Goal: Task Accomplishment & Management: Manage account settings

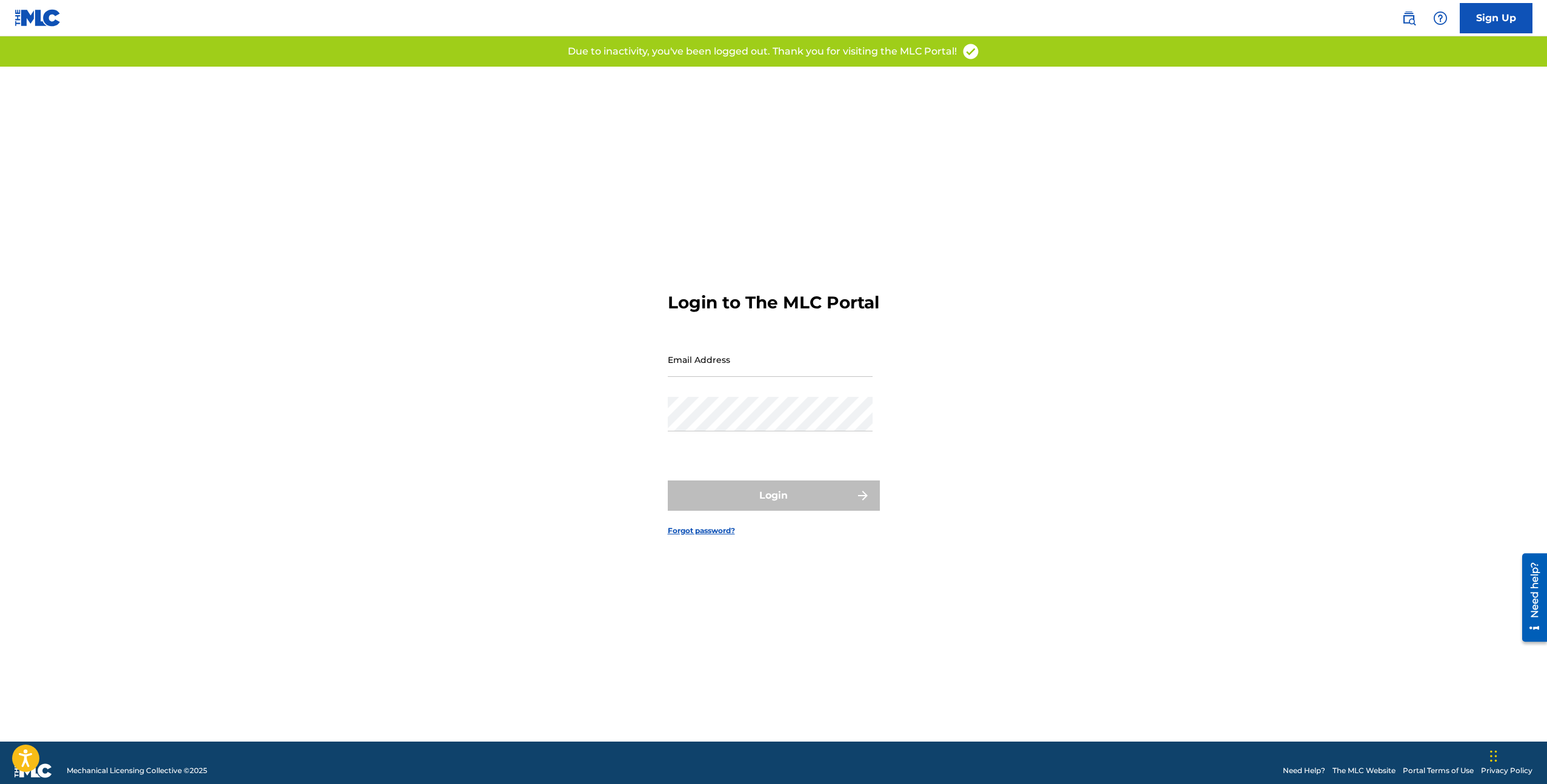
click at [873, 373] on nordpass-icon at bounding box center [873, 368] width 0 height 11
click at [0, 783] on nordpass-autofill-portal at bounding box center [0, 784] width 0 height 0
type input "[EMAIL_ADDRESS][DOMAIN_NAME]"
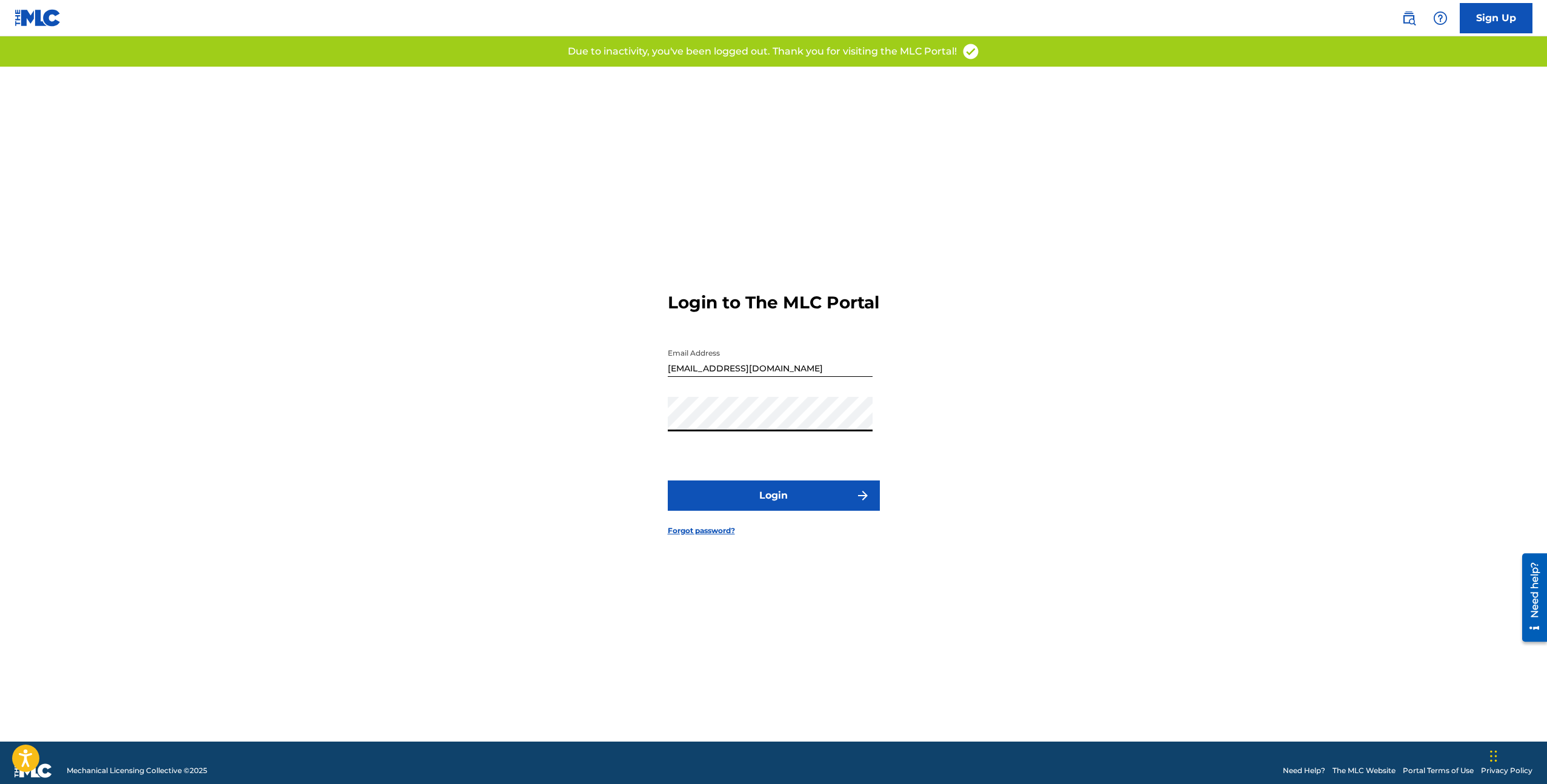
click at [764, 508] on button "Login" at bounding box center [774, 495] width 212 height 30
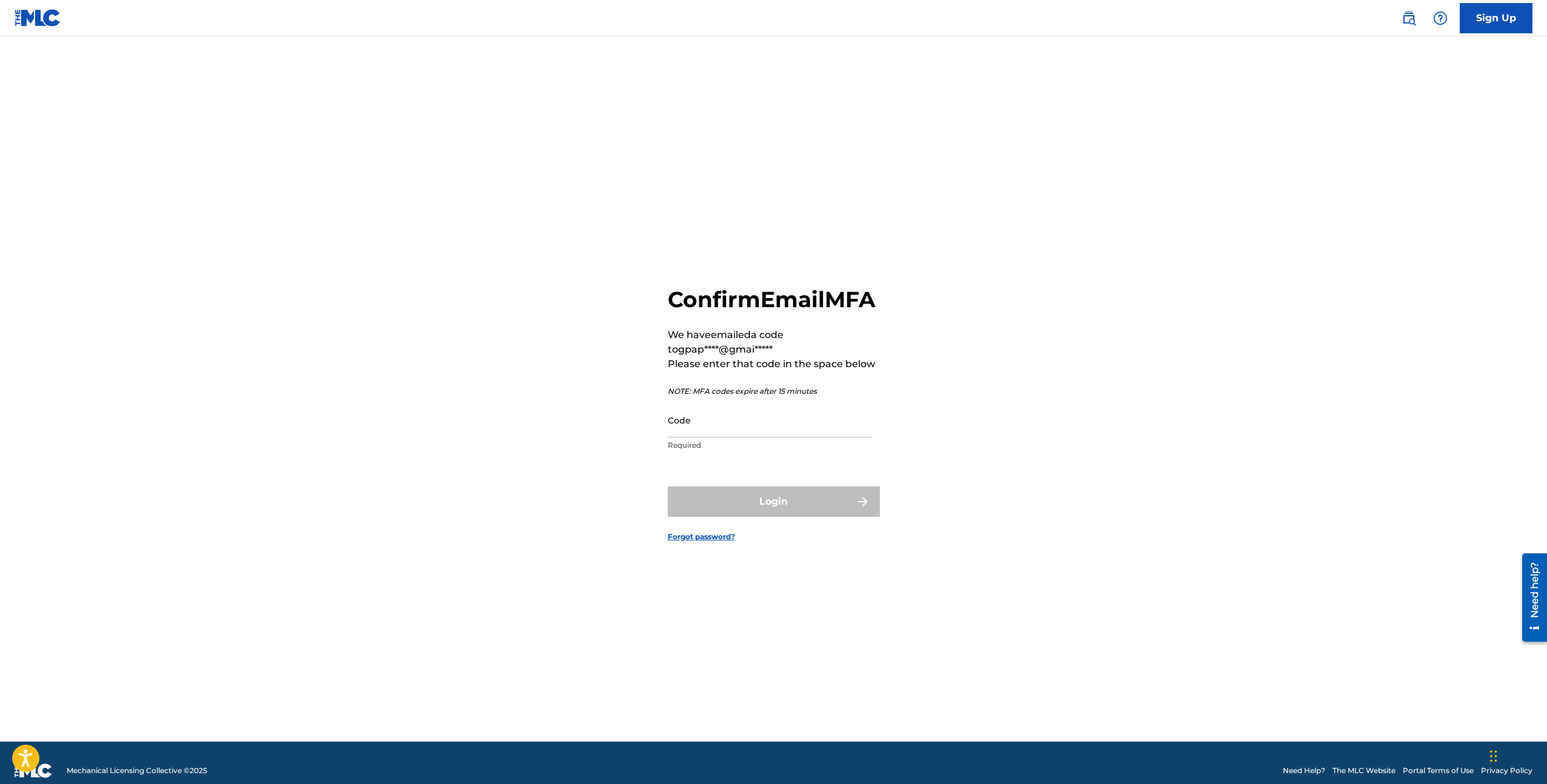
click at [780, 437] on input "Code" at bounding box center [770, 420] width 205 height 35
paste input "481313"
type input "481313"
click at [765, 515] on button "Login" at bounding box center [774, 501] width 212 height 30
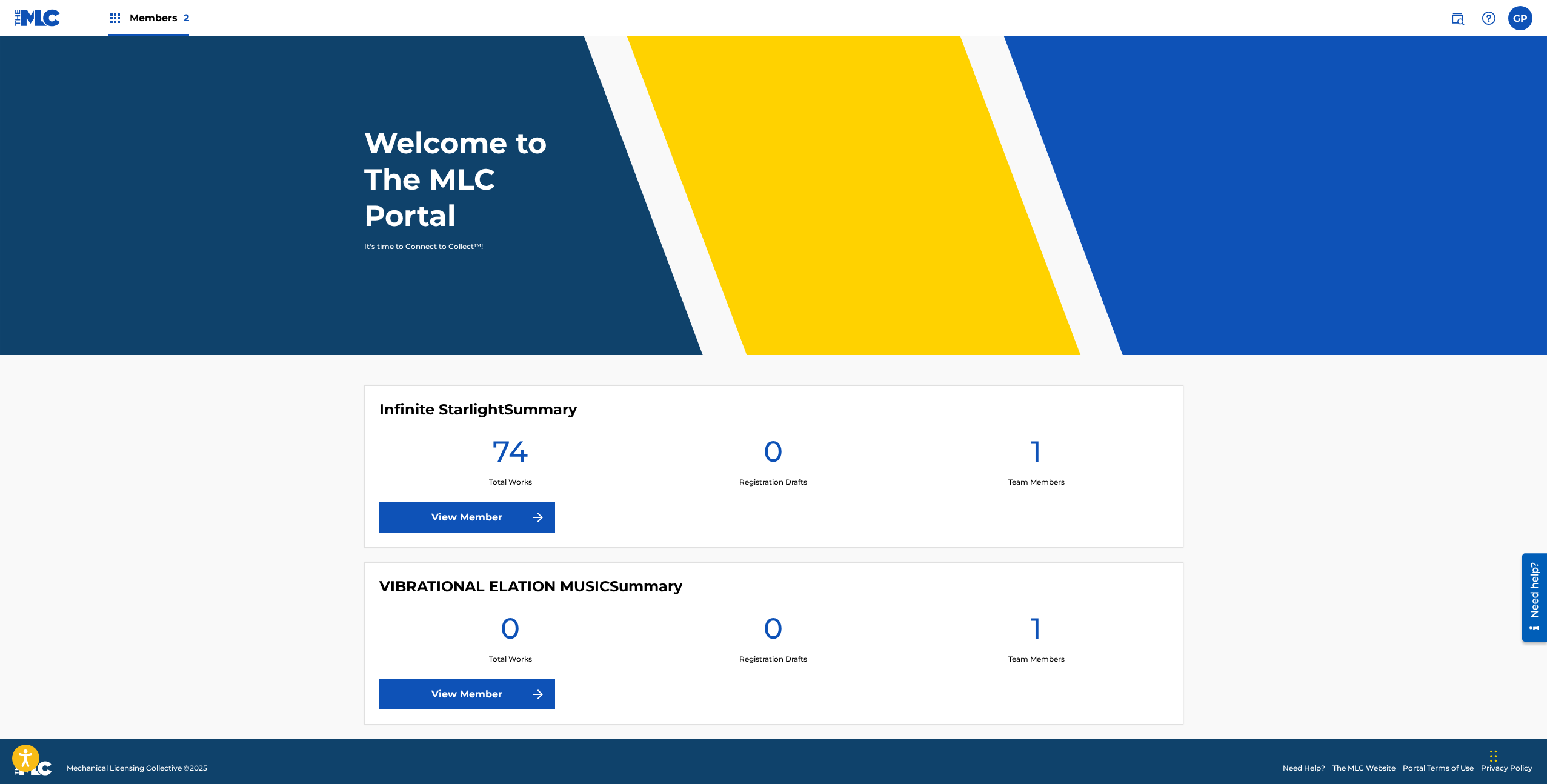
click at [535, 693] on img at bounding box center [538, 694] width 15 height 15
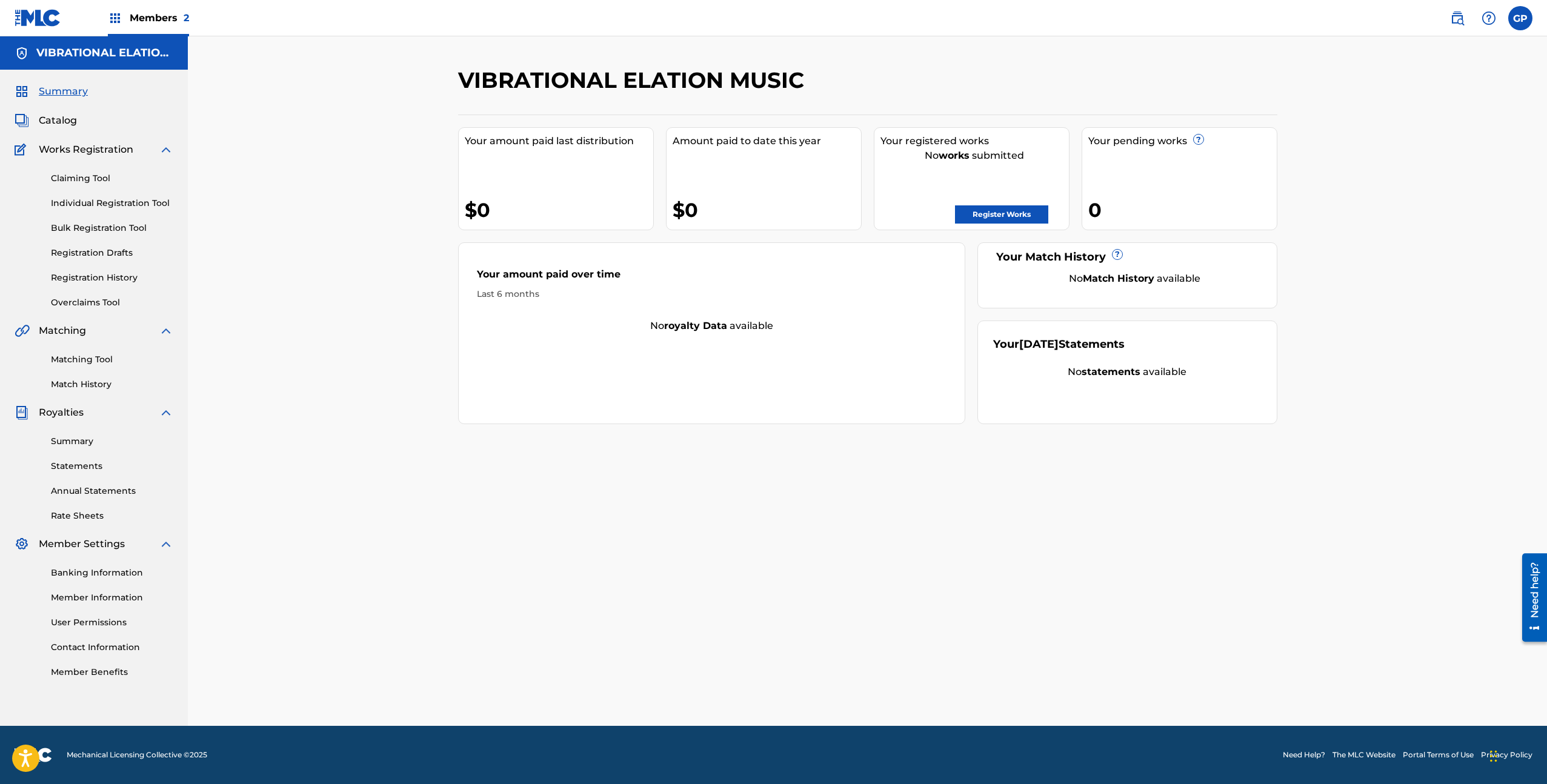
click at [110, 179] on link "Claiming Tool" at bounding box center [112, 179] width 123 height 13
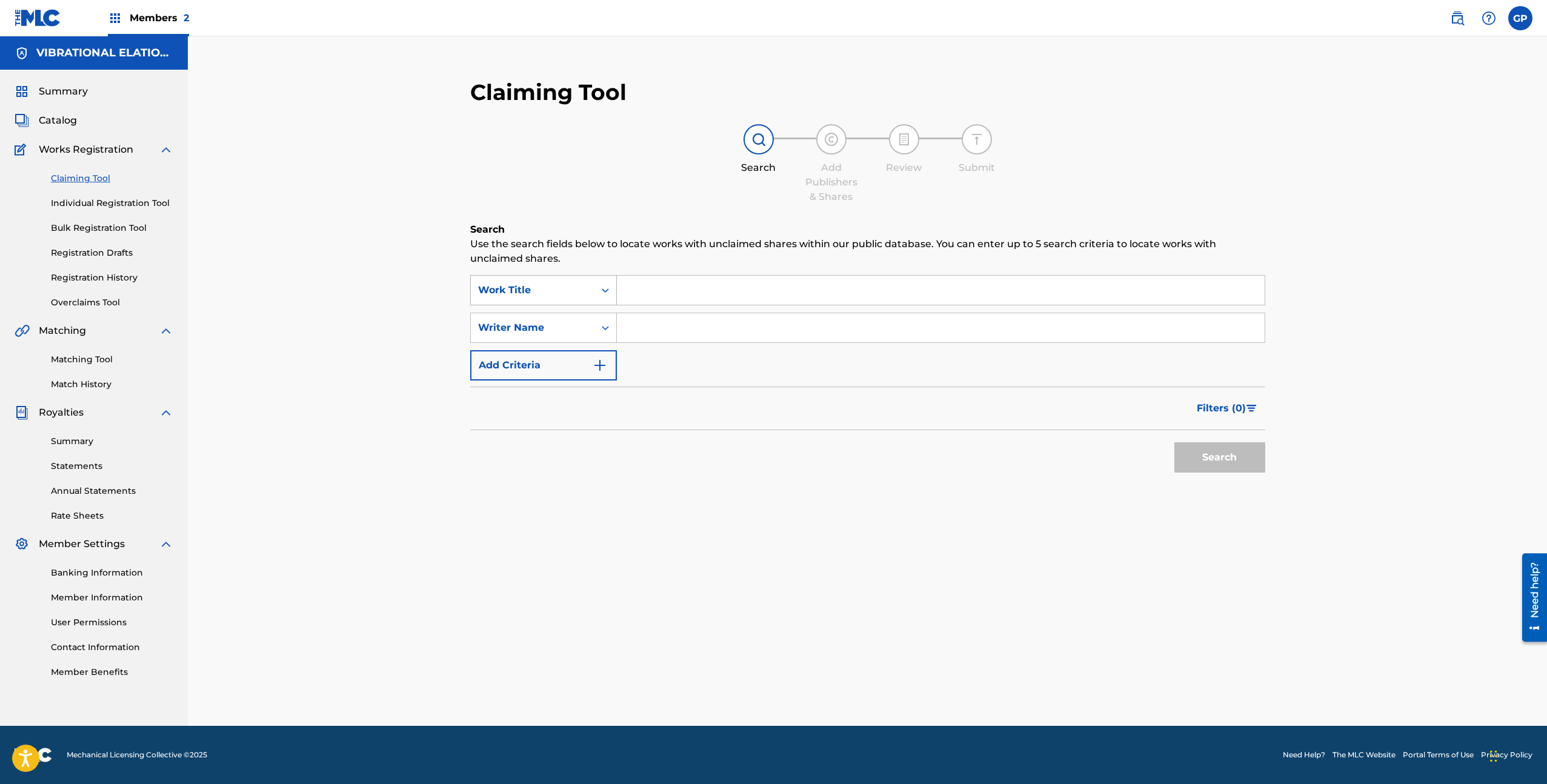
click at [596, 293] on div "Search Form" at bounding box center [605, 290] width 22 height 22
click at [565, 418] on div "Publisher IPI" at bounding box center [543, 411] width 145 height 30
click at [604, 330] on icon "Search Form" at bounding box center [605, 327] width 12 height 12
click at [576, 447] on div "Publisher Name" at bounding box center [543, 449] width 145 height 30
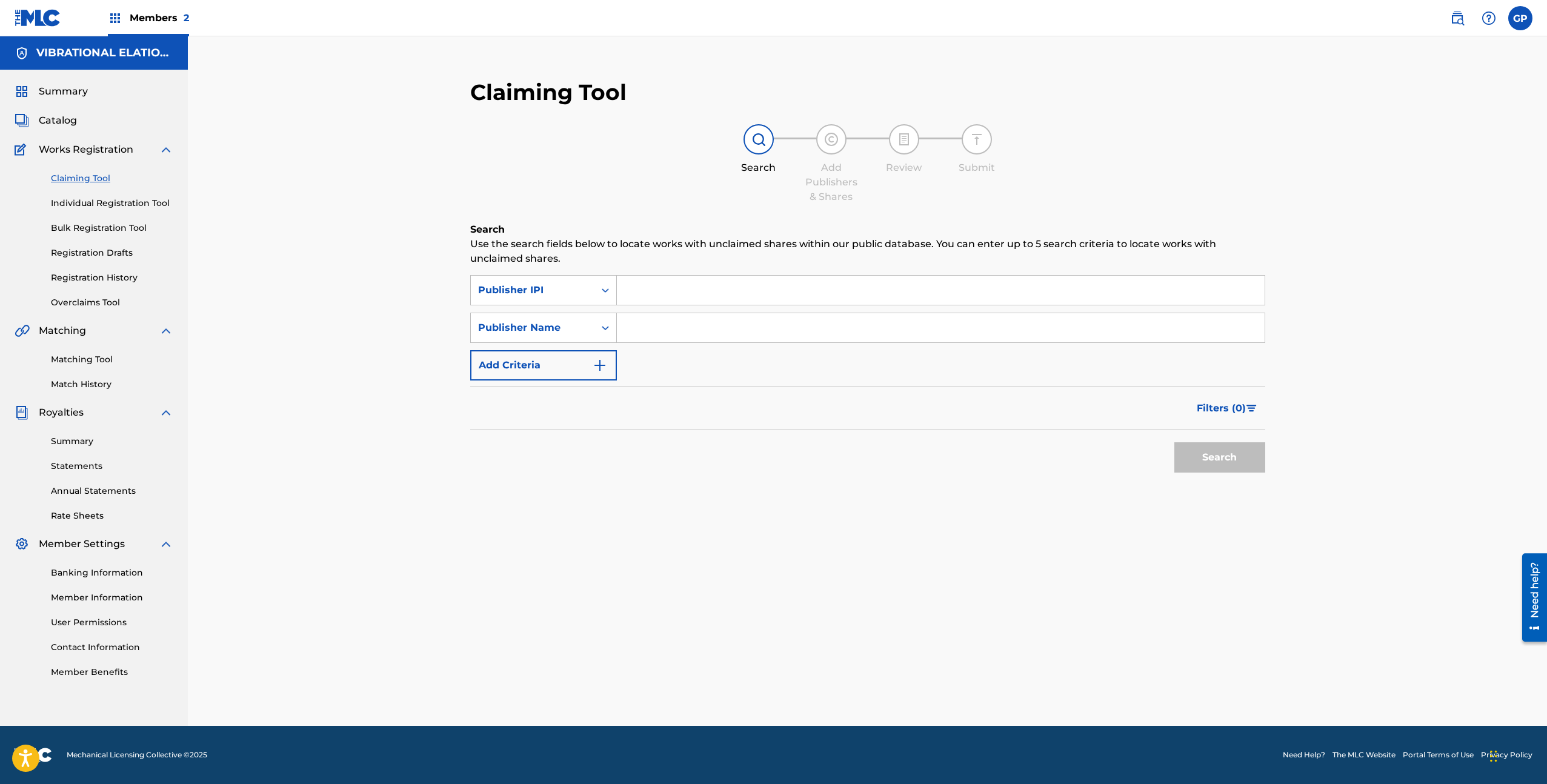
click at [659, 342] on div "Search Form" at bounding box center [941, 327] width 648 height 30
click at [661, 327] on input "Search Form" at bounding box center [941, 327] width 648 height 29
type input "vibrational elation music"
click at [1197, 464] on button "Search" at bounding box center [1219, 457] width 91 height 30
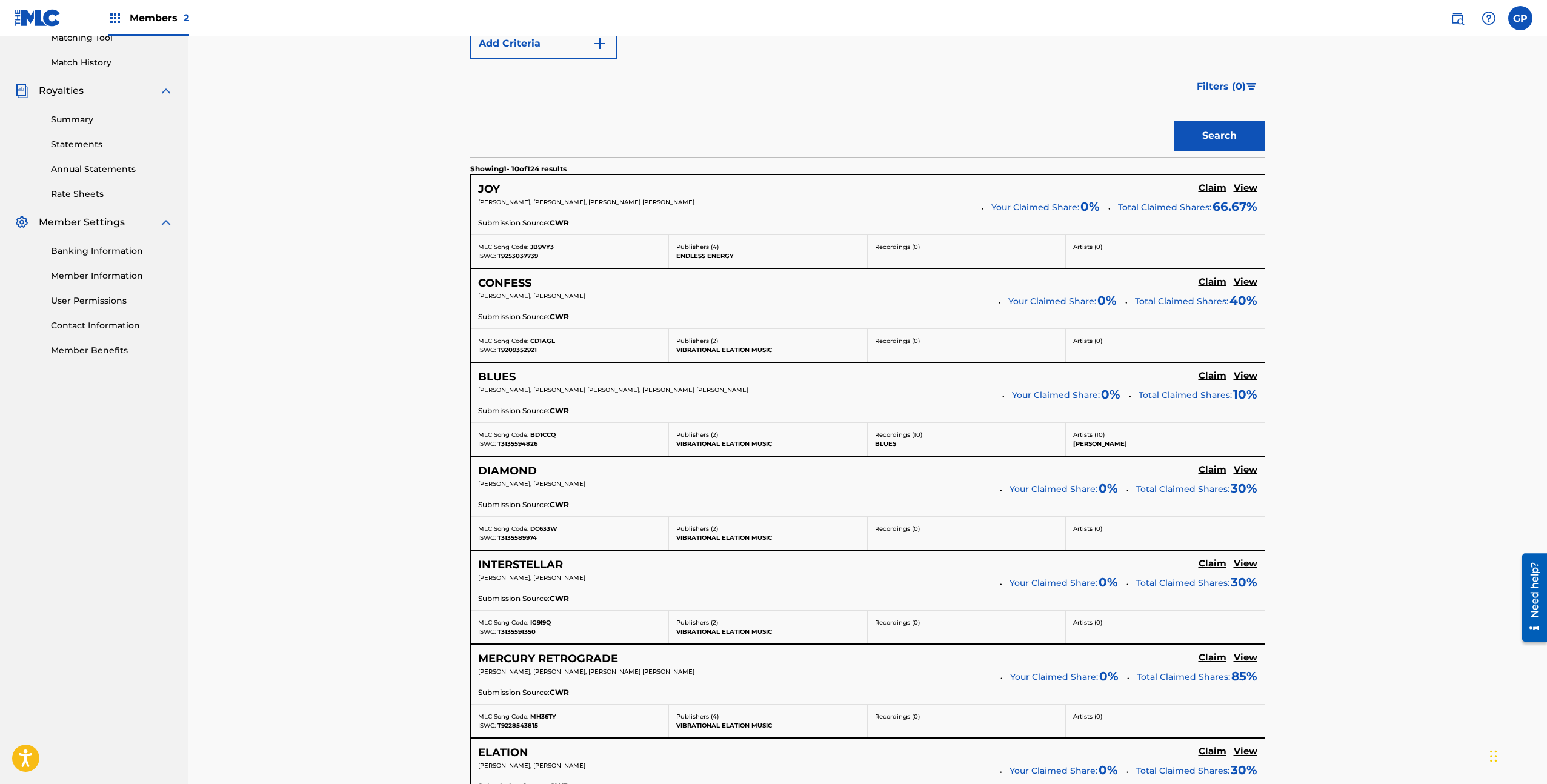
scroll to position [291, 0]
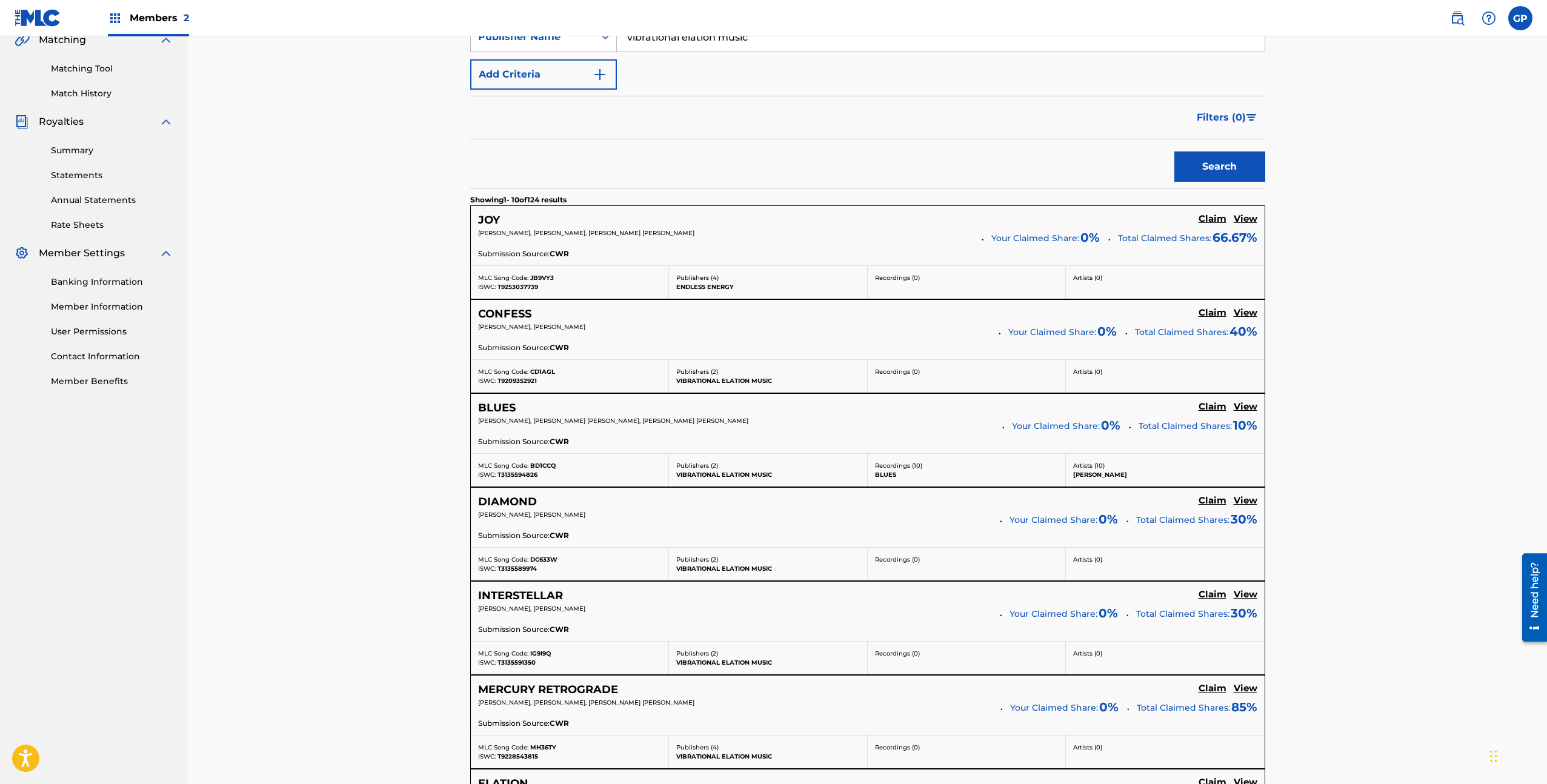
click at [1216, 215] on h5 "Claim" at bounding box center [1212, 219] width 28 height 11
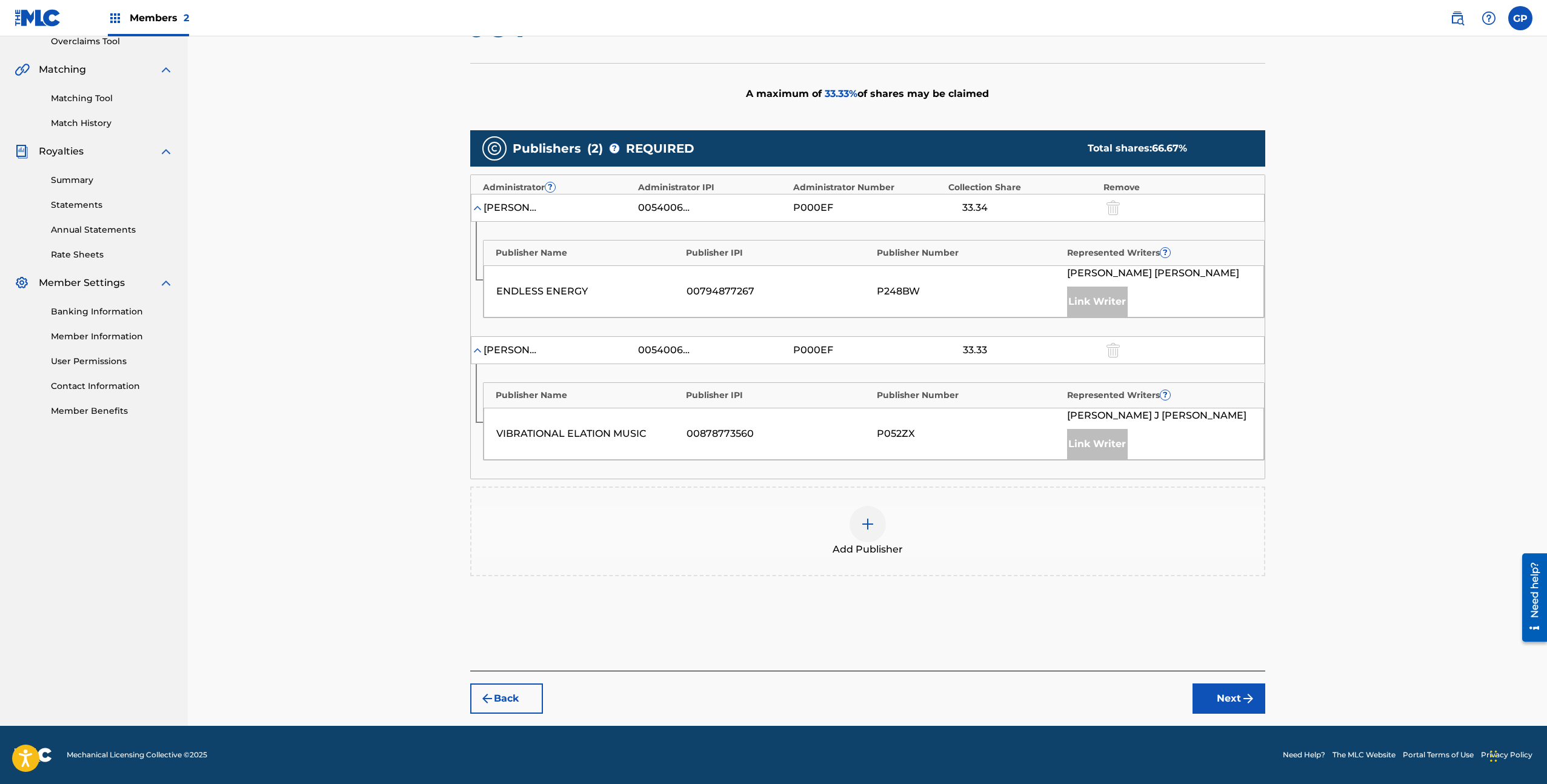
scroll to position [261, 0]
click at [1233, 708] on button "Next" at bounding box center [1229, 698] width 73 height 30
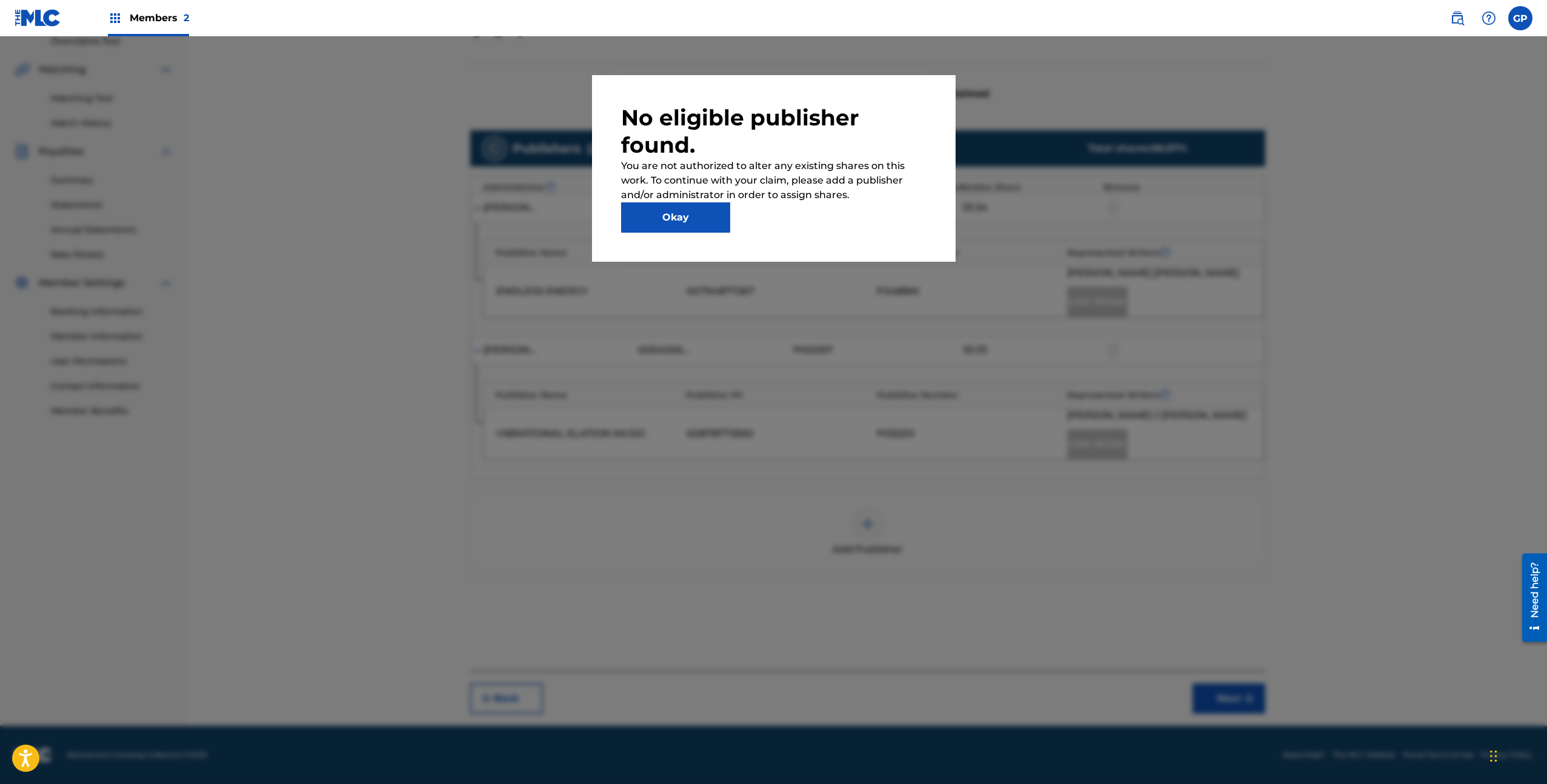
click at [686, 213] on button "Okay" at bounding box center [676, 217] width 109 height 30
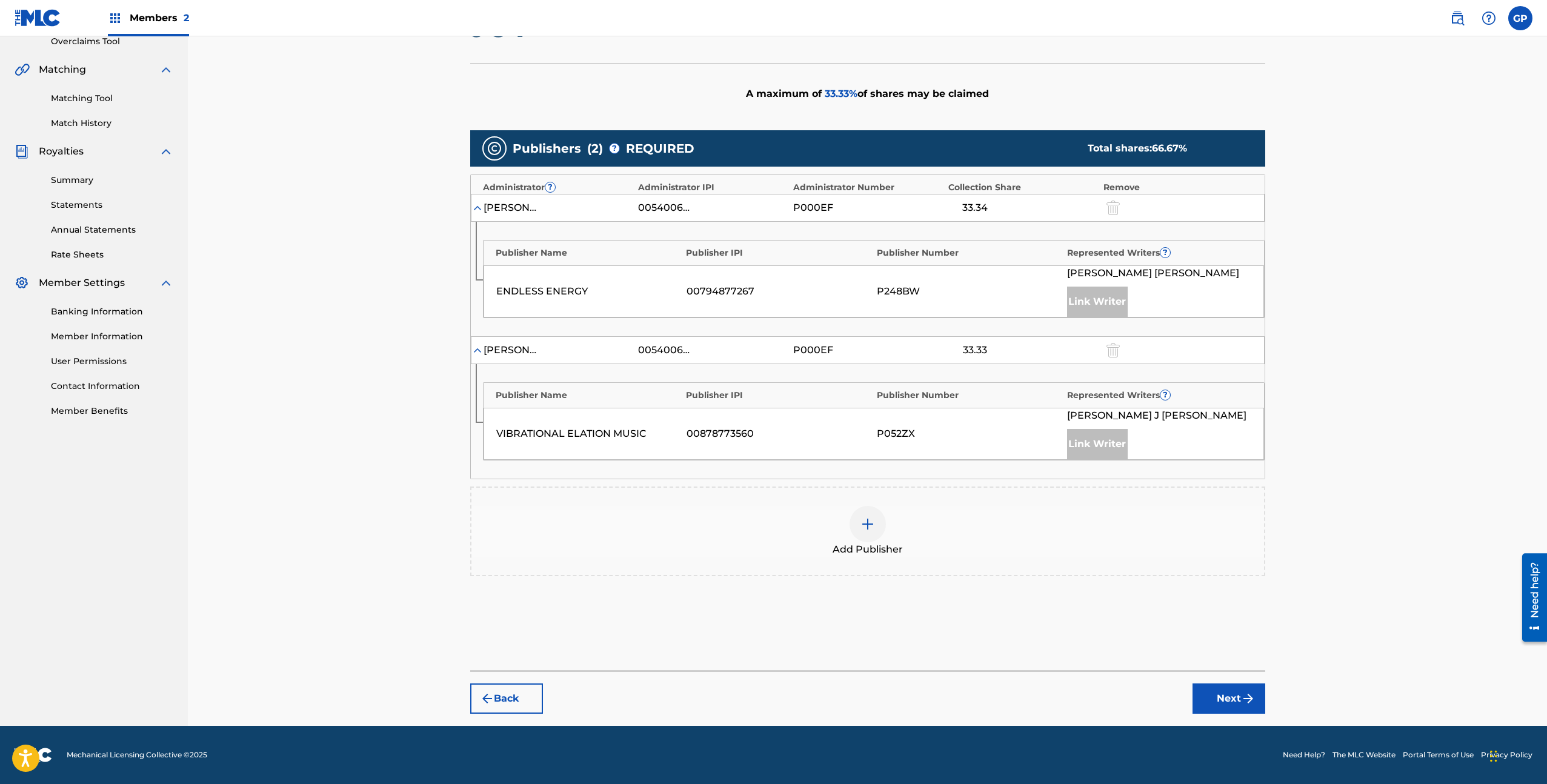
click at [1090, 442] on div "Link Writer" at bounding box center [1097, 444] width 60 height 30
click at [1112, 350] on div at bounding box center [1112, 350] width 18 height 14
click at [480, 349] on img at bounding box center [477, 349] width 12 height 12
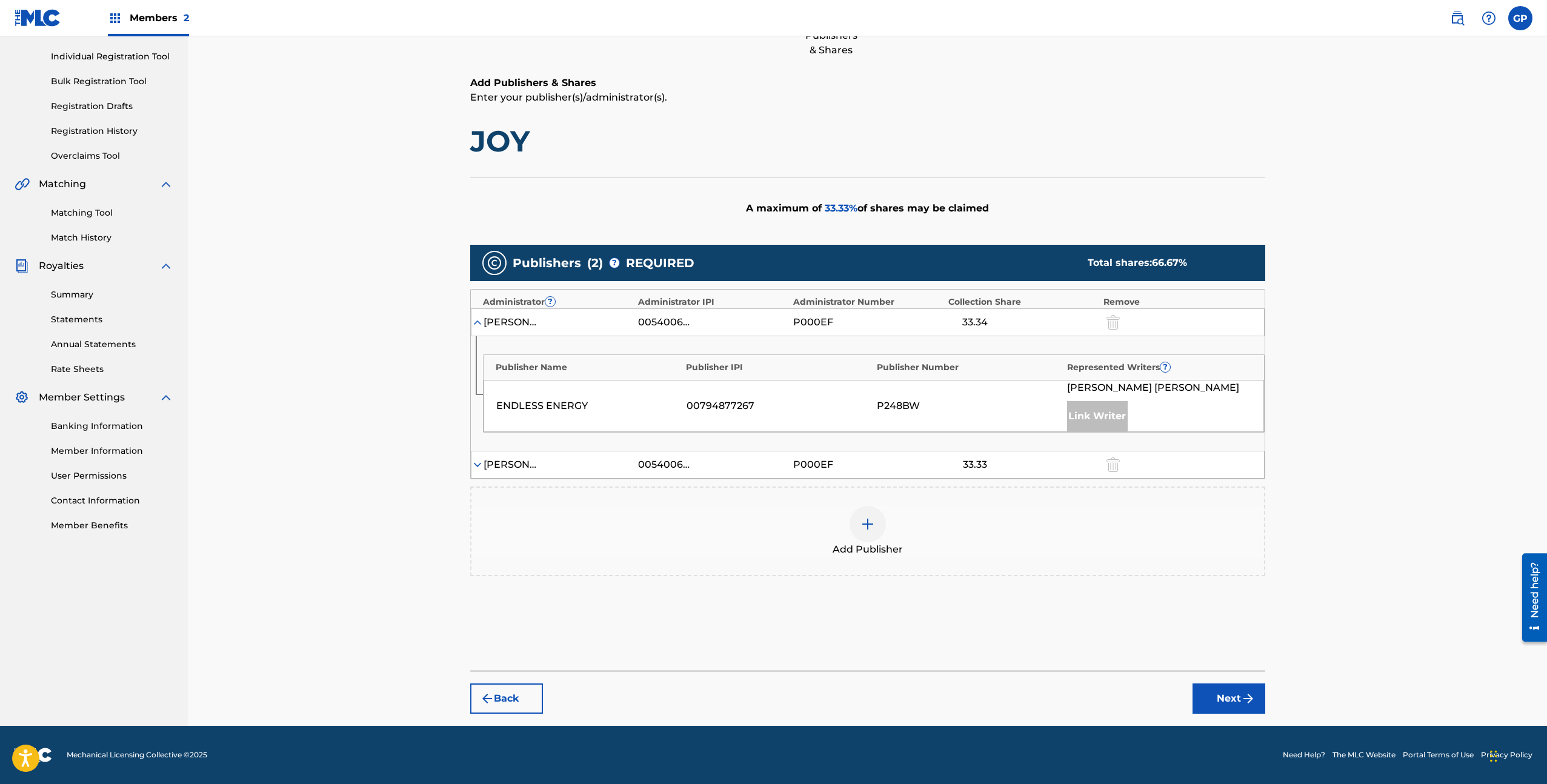
click at [478, 462] on img at bounding box center [477, 464] width 12 height 12
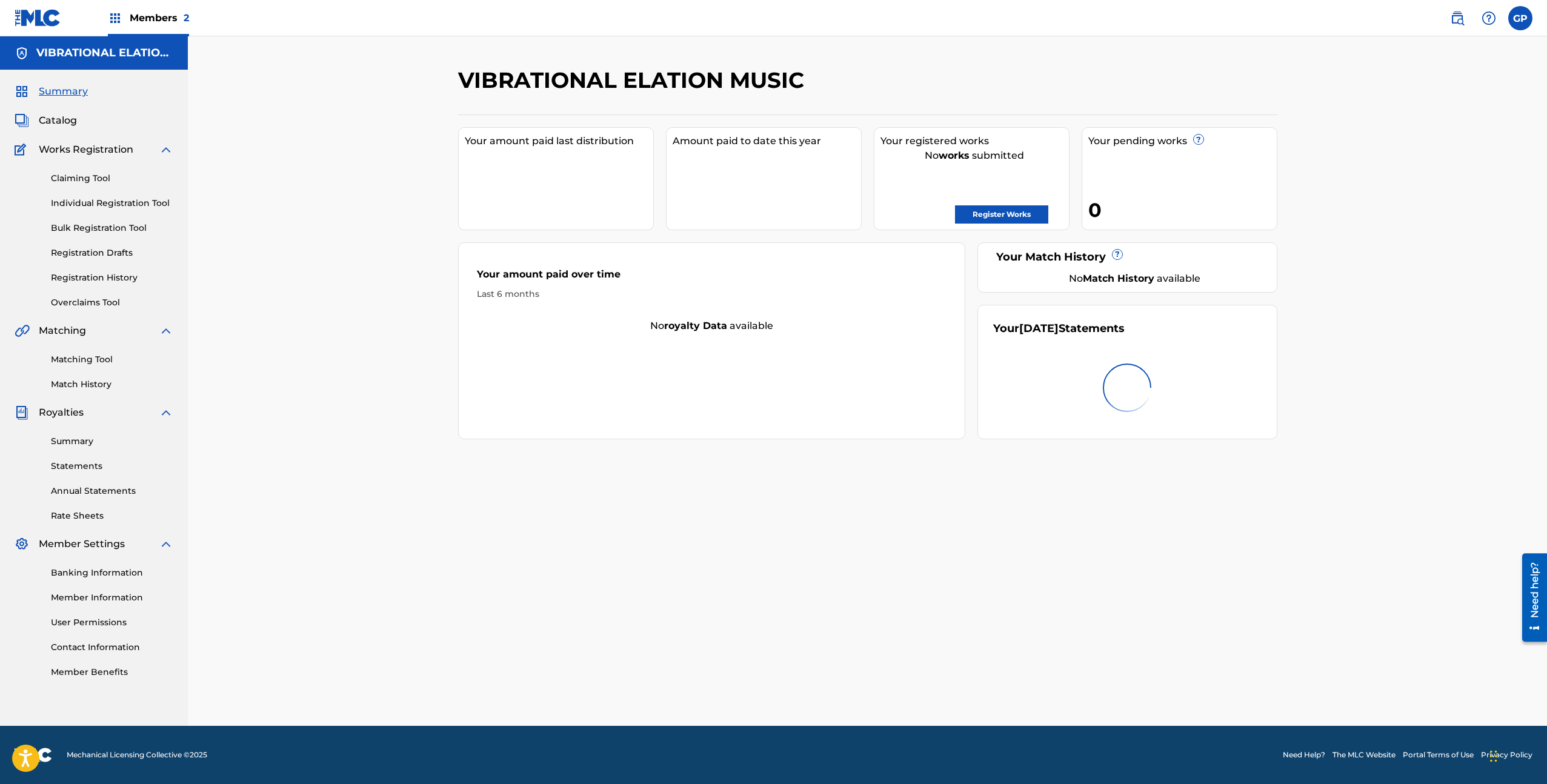
click at [113, 178] on link "Claiming Tool" at bounding box center [112, 179] width 123 height 13
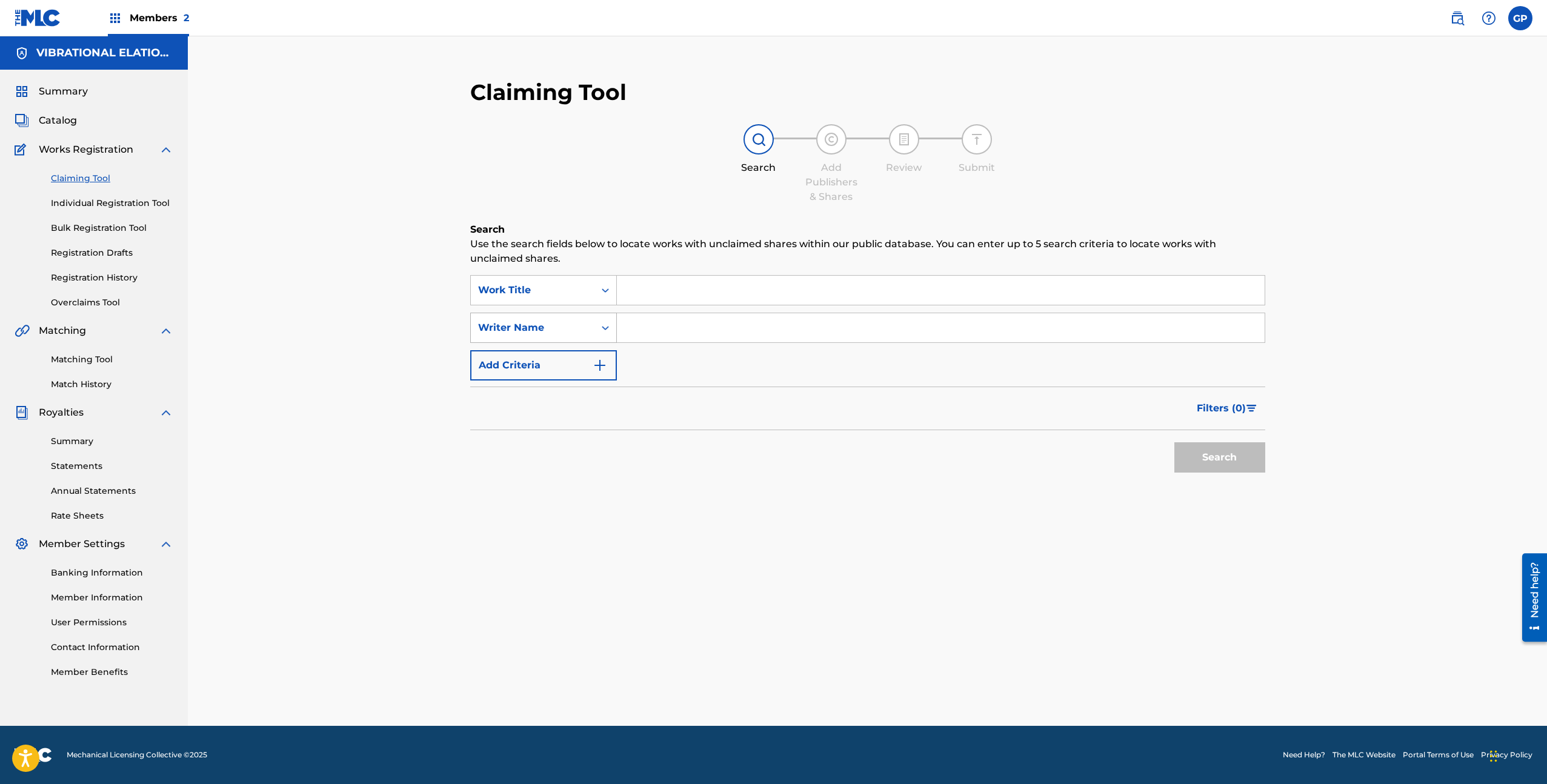
click at [597, 330] on div "Search Form" at bounding box center [605, 327] width 22 height 22
click at [554, 422] on div "Publisher Name" at bounding box center [543, 418] width 145 height 30
click at [642, 332] on input "Search Form" at bounding box center [941, 327] width 648 height 29
type input "vibrational elation music"
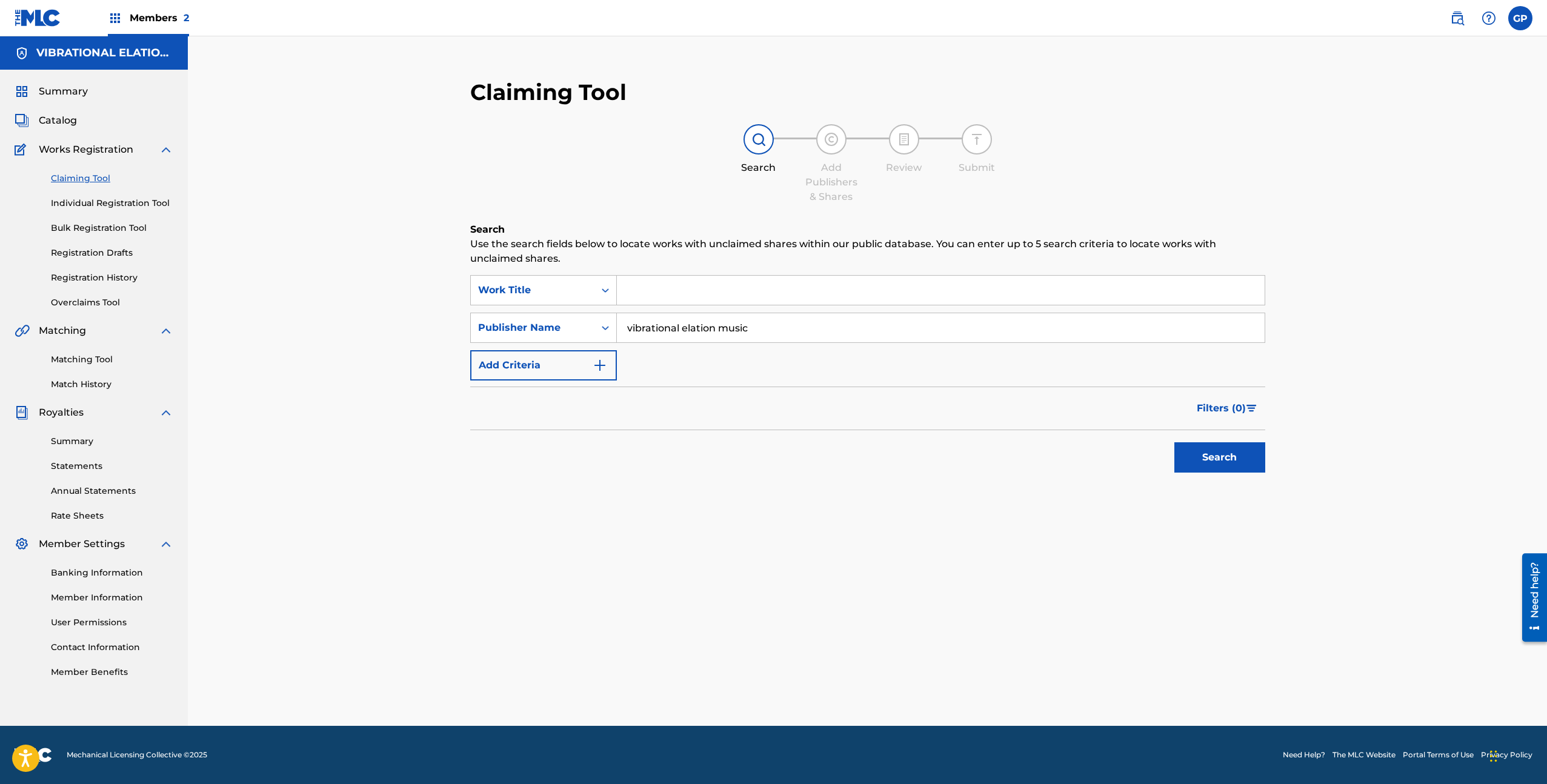
click at [1219, 450] on button "Search" at bounding box center [1219, 457] width 91 height 30
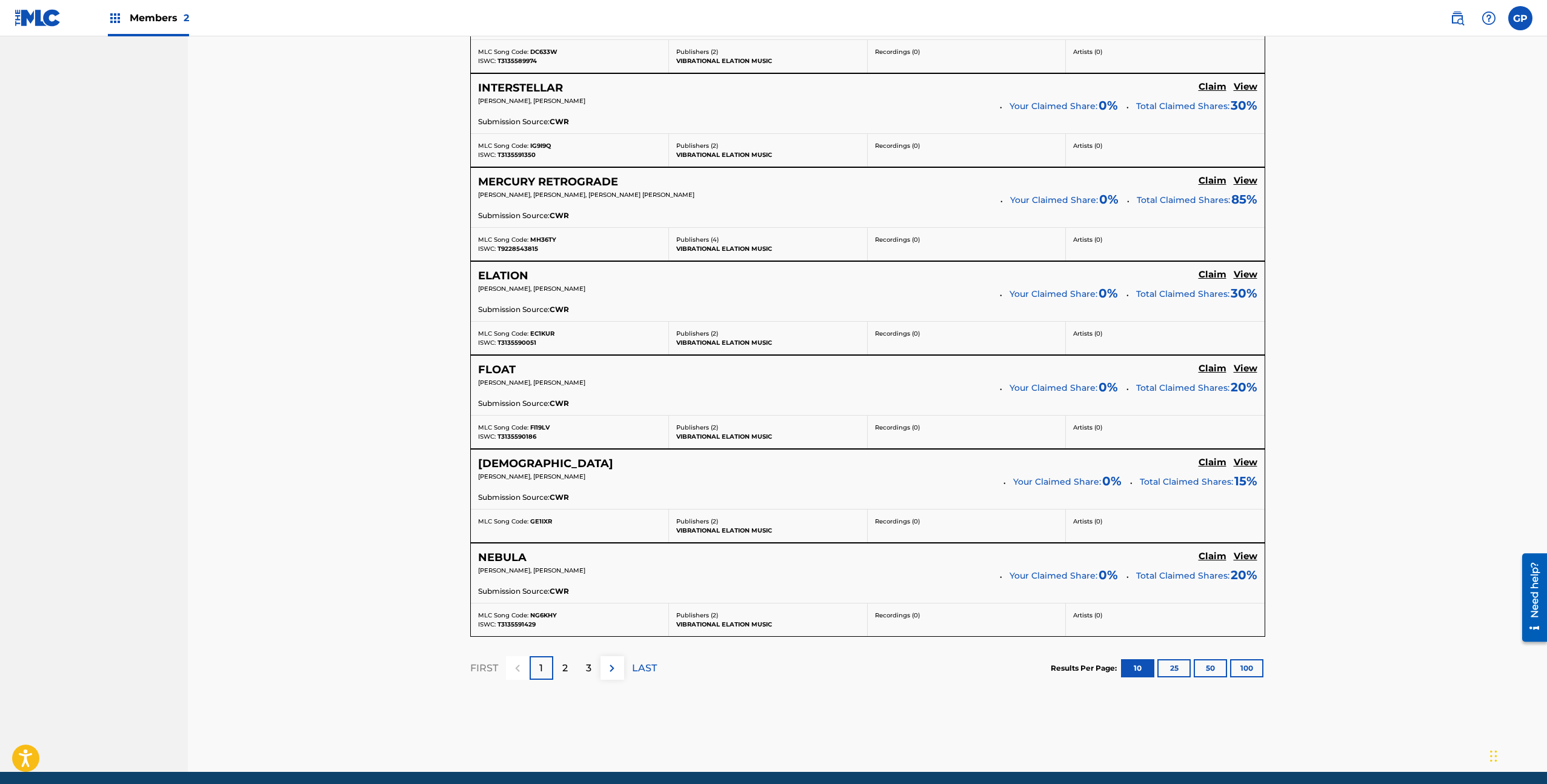
scroll to position [800, 0]
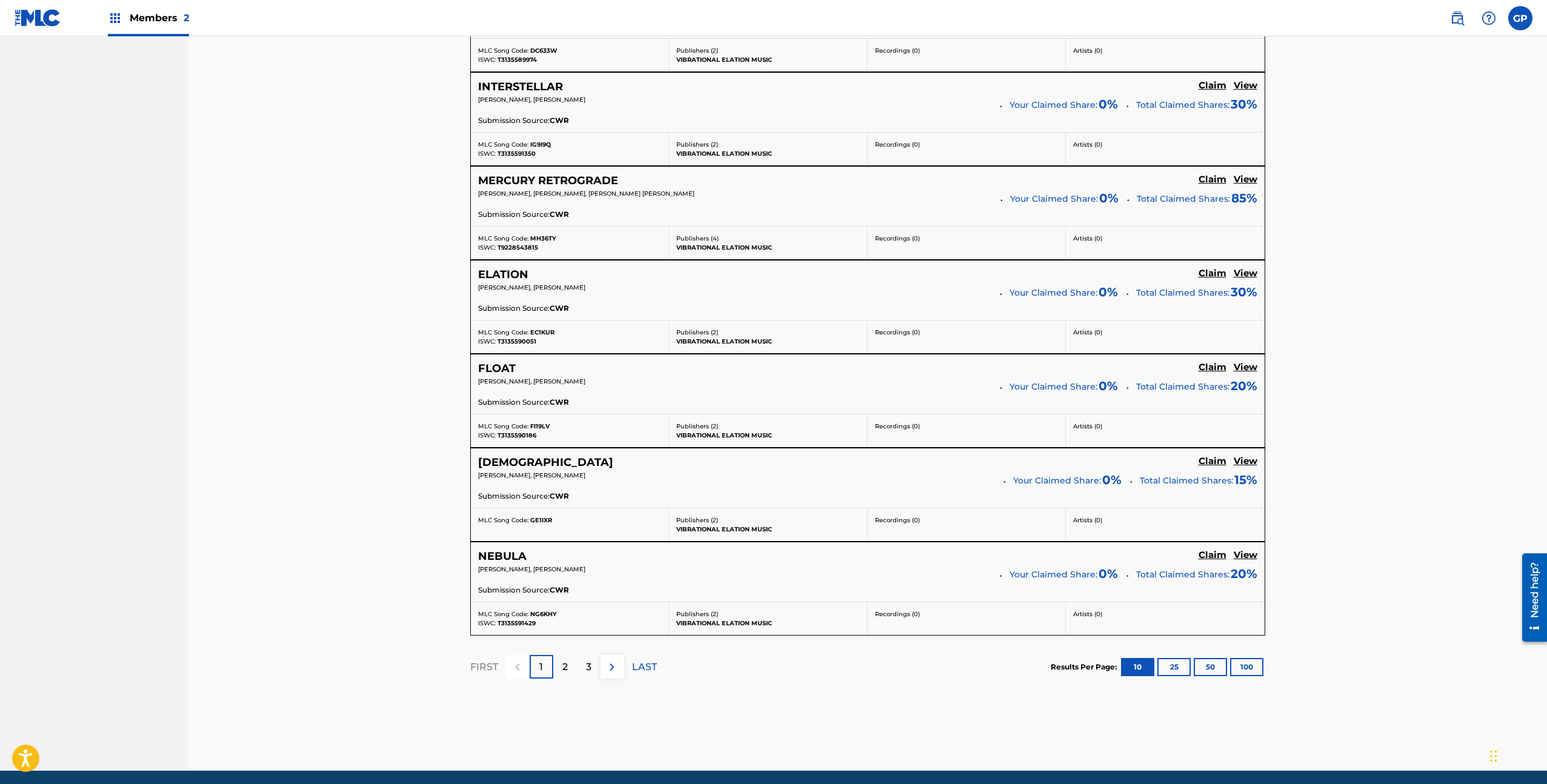
click at [615, 667] on img at bounding box center [612, 667] width 15 height 15
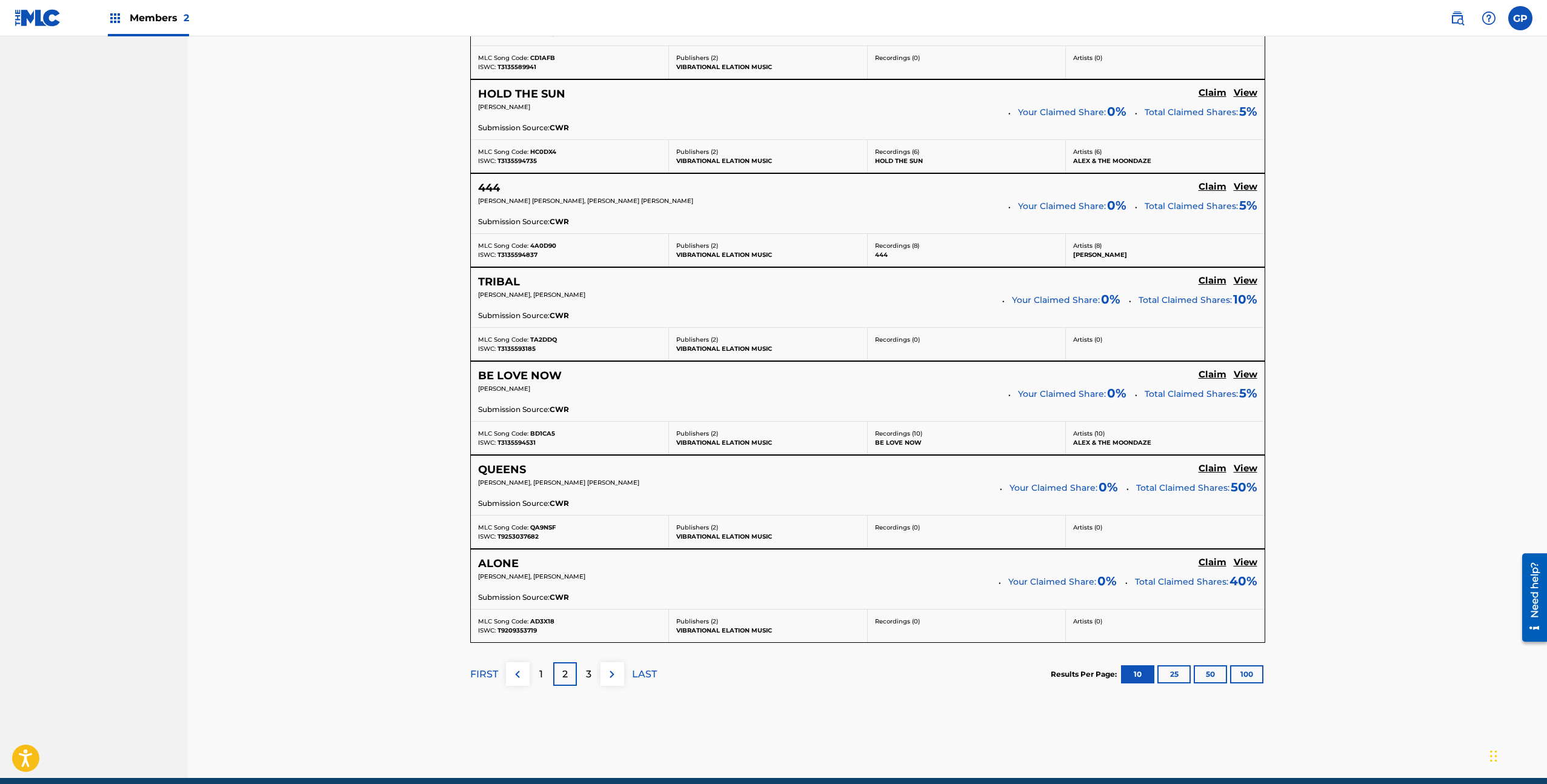
scroll to position [844, 0]
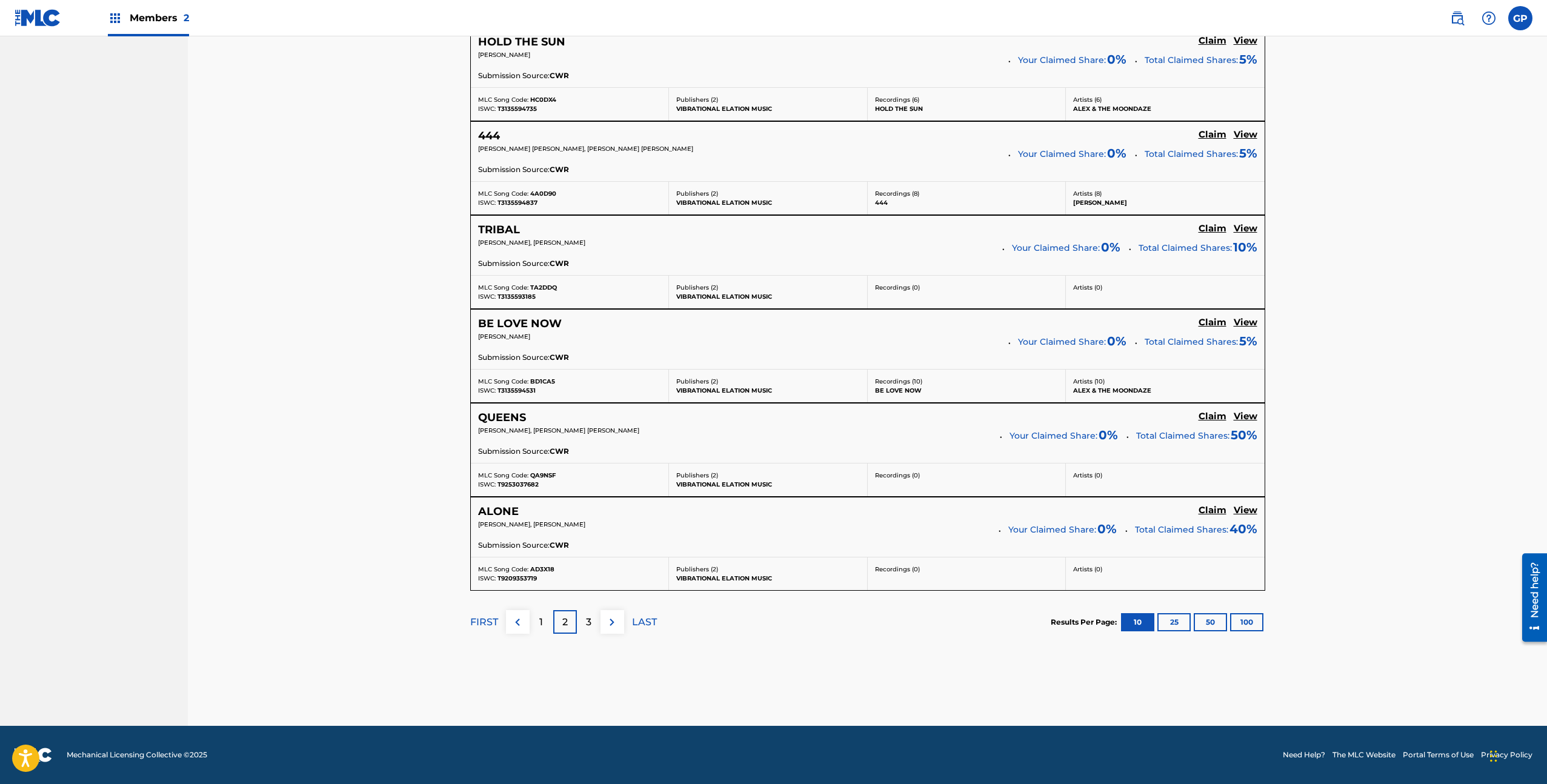
click at [610, 623] on img at bounding box center [612, 622] width 15 height 15
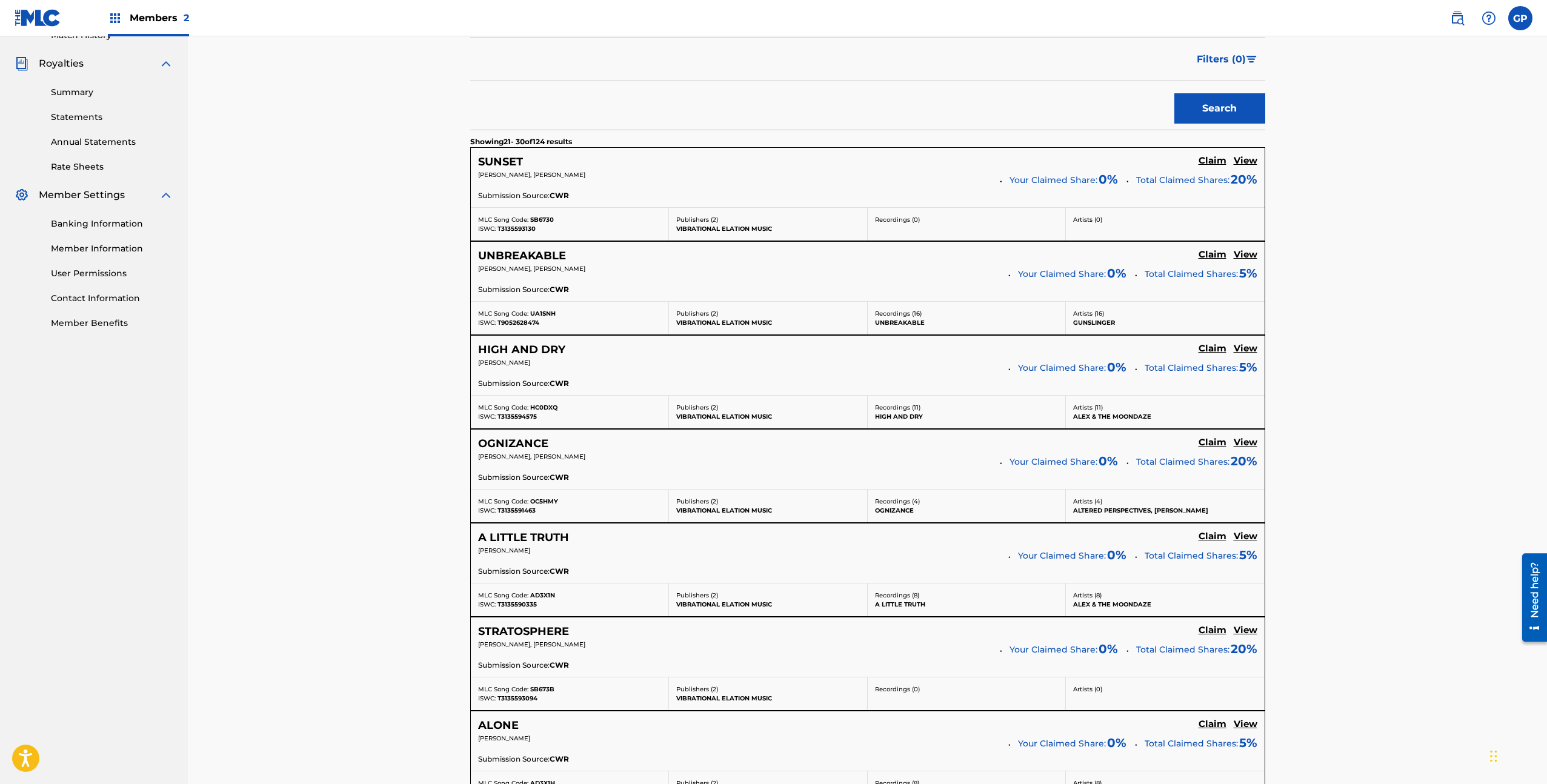
scroll to position [94, 0]
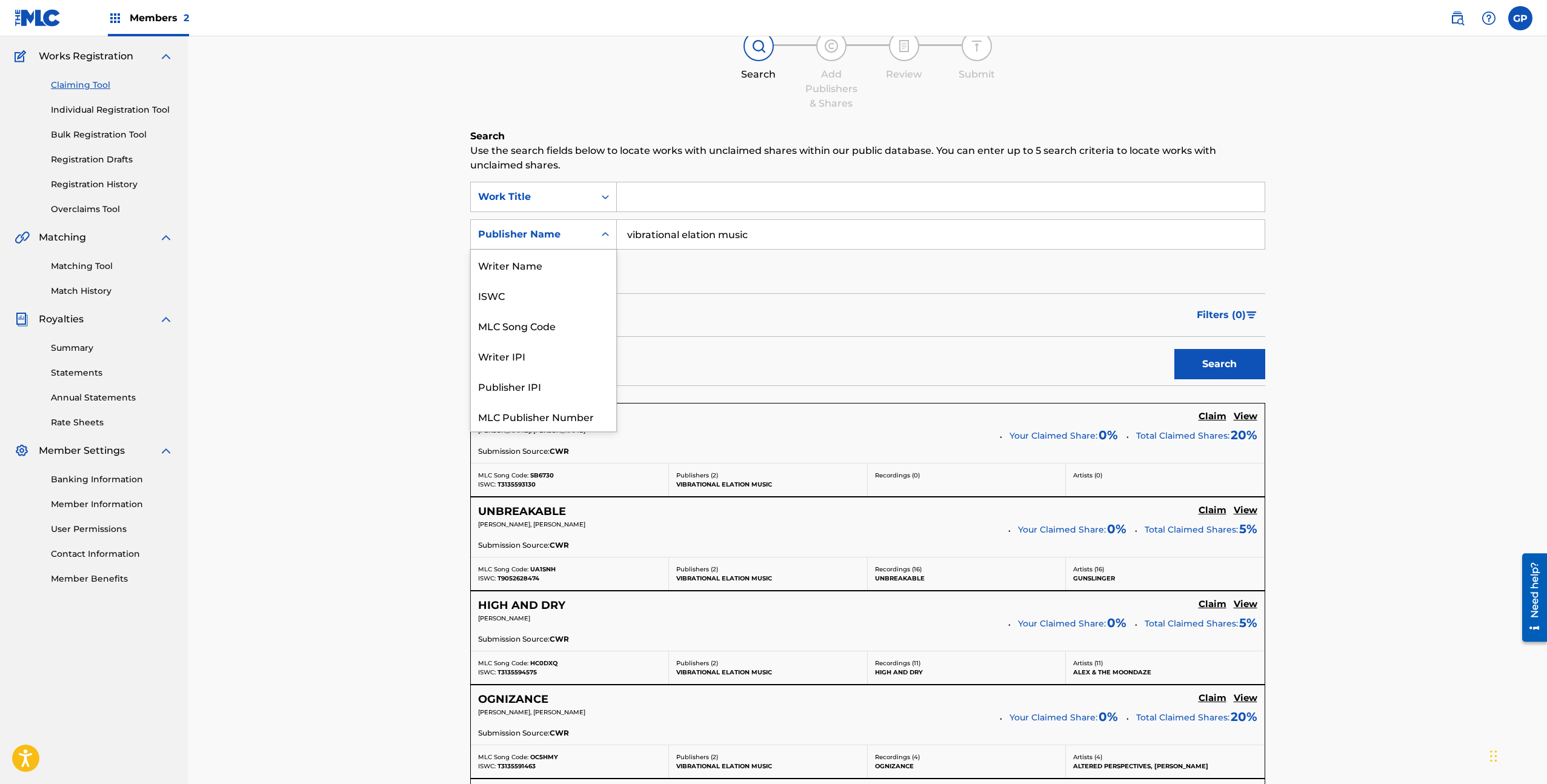
click at [589, 235] on div "Publisher Name" at bounding box center [532, 235] width 123 height 23
click at [647, 230] on input "vibrational elation music" at bounding box center [941, 234] width 648 height 29
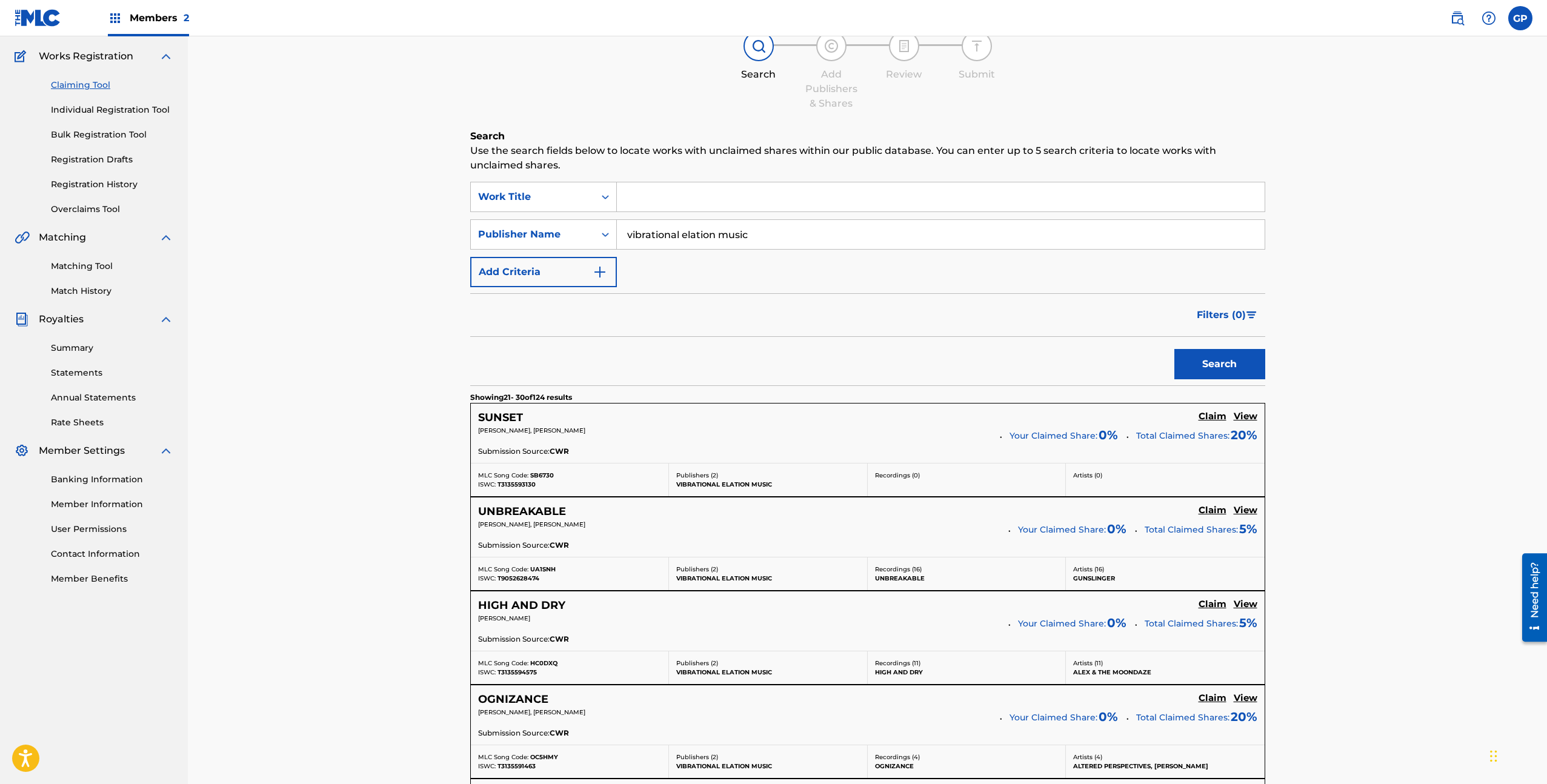
click at [647, 230] on input "vibrational elation music" at bounding box center [941, 234] width 648 height 29
click at [649, 200] on input "Search Form" at bounding box center [941, 196] width 648 height 29
type input "altered perspectives"
click at [1215, 364] on button "Search" at bounding box center [1219, 364] width 91 height 30
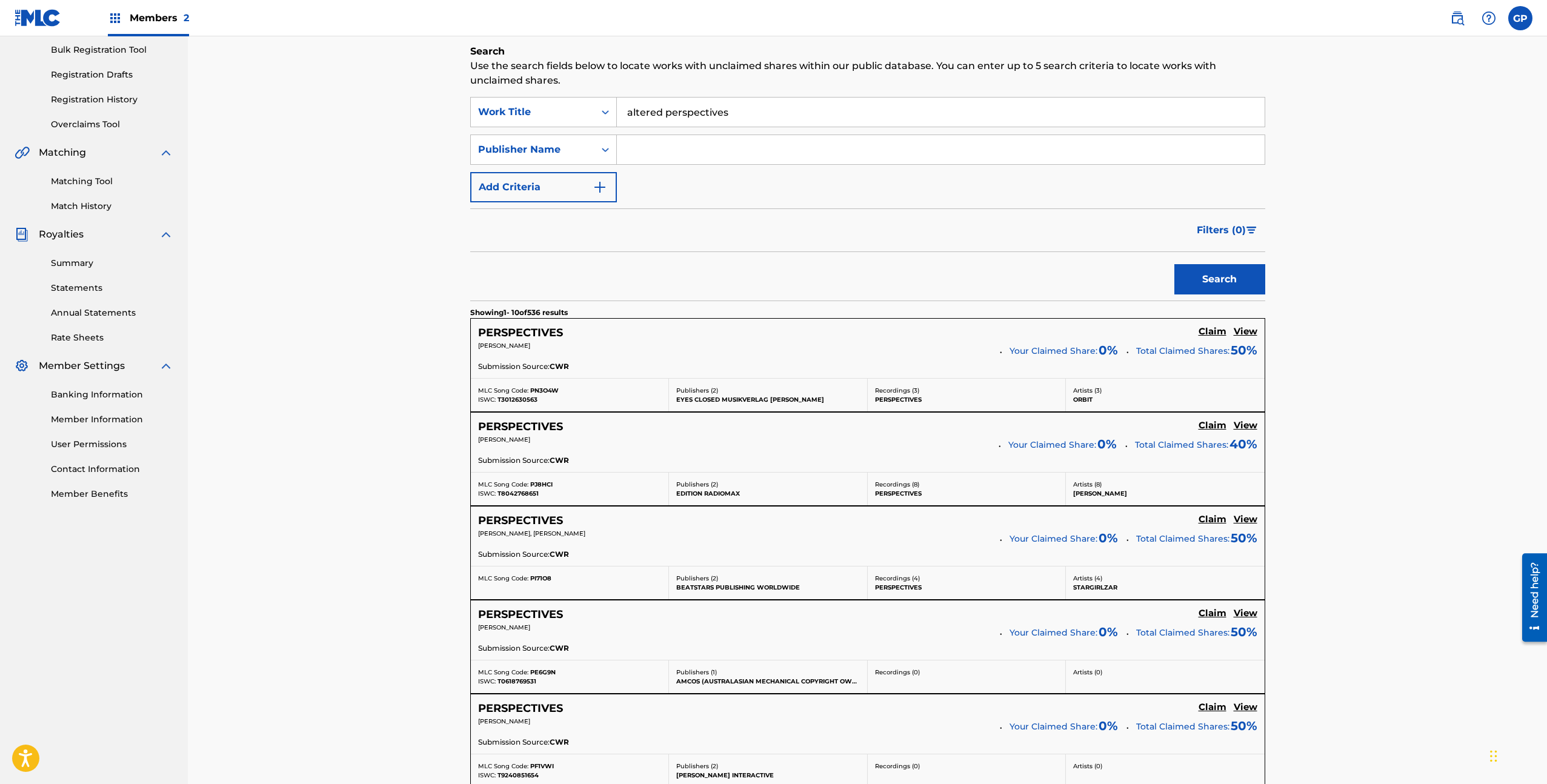
scroll to position [0, 0]
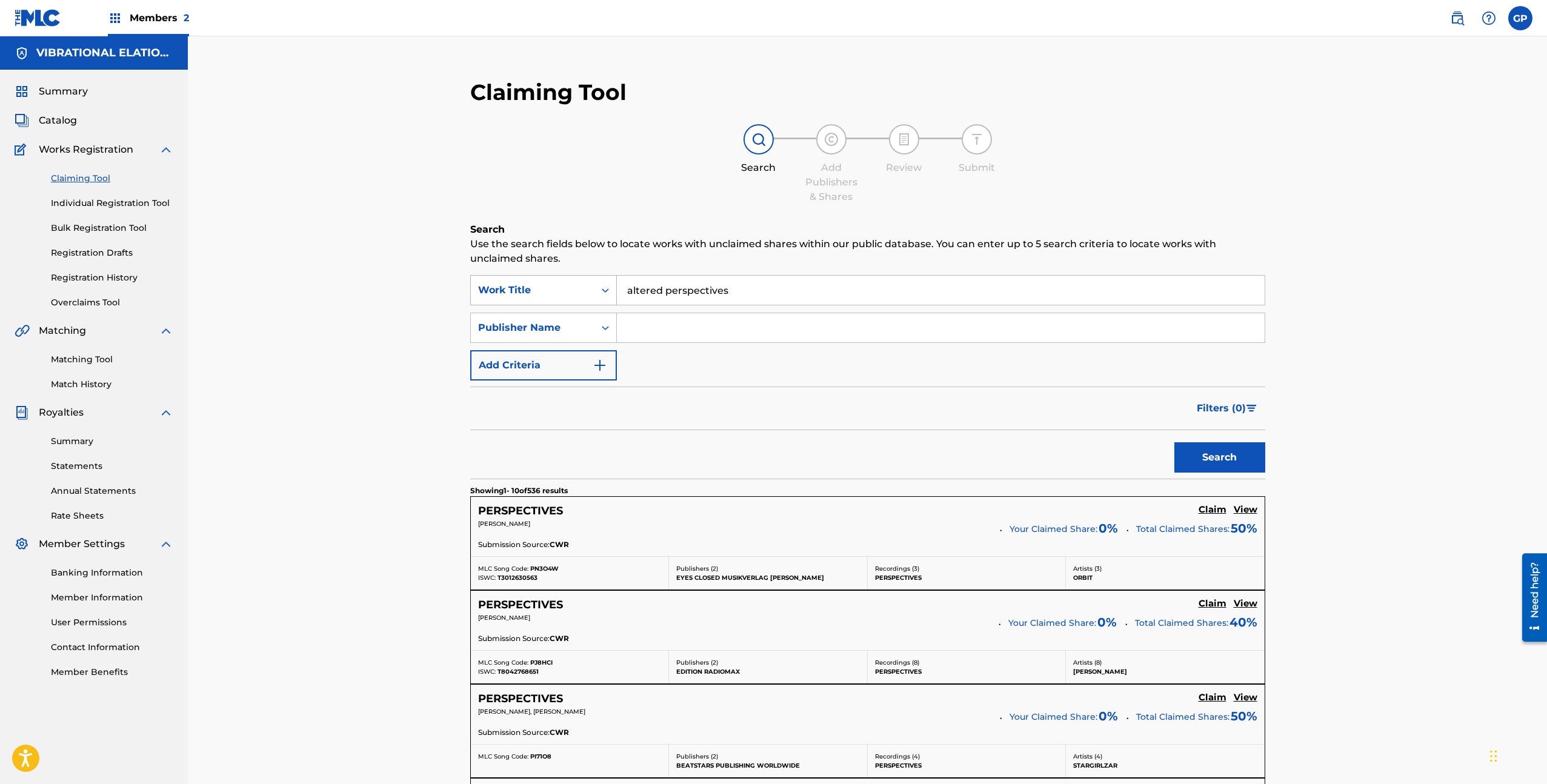
click at [580, 295] on div "Work Title" at bounding box center [532, 290] width 109 height 15
click at [664, 326] on input "Search Form" at bounding box center [941, 327] width 648 height 29
click at [583, 327] on div "Publisher Name" at bounding box center [532, 327] width 109 height 15
click at [567, 515] on div "Publisher Name" at bounding box center [543, 509] width 145 height 30
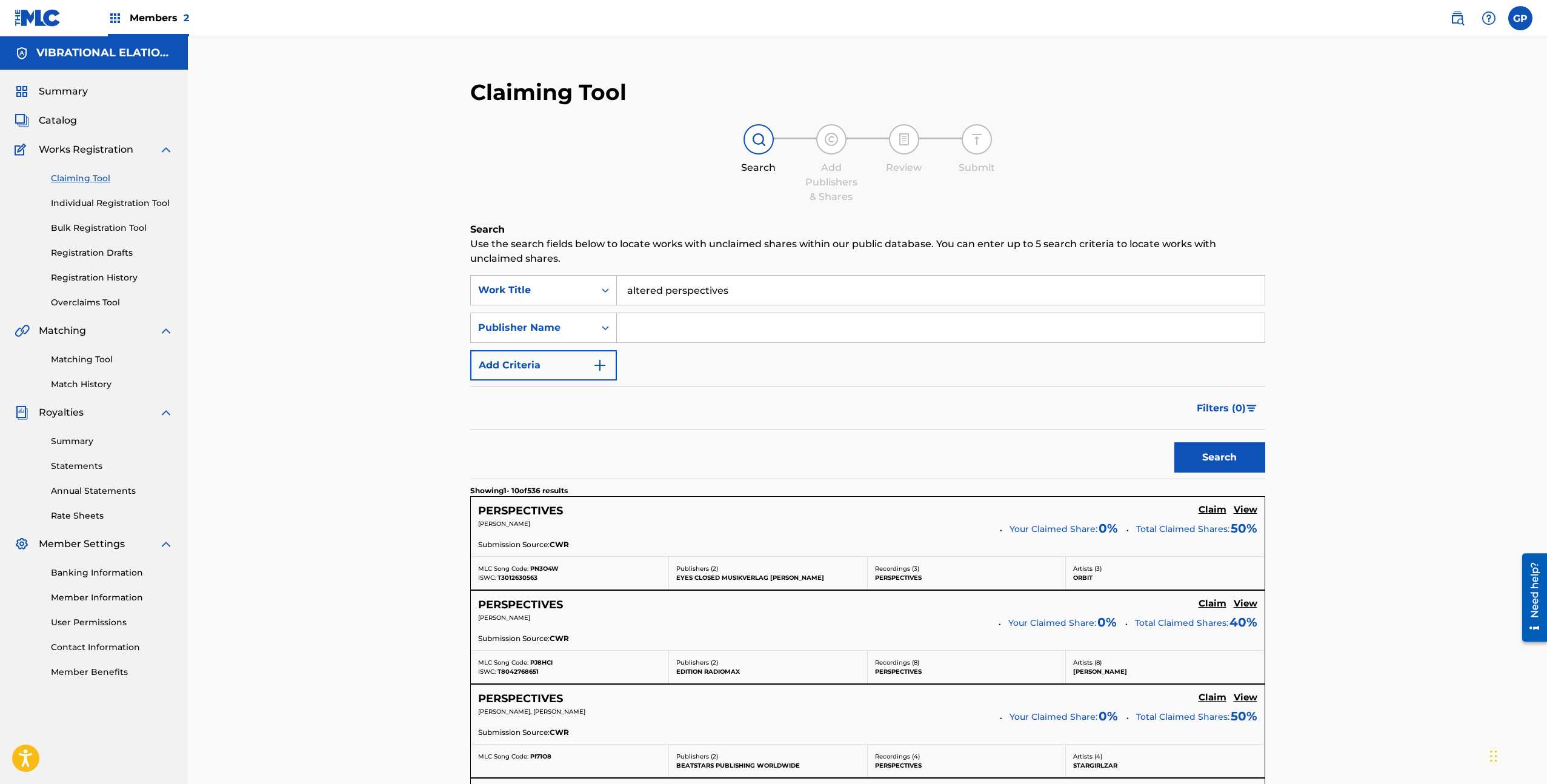
click at [657, 327] on input "Search Form" at bounding box center [941, 327] width 648 height 29
type input "vibrational elation music"
click at [1174, 442] on button "Search" at bounding box center [1219, 457] width 91 height 30
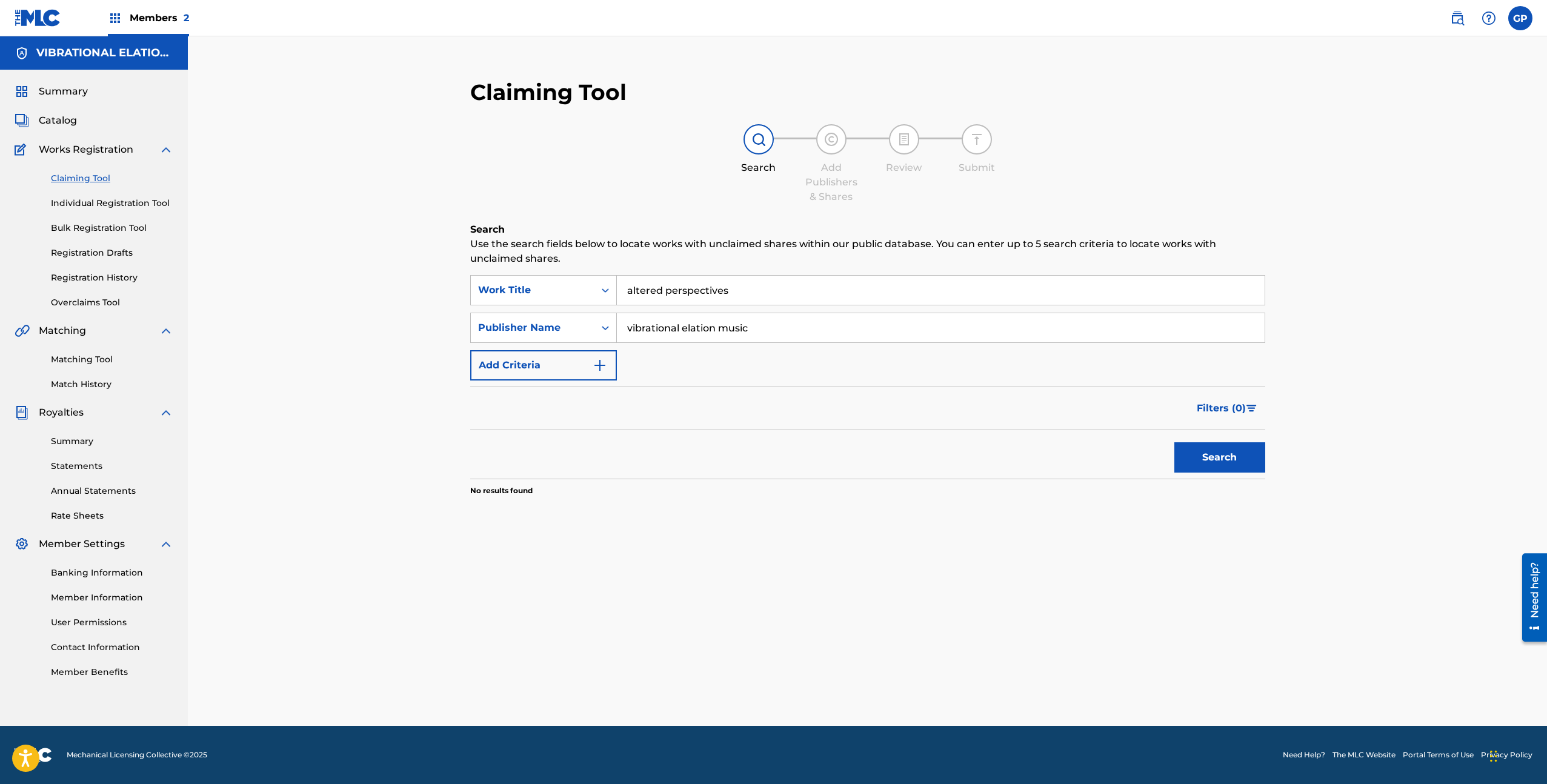
click at [748, 301] on input "altered perspectives" at bounding box center [941, 290] width 648 height 29
type input "a"
type input "j"
type input "hear"
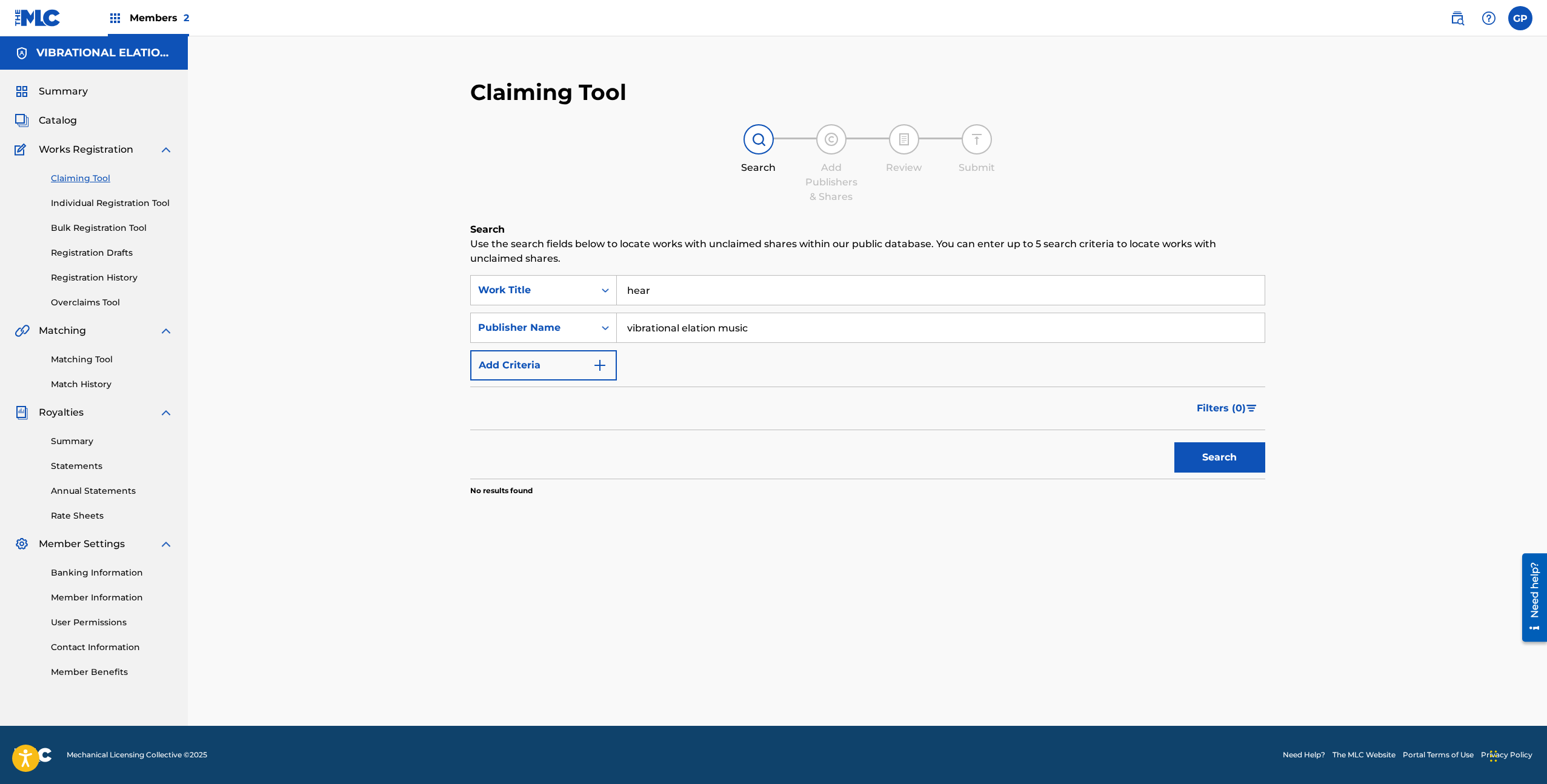
click at [1174, 442] on button "Search" at bounding box center [1219, 457] width 91 height 30
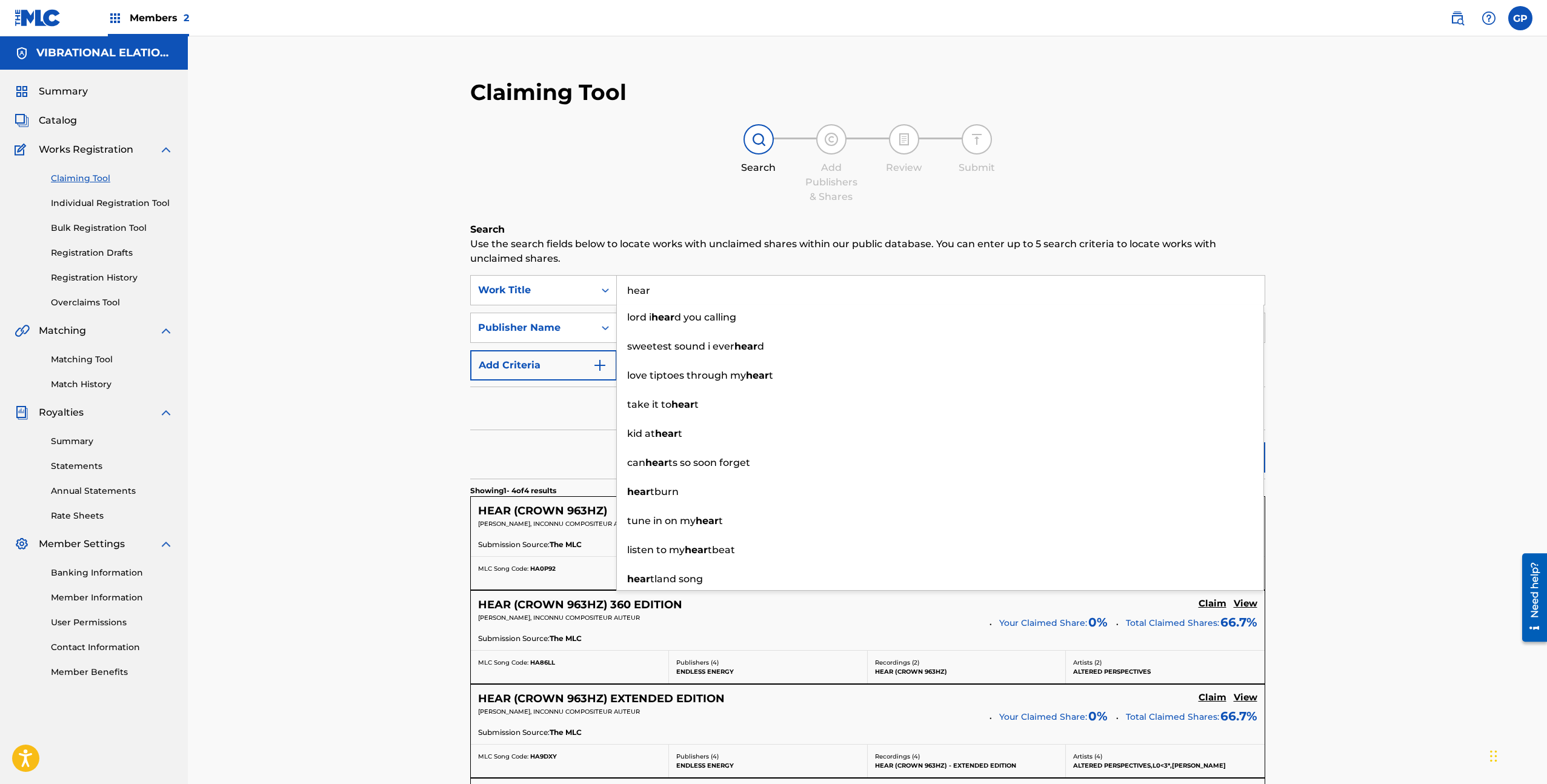
click at [350, 454] on div "Claiming Tool Search Add Publishers & Shares Review Submit Search Use the searc…" at bounding box center [867, 518] width 1359 height 965
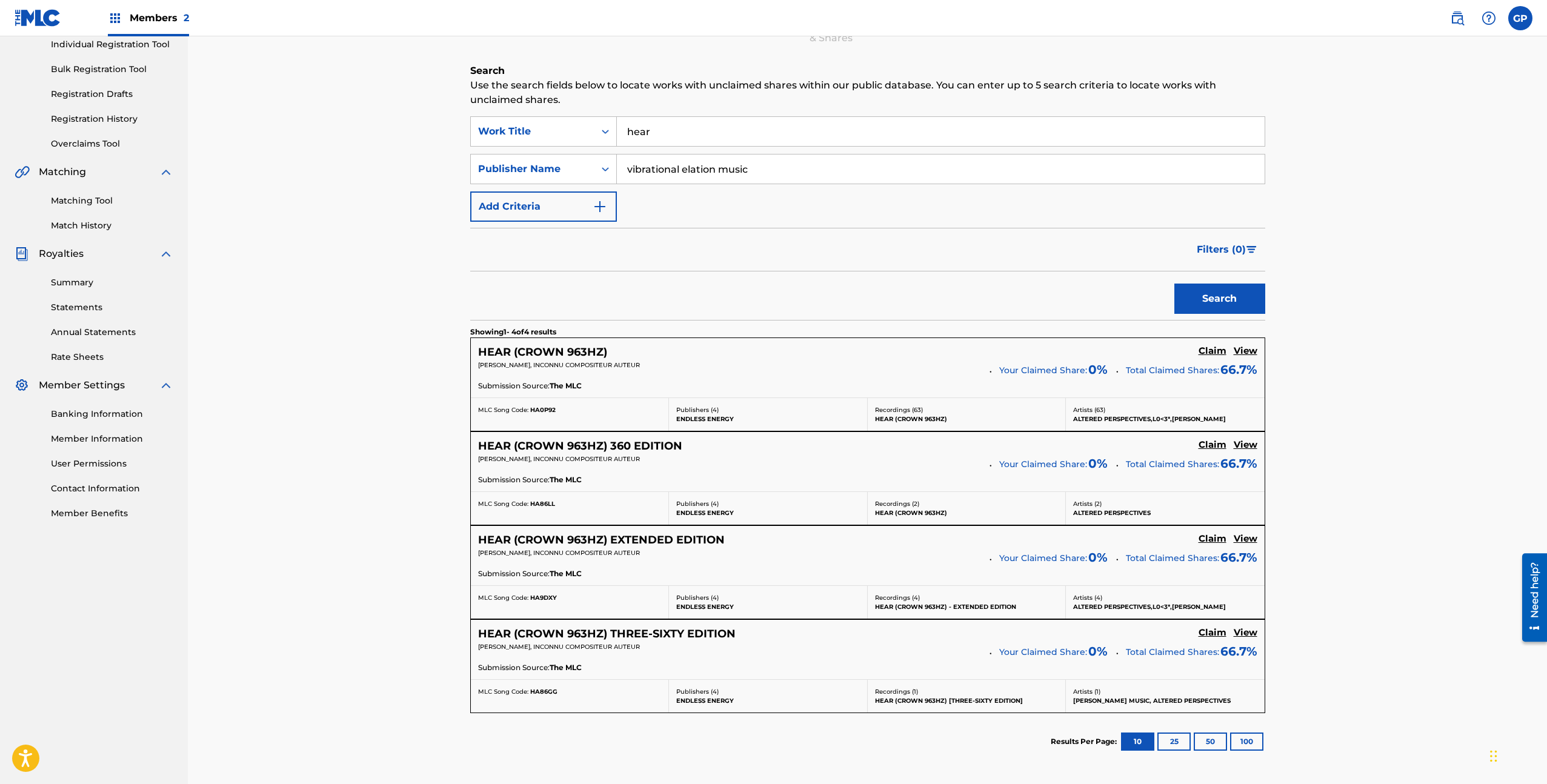
scroll to position [169, 0]
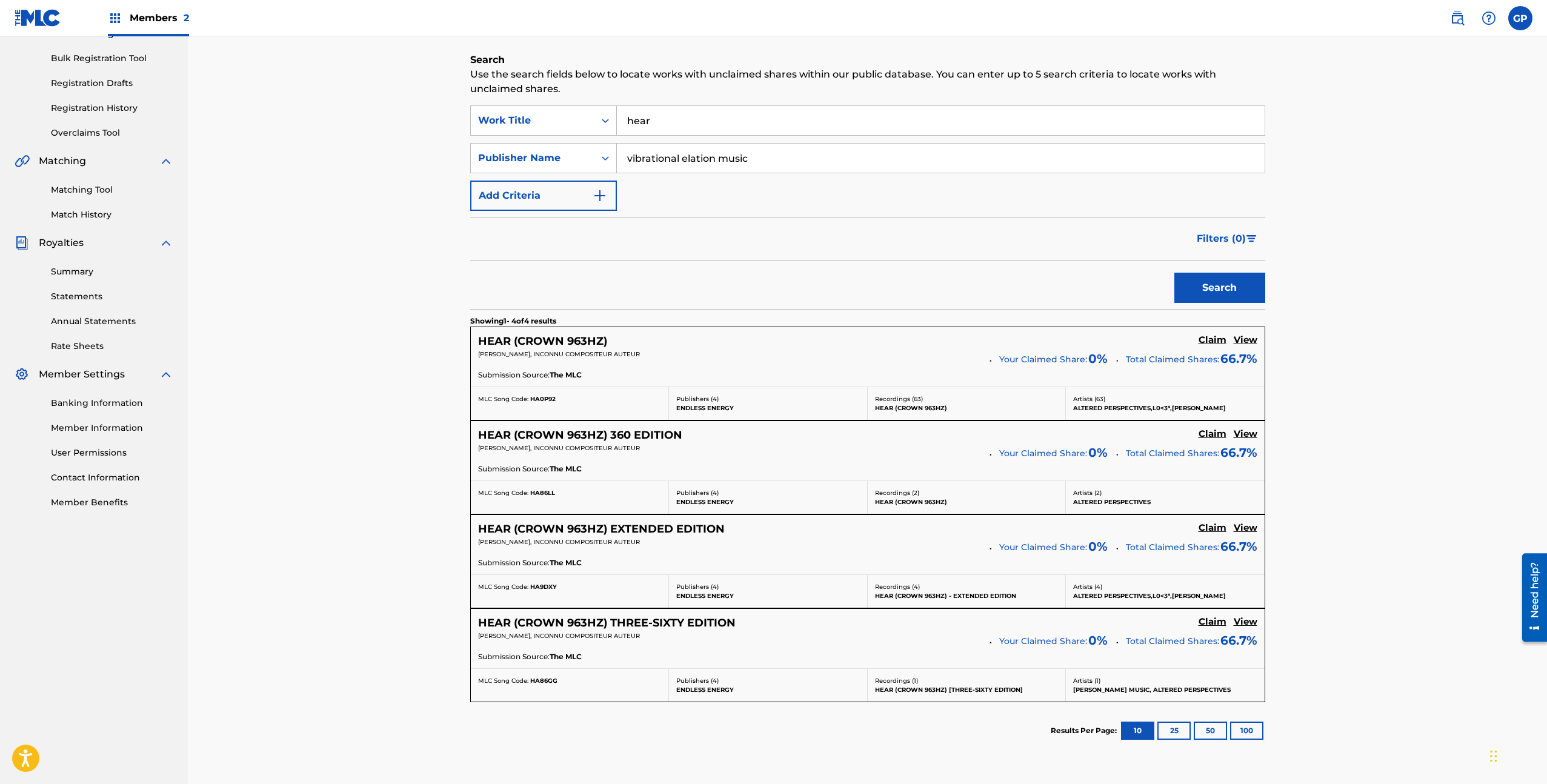
click at [1212, 339] on h5 "Claim" at bounding box center [1212, 340] width 28 height 11
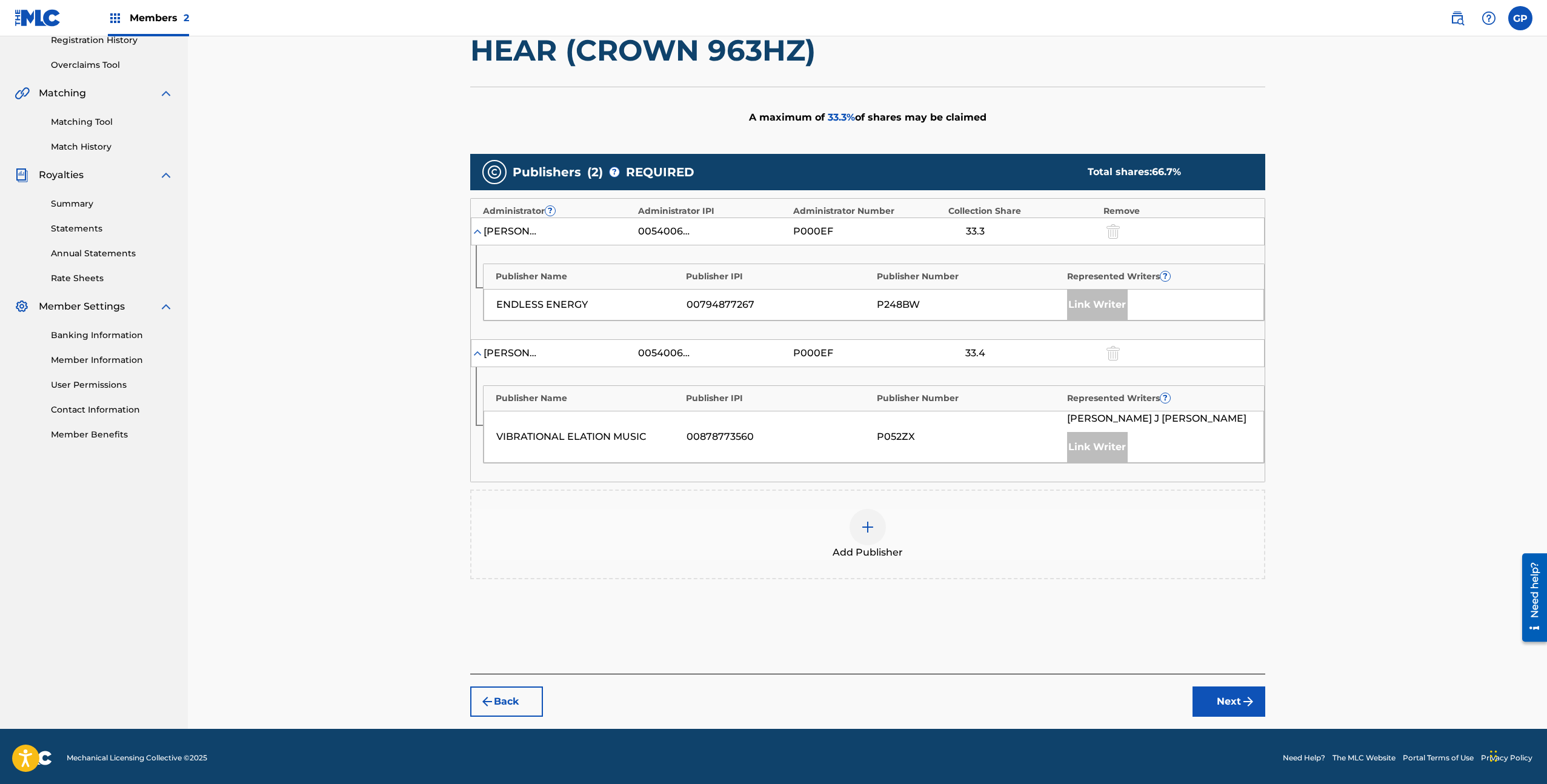
scroll to position [240, 0]
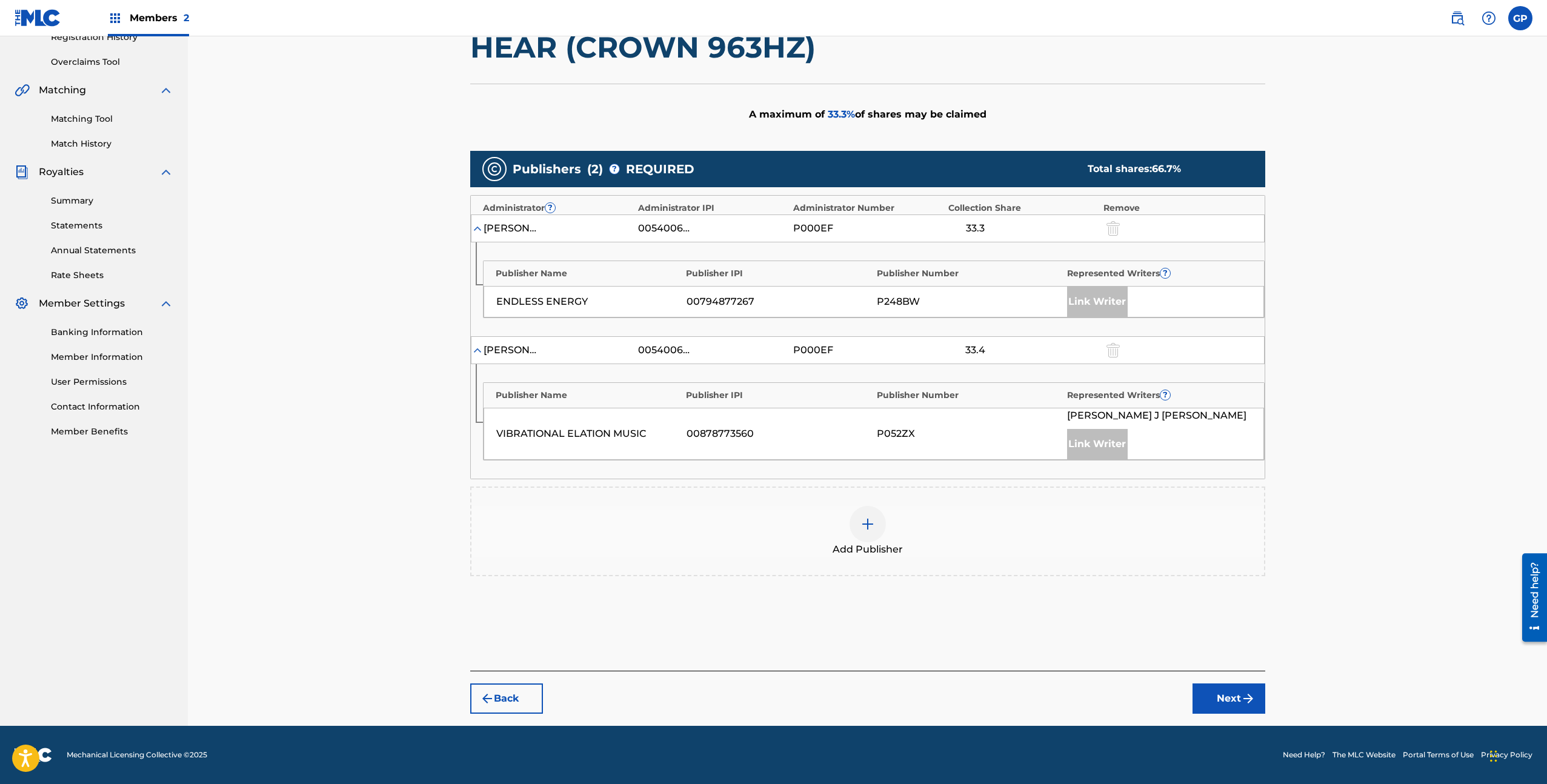
click at [1208, 697] on button "Next" at bounding box center [1229, 698] width 73 height 30
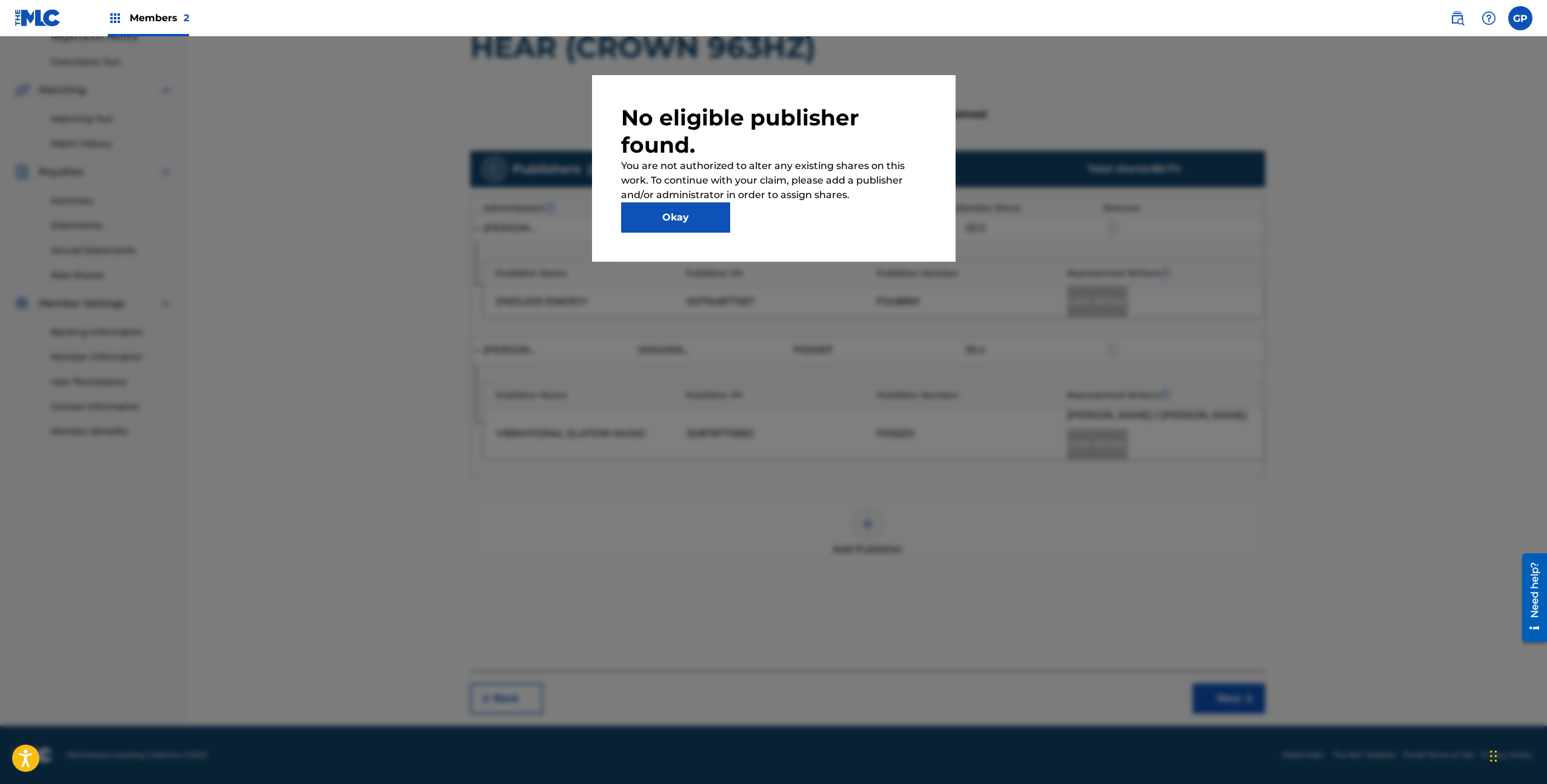
click at [708, 228] on button "Okay" at bounding box center [676, 217] width 109 height 30
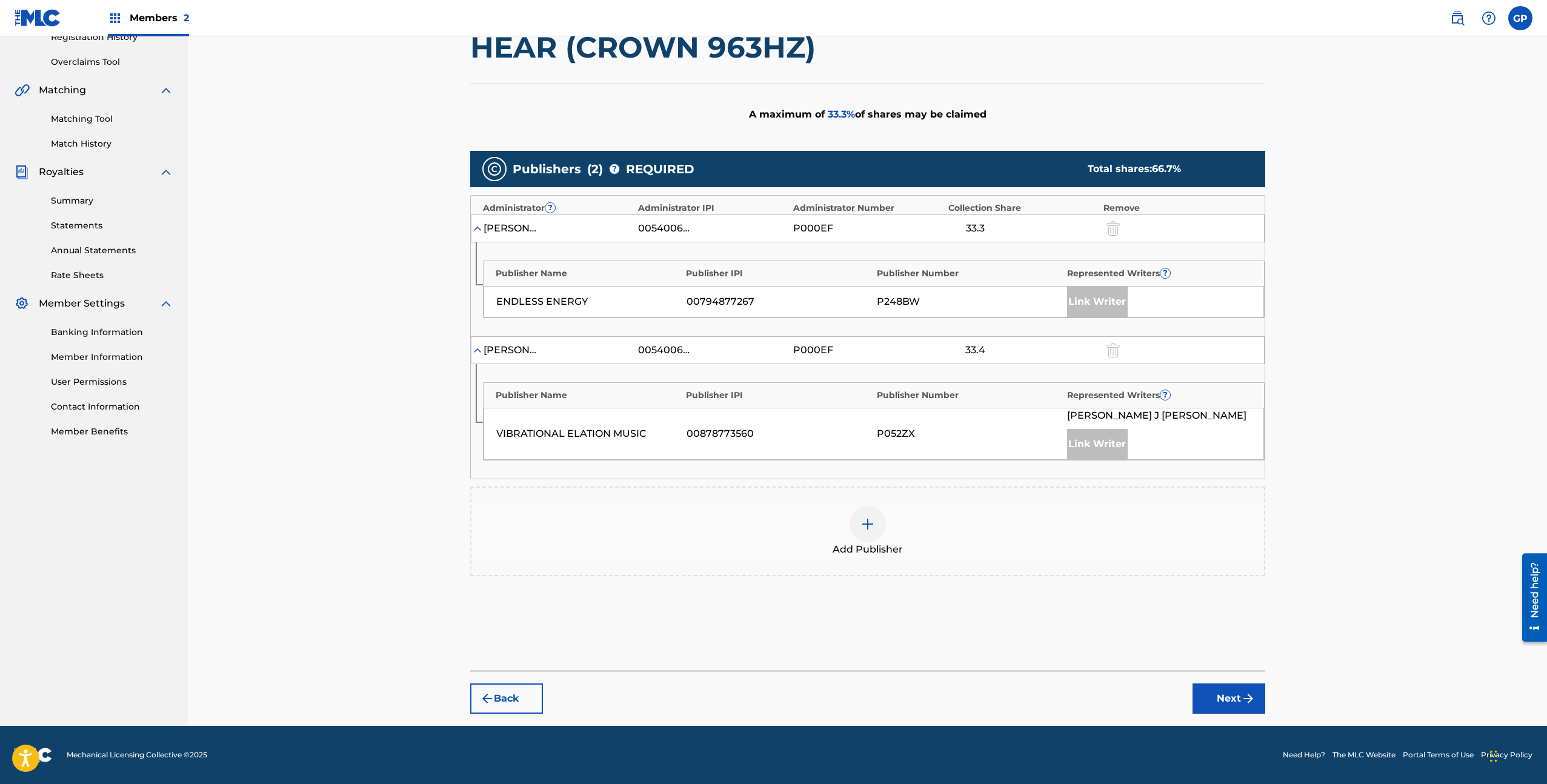
click at [389, 415] on div "Claiming Tool Search Add Publishers & Shares Review Submit Add Publishers & Sha…" at bounding box center [867, 261] width 1359 height 930
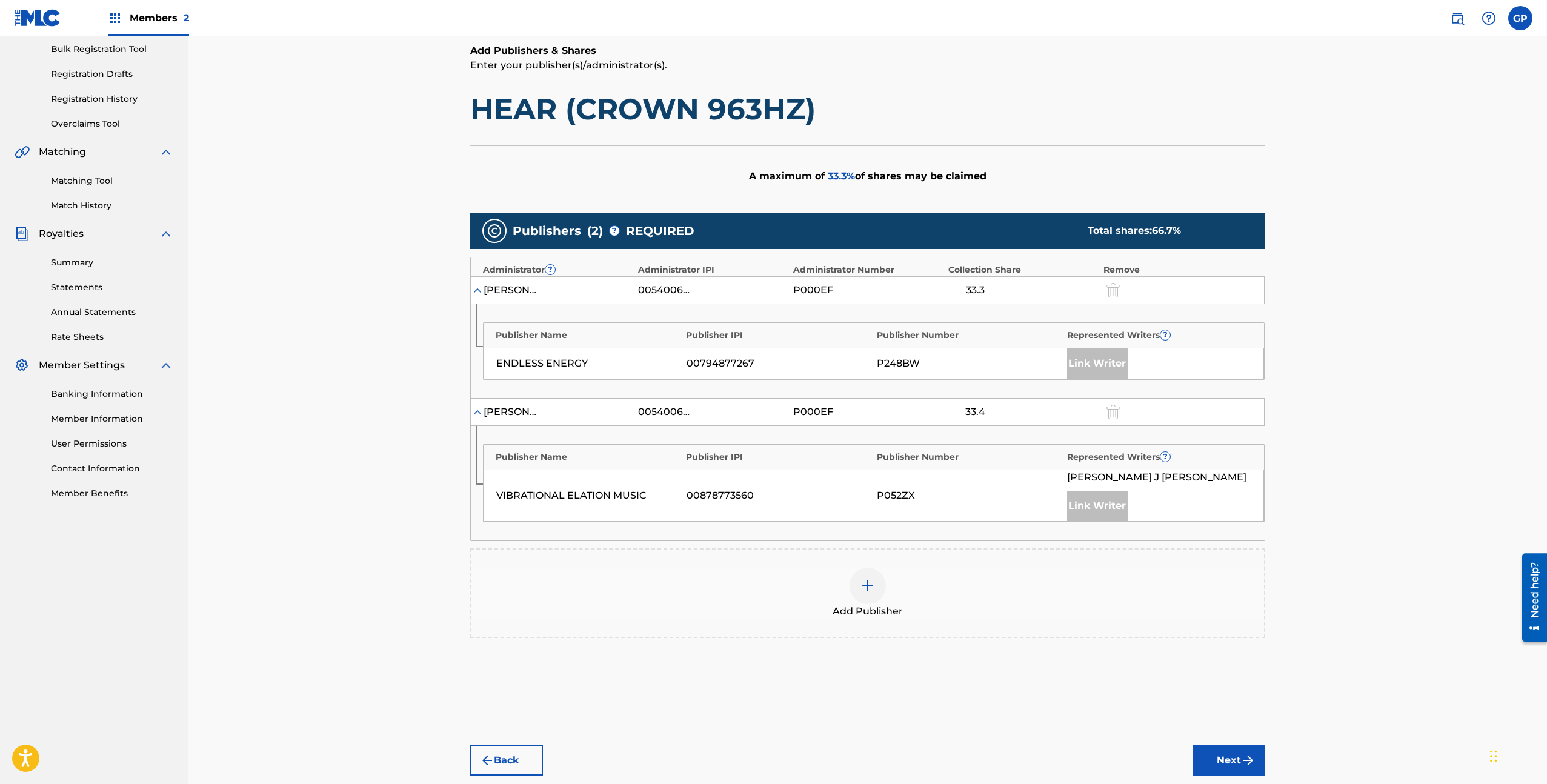
scroll to position [218, 0]
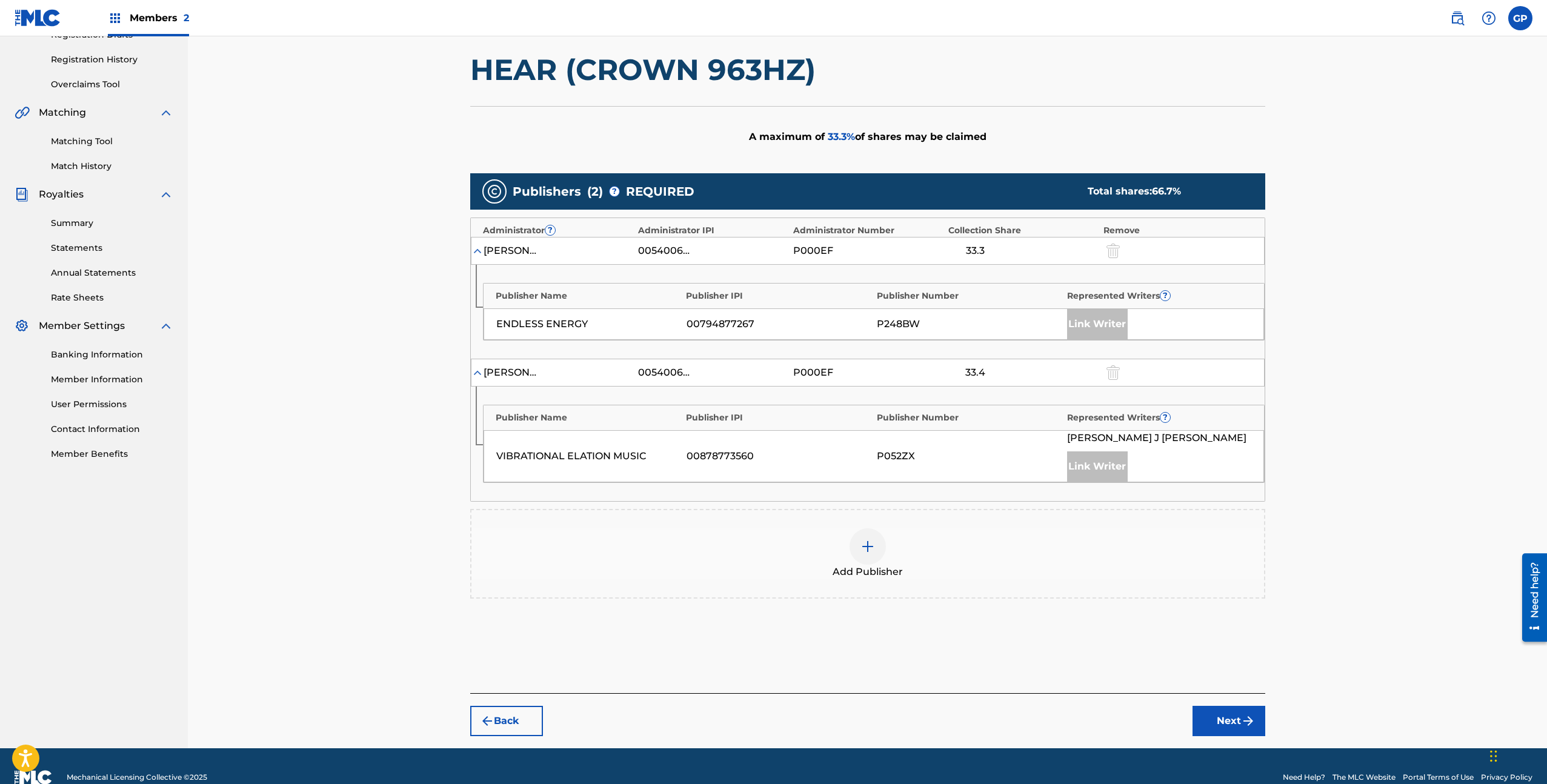
click at [864, 556] on div at bounding box center [867, 546] width 36 height 36
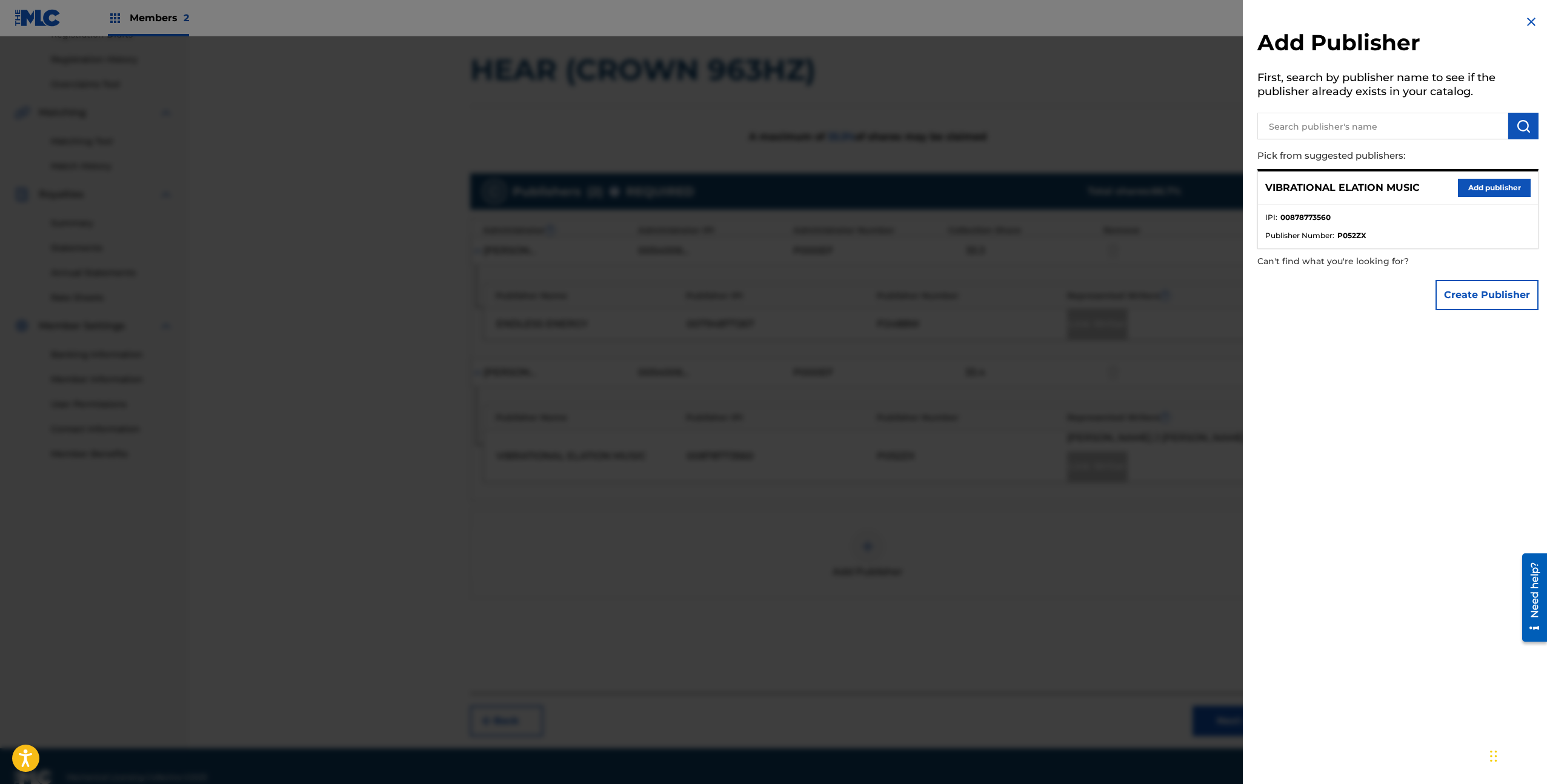
click at [1477, 186] on button "Add publisher" at bounding box center [1494, 188] width 73 height 18
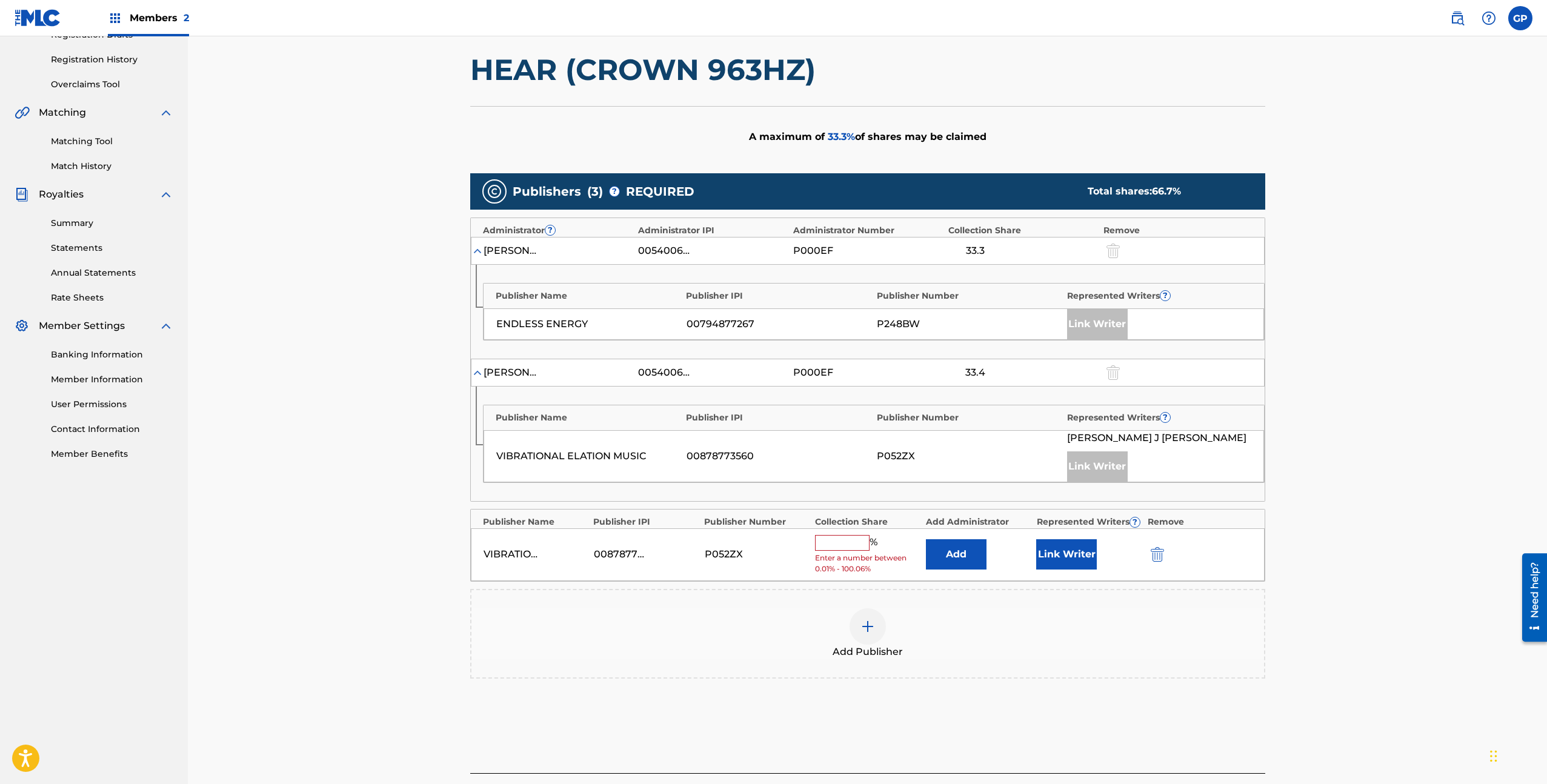
click at [839, 539] on input "text" at bounding box center [842, 543] width 55 height 16
click at [1156, 551] on img "submit" at bounding box center [1157, 554] width 13 height 15
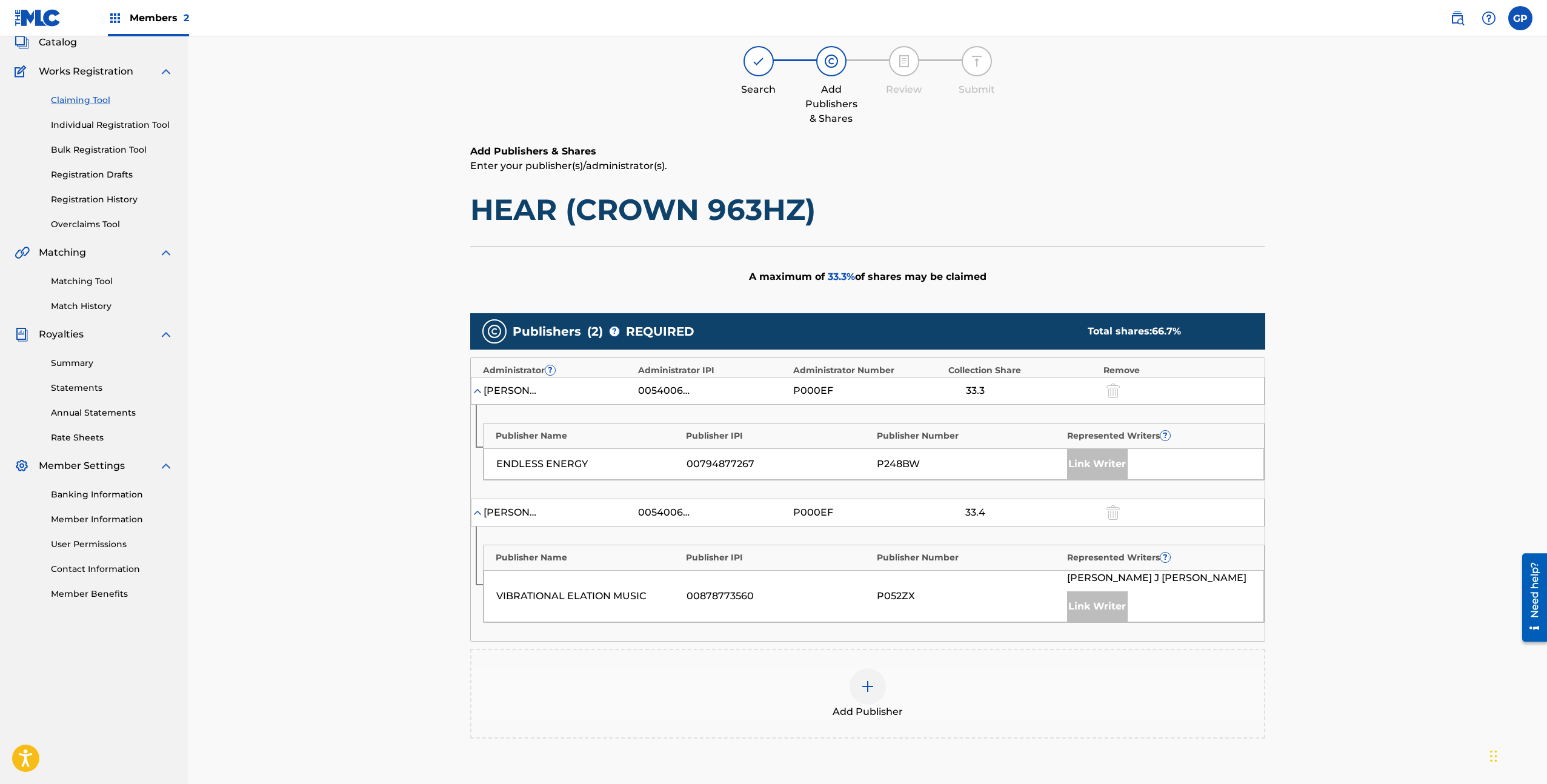
scroll to position [0, 0]
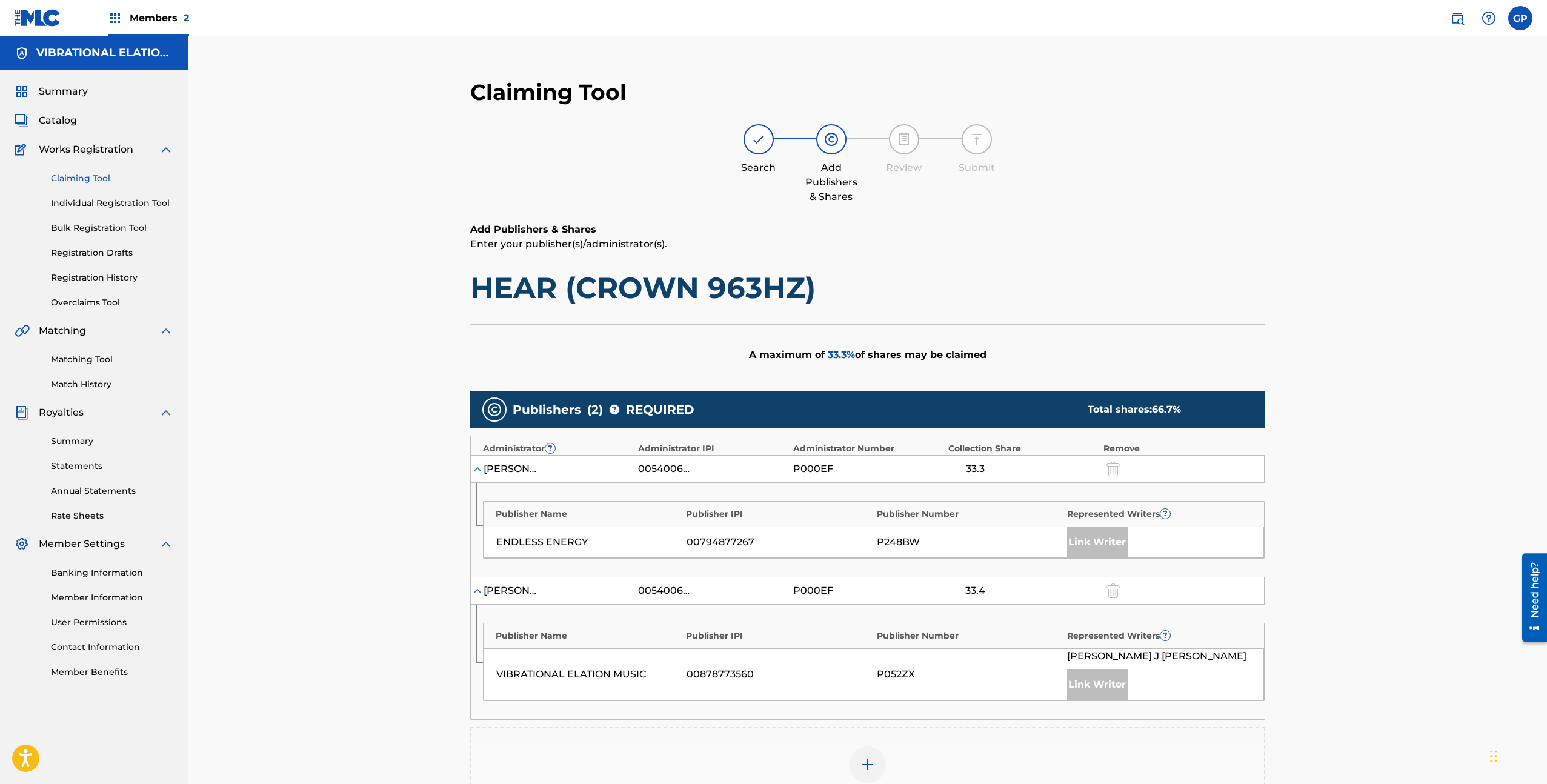
click at [101, 181] on link "Claiming Tool" at bounding box center [112, 179] width 123 height 13
click at [104, 47] on h5 "VIBRATIONAL ELATION MUSIC" at bounding box center [104, 53] width 137 height 14
click at [79, 95] on span "Summary" at bounding box center [63, 91] width 49 height 15
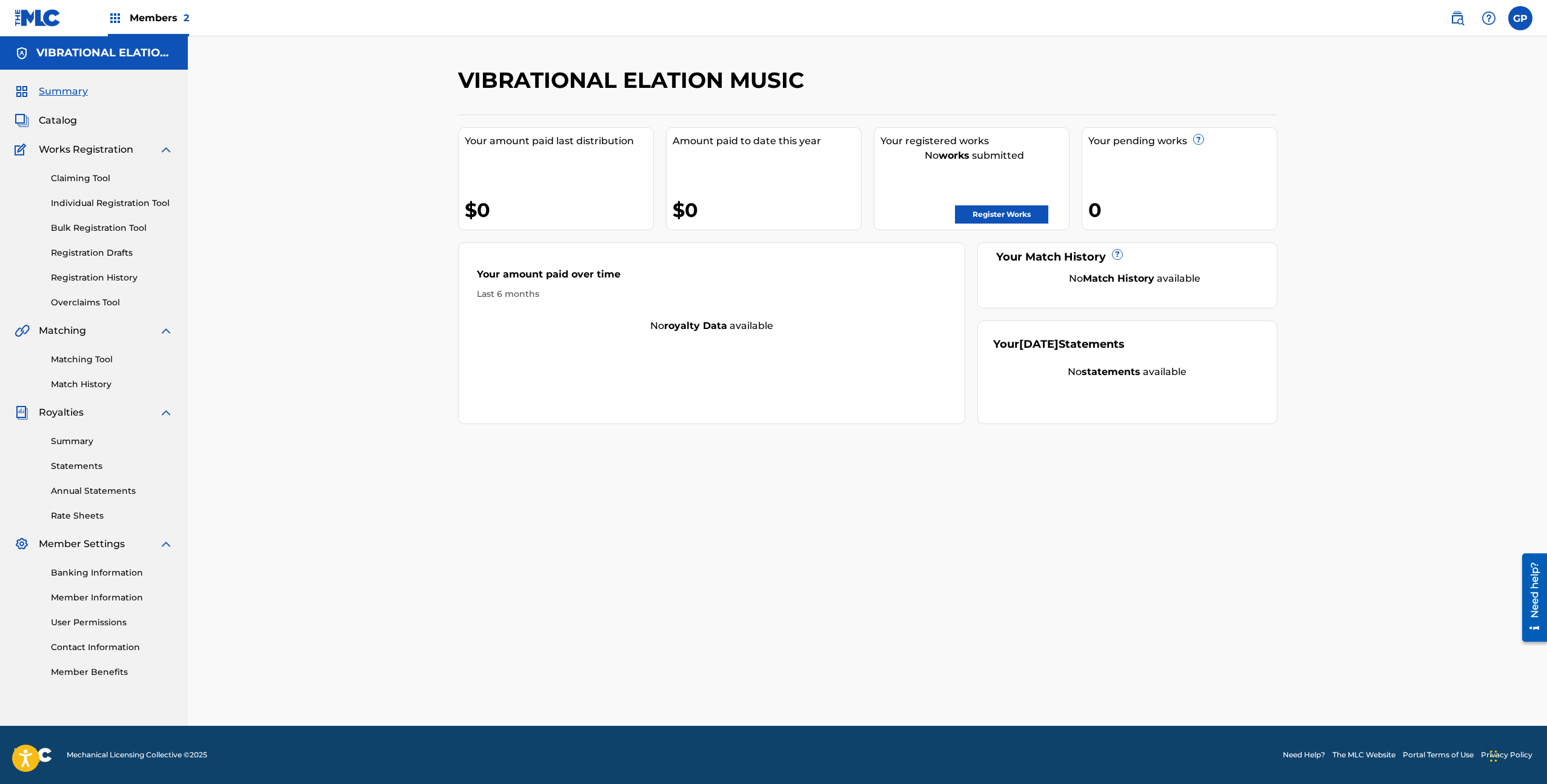
click at [1529, 12] on label at bounding box center [1520, 18] width 24 height 24
click at [1520, 18] on input "GP [PERSON_NAME] [EMAIL_ADDRESS][DOMAIN_NAME] Notification Preferences Profile …" at bounding box center [1520, 18] width 0 height 0
click at [293, 155] on div "VIBRATIONAL ELATION MUSIC Your amount paid last distribution $0 Amount paid to …" at bounding box center [867, 381] width 1359 height 690
click at [137, 24] on span "Members 2" at bounding box center [160, 18] width 60 height 14
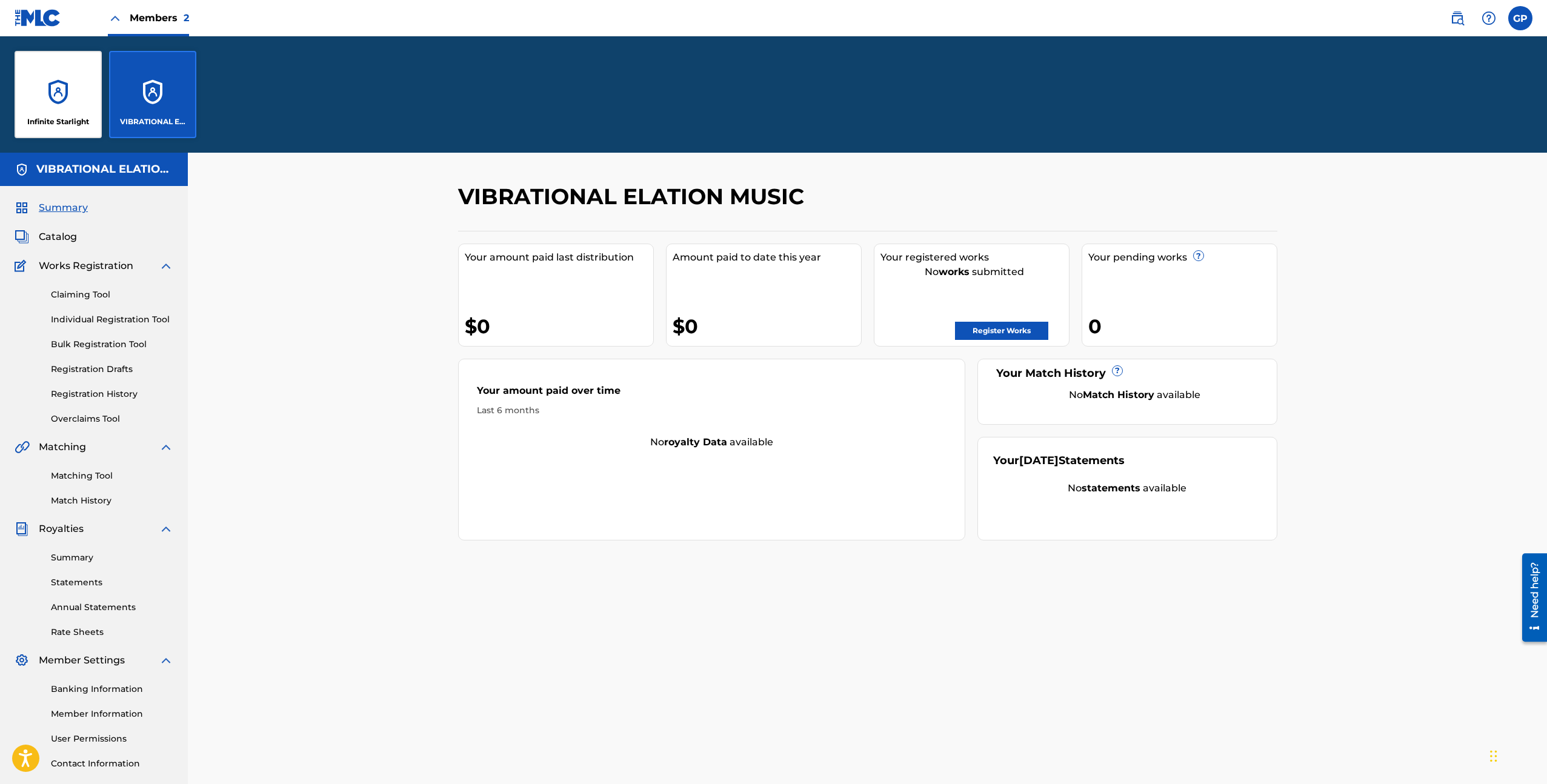
click at [79, 73] on div "Infinite Starlight" at bounding box center [58, 94] width 87 height 87
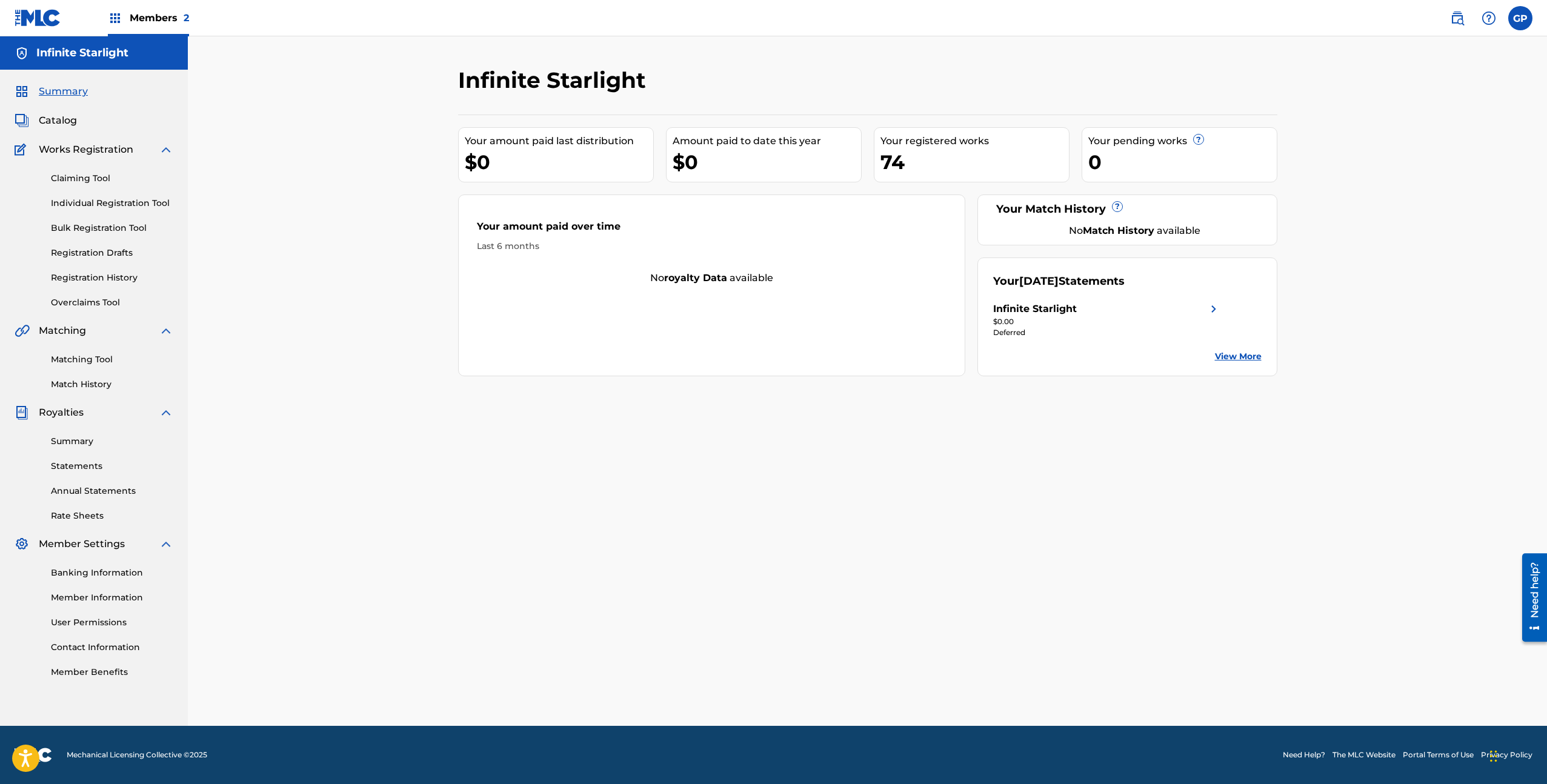
click at [89, 467] on link "Statements" at bounding box center [112, 466] width 123 height 13
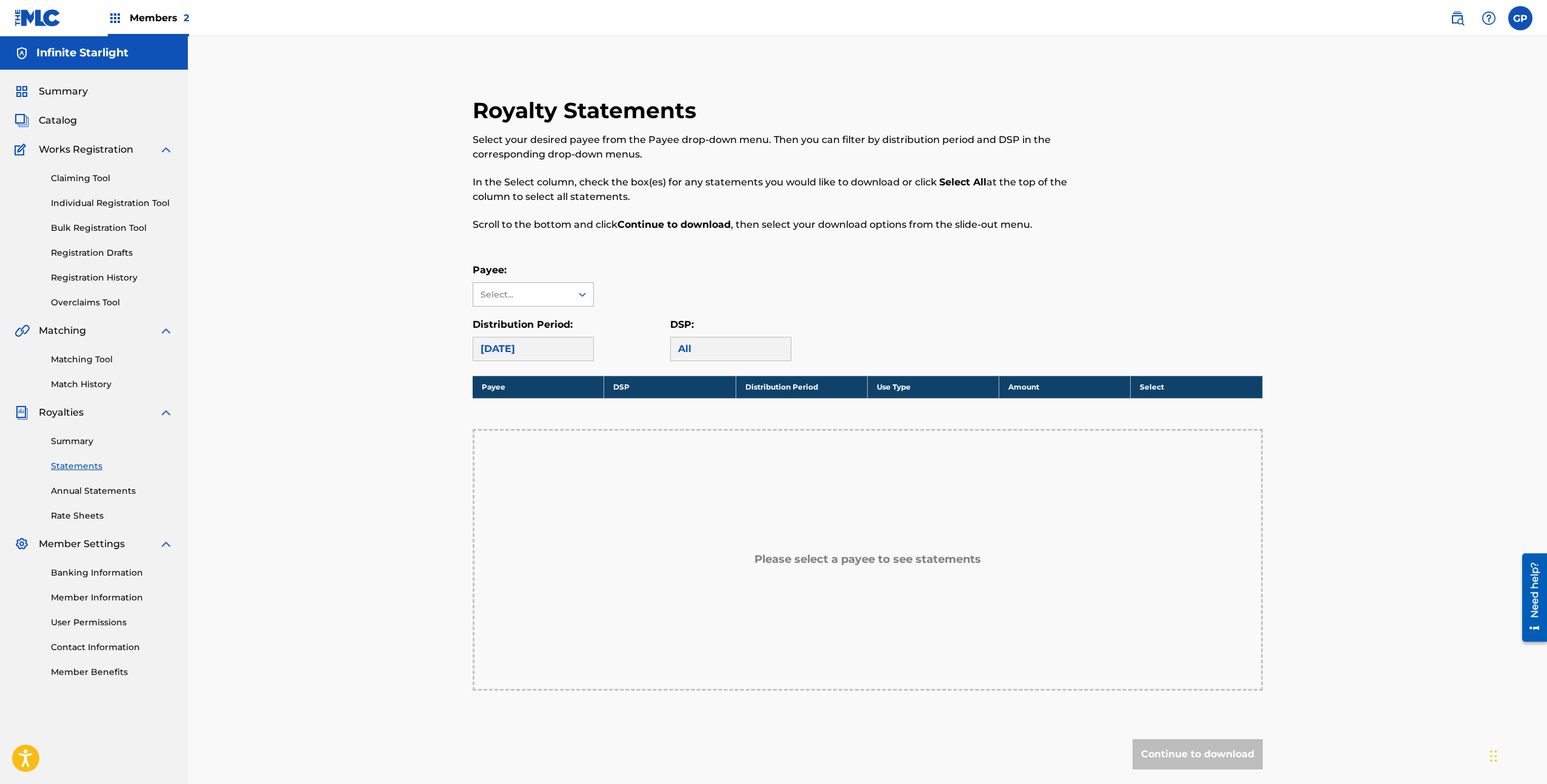
click at [510, 298] on div "Select..." at bounding box center [522, 295] width 82 height 13
click at [510, 324] on div "Infinite Starlight" at bounding box center [532, 321] width 120 height 30
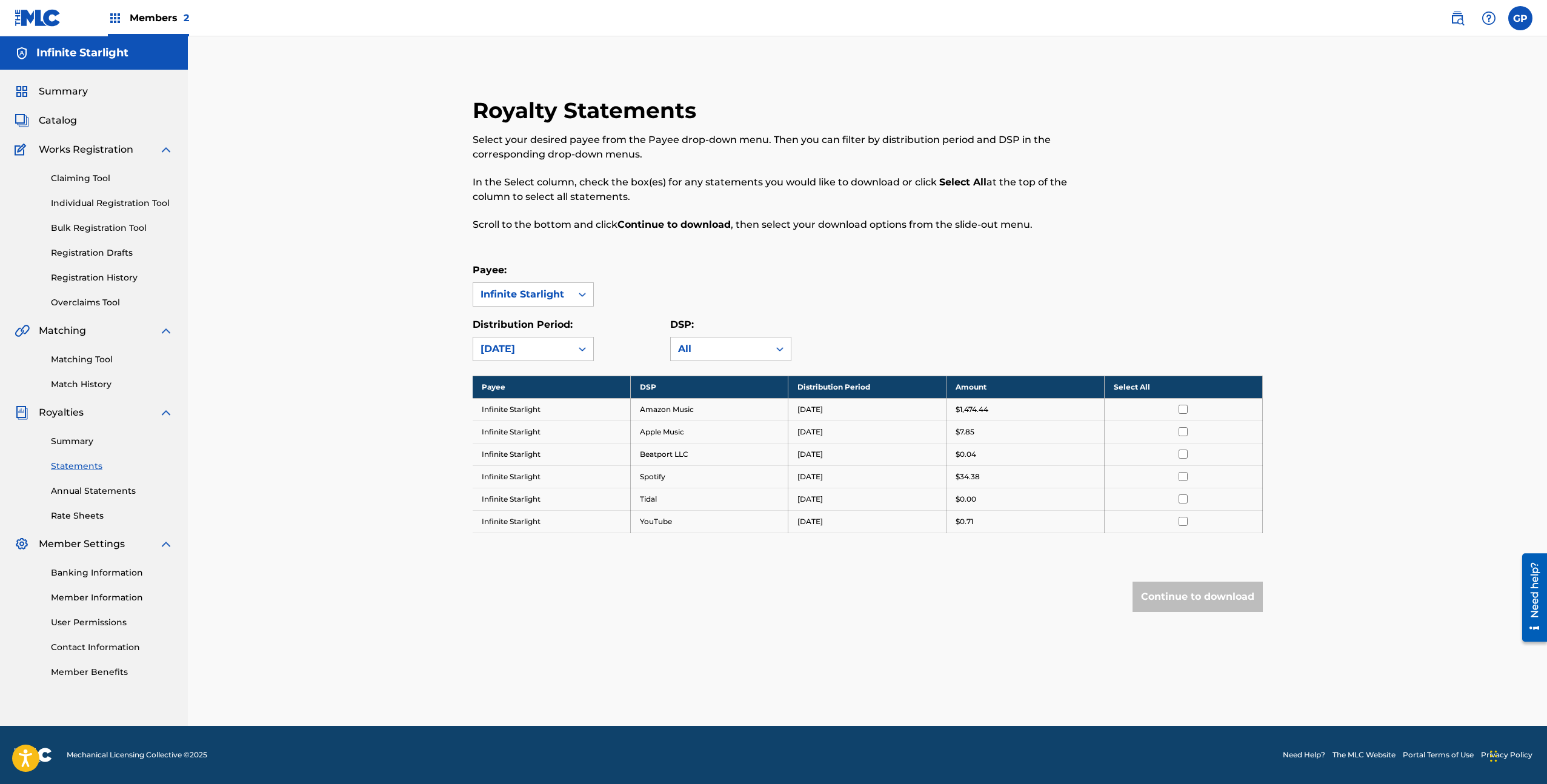
click at [84, 517] on link "Rate Sheets" at bounding box center [112, 516] width 123 height 13
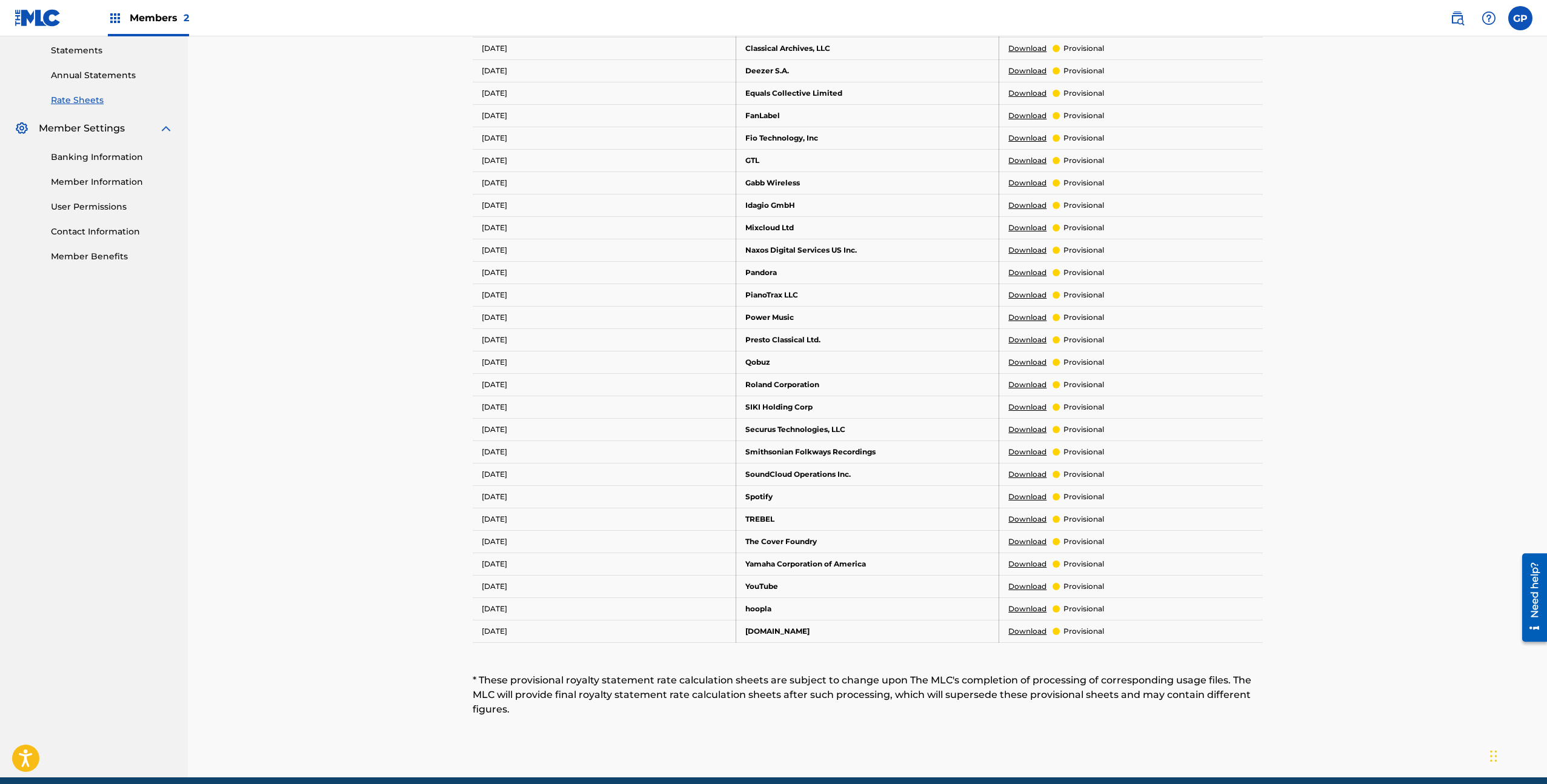
scroll to position [461, 0]
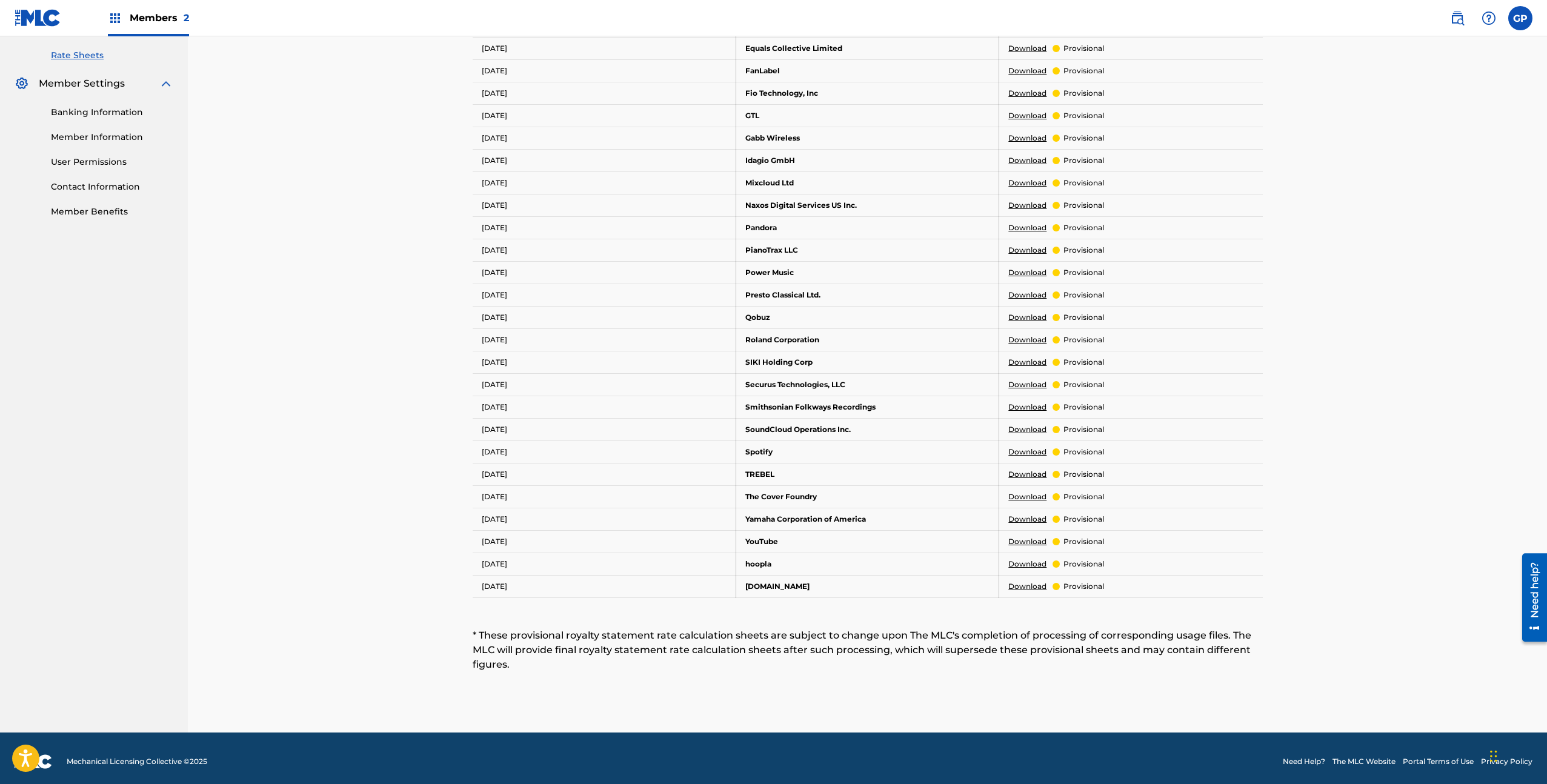
click at [1043, 453] on link "Download" at bounding box center [1027, 452] width 38 height 11
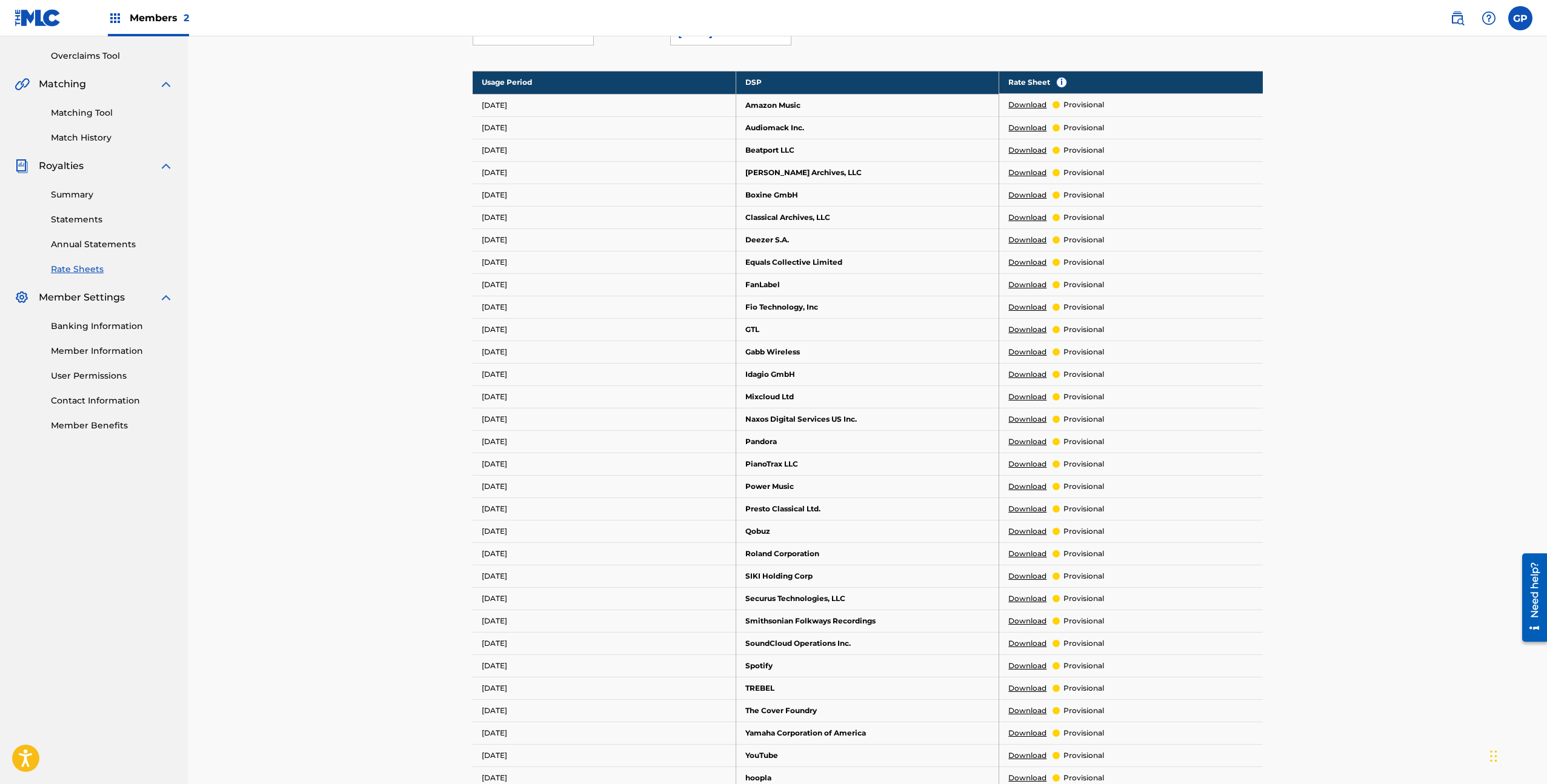
scroll to position [0, 0]
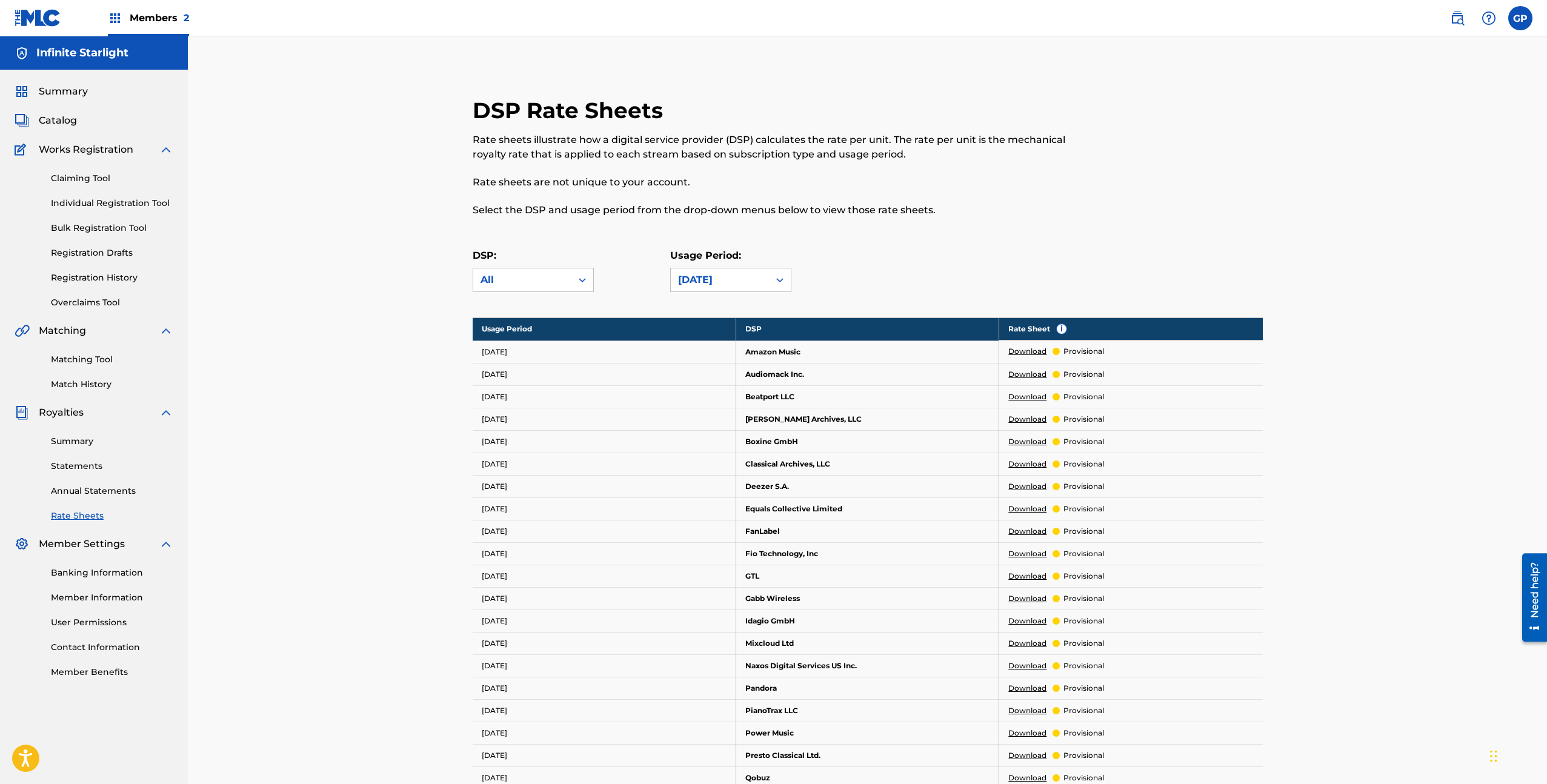
click at [94, 570] on link "Banking Information" at bounding box center [112, 573] width 123 height 13
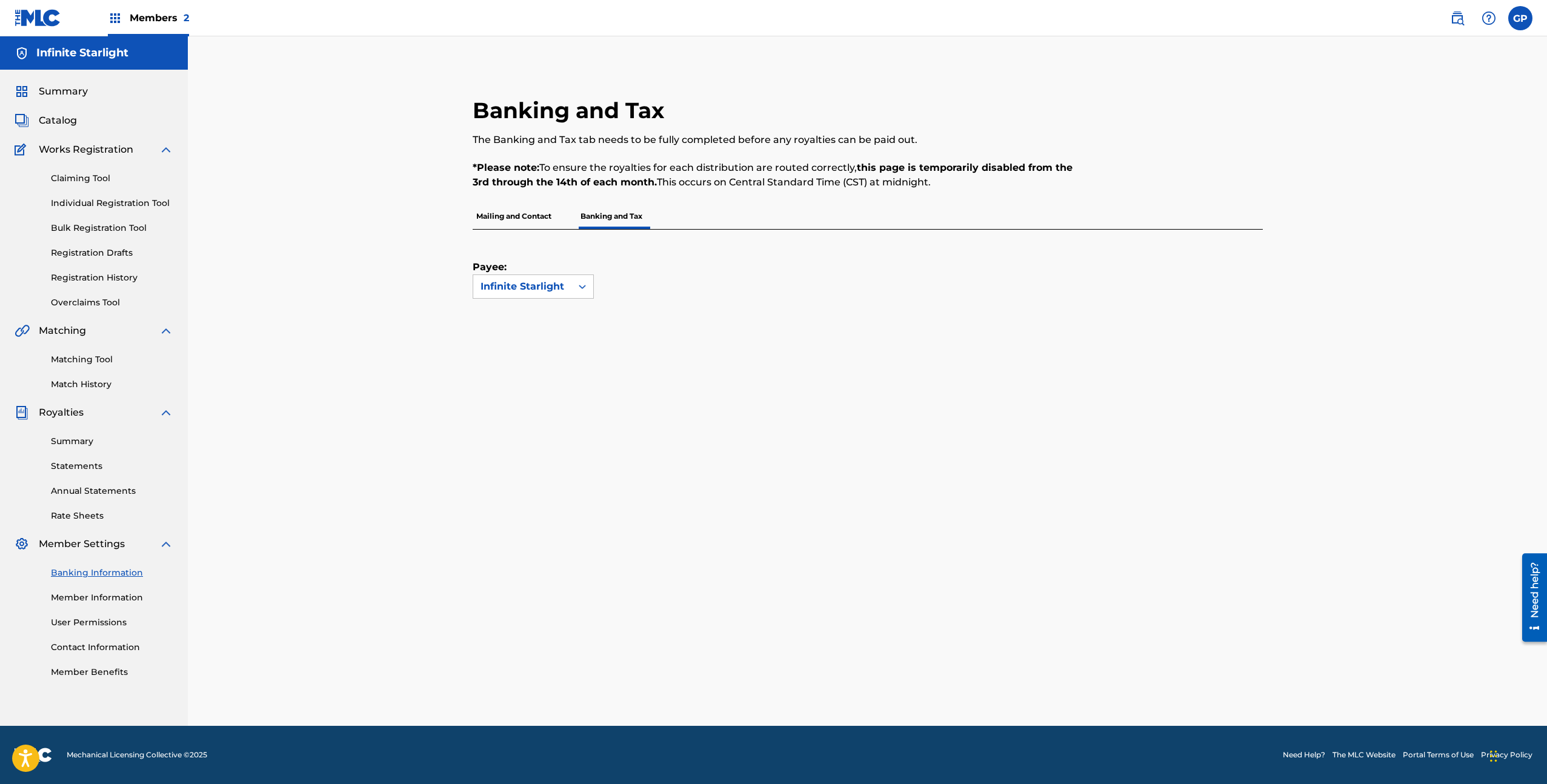
click at [696, 681] on div "Banking and Tax The Banking and Tax tab needs to be fully completed before any …" at bounding box center [867, 427] width 819 height 659
click at [86, 447] on link "Summary" at bounding box center [112, 442] width 123 height 13
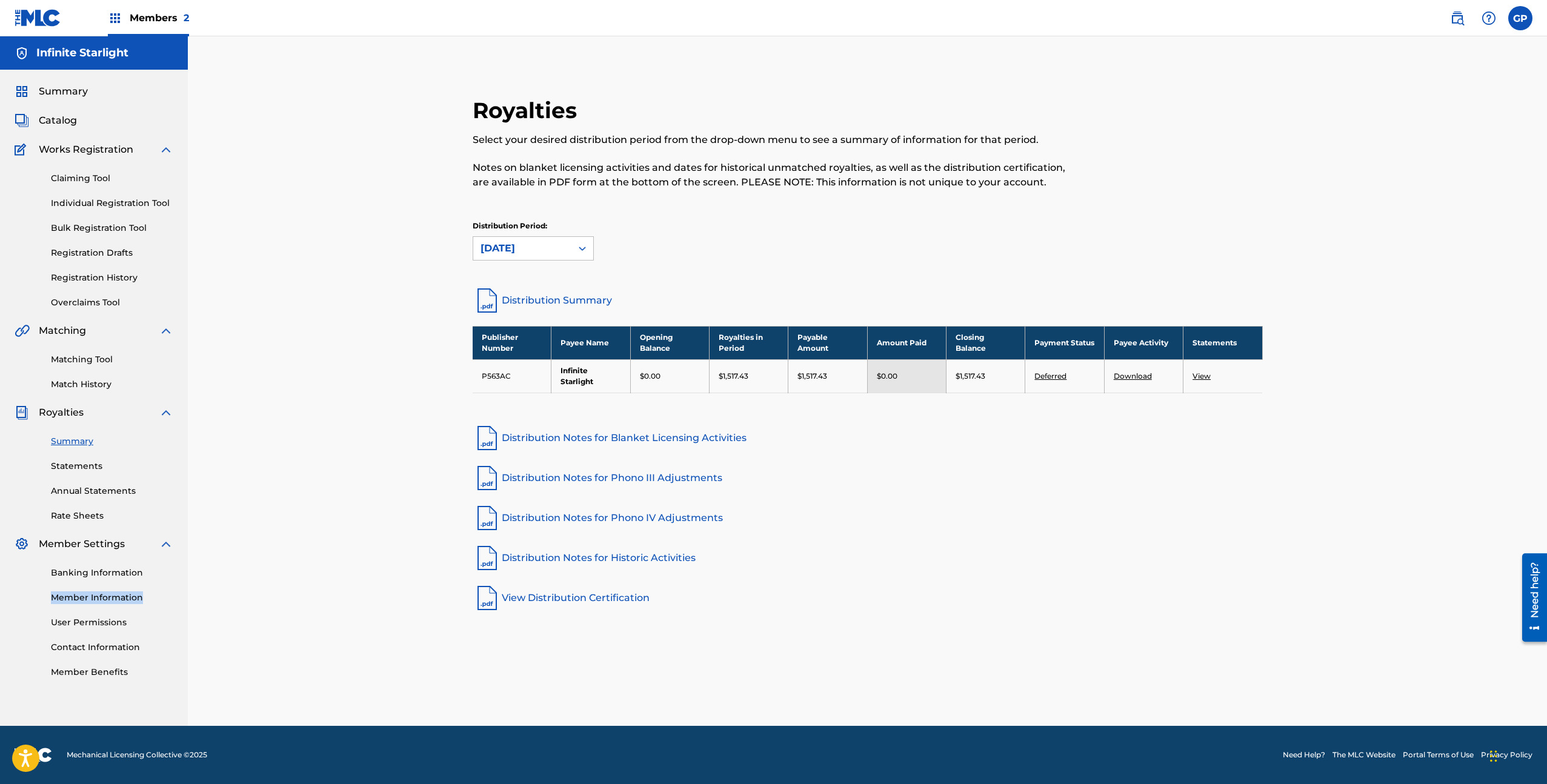
click at [96, 177] on link "Claiming Tool" at bounding box center [112, 179] width 123 height 13
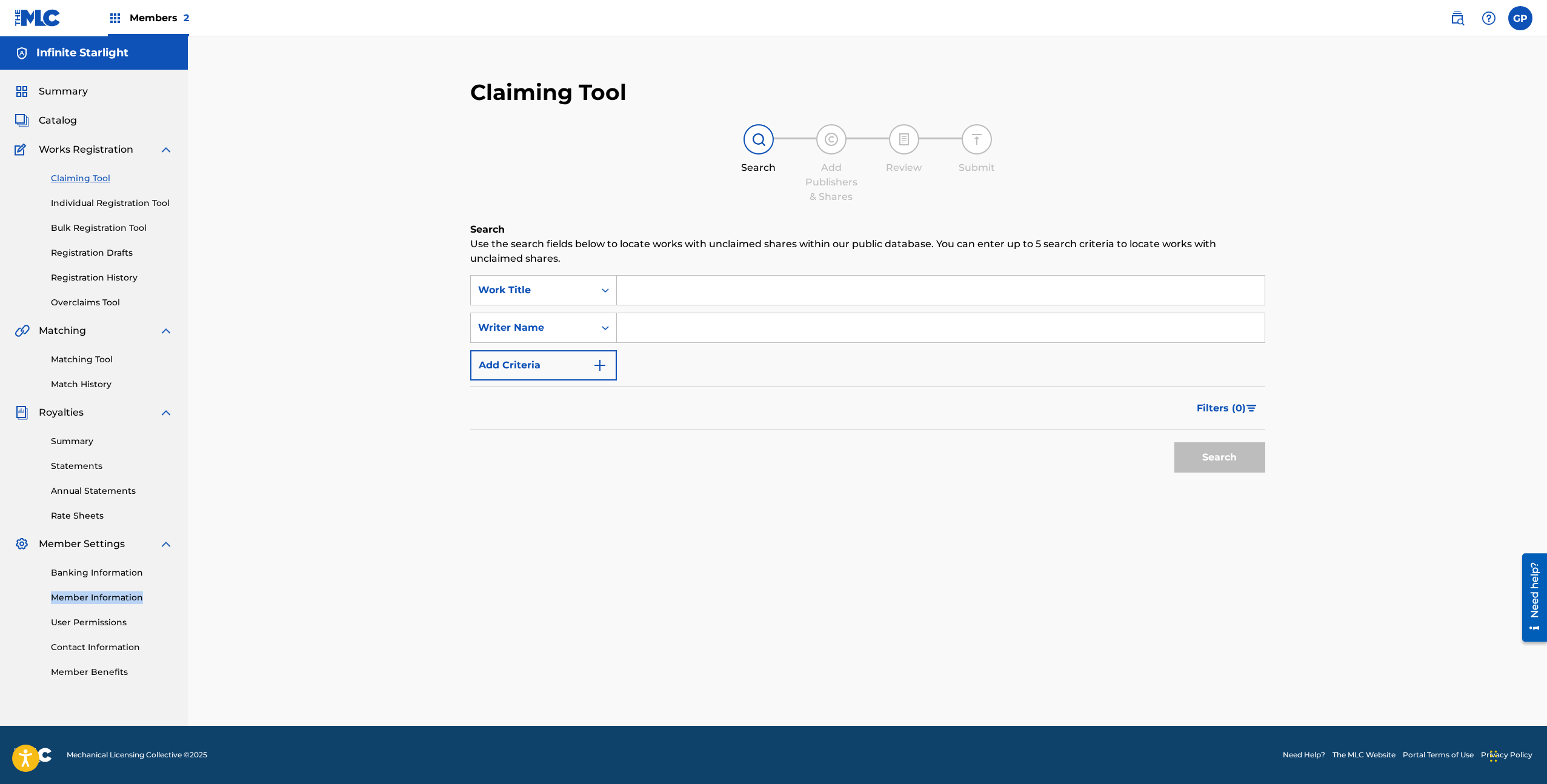
click at [651, 287] on input "Search Form" at bounding box center [941, 290] width 648 height 29
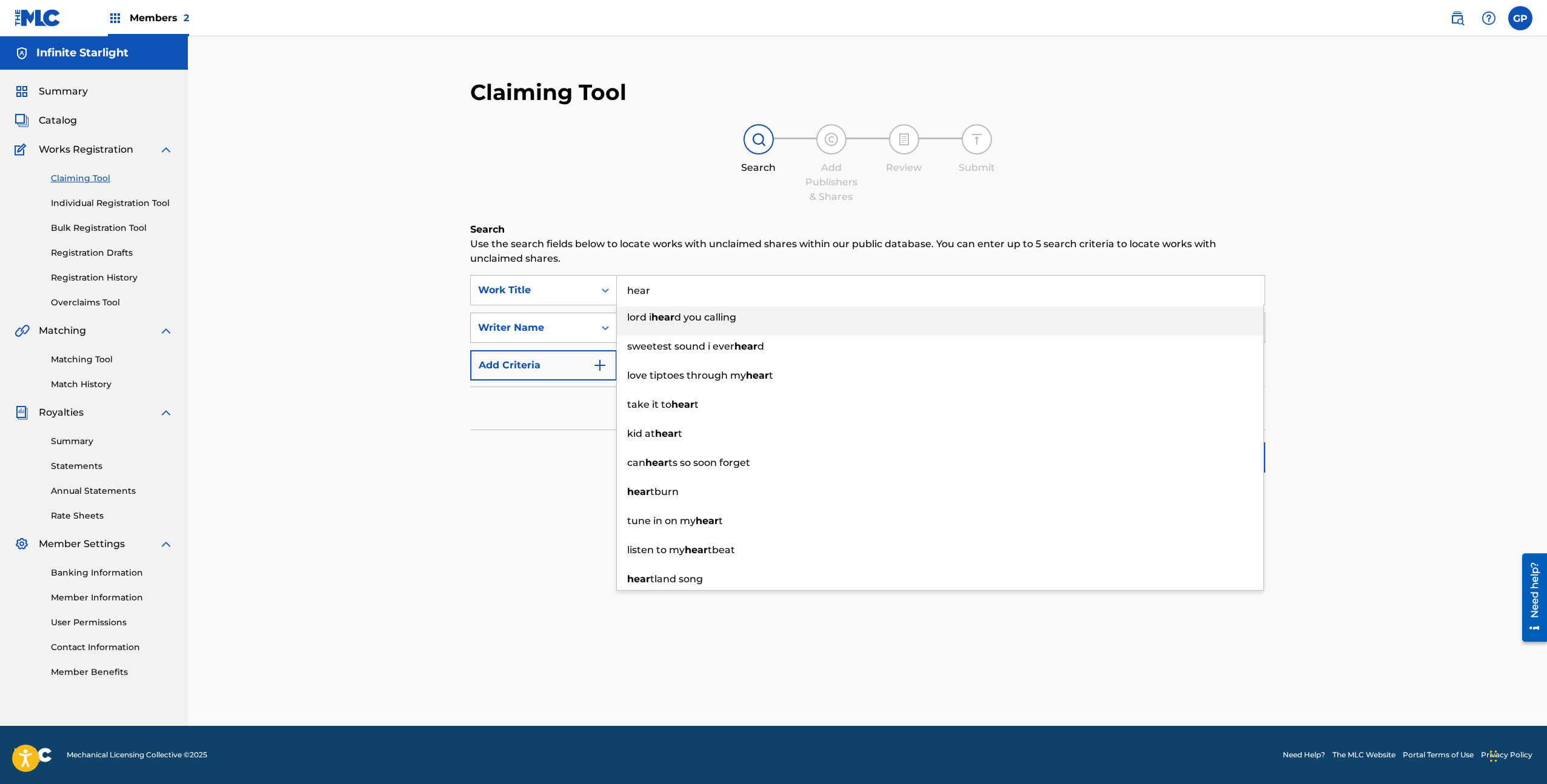
type input "hear"
click at [575, 318] on div "Writer Name" at bounding box center [532, 327] width 123 height 23
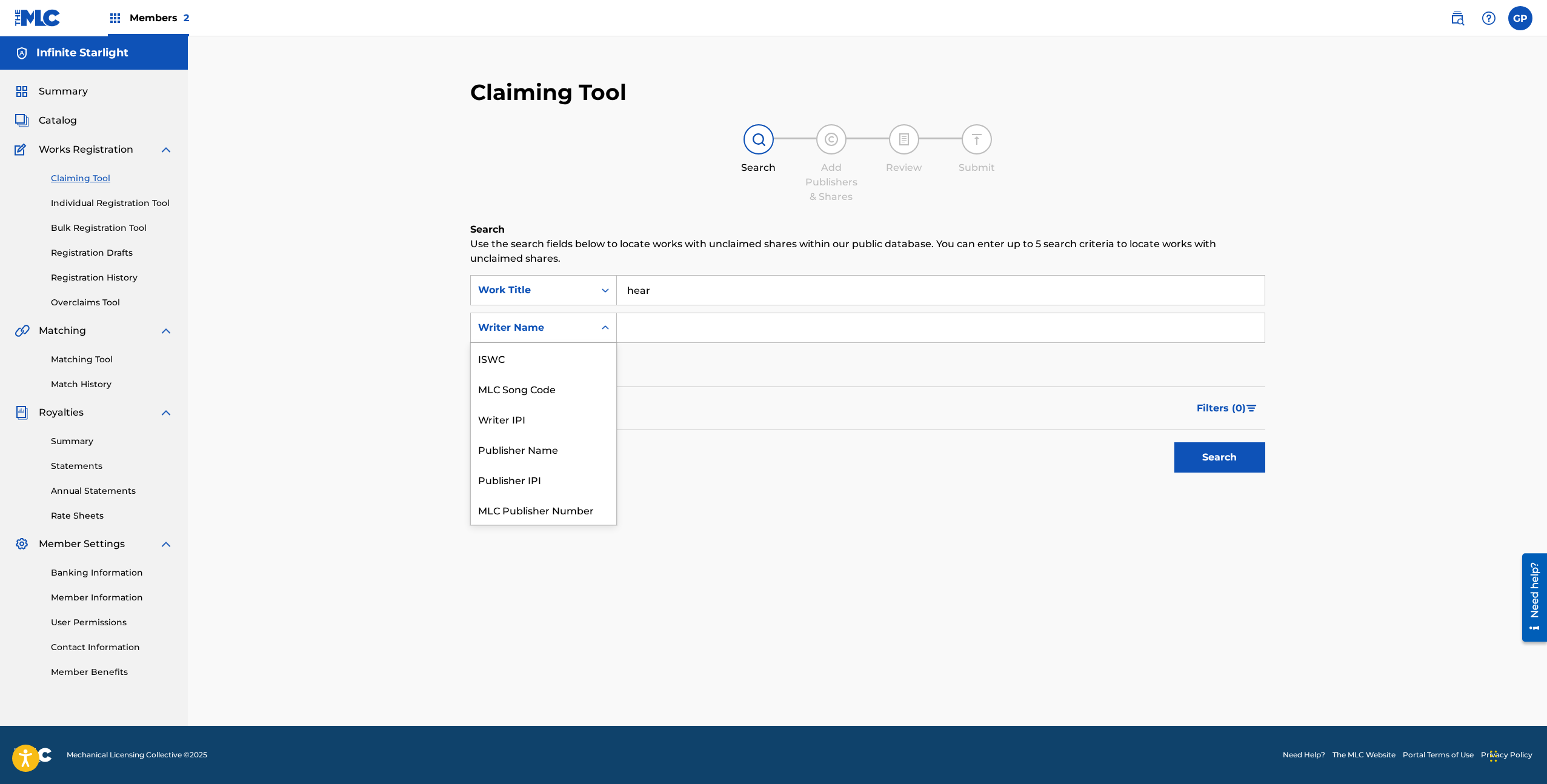
scroll to position [30, 0]
click at [557, 411] on div "Publisher Name" at bounding box center [543, 418] width 145 height 30
click at [635, 331] on input "Search Form" at bounding box center [941, 327] width 648 height 29
type input "vibrational elation"
click at [1174, 442] on button "Search" at bounding box center [1219, 457] width 91 height 30
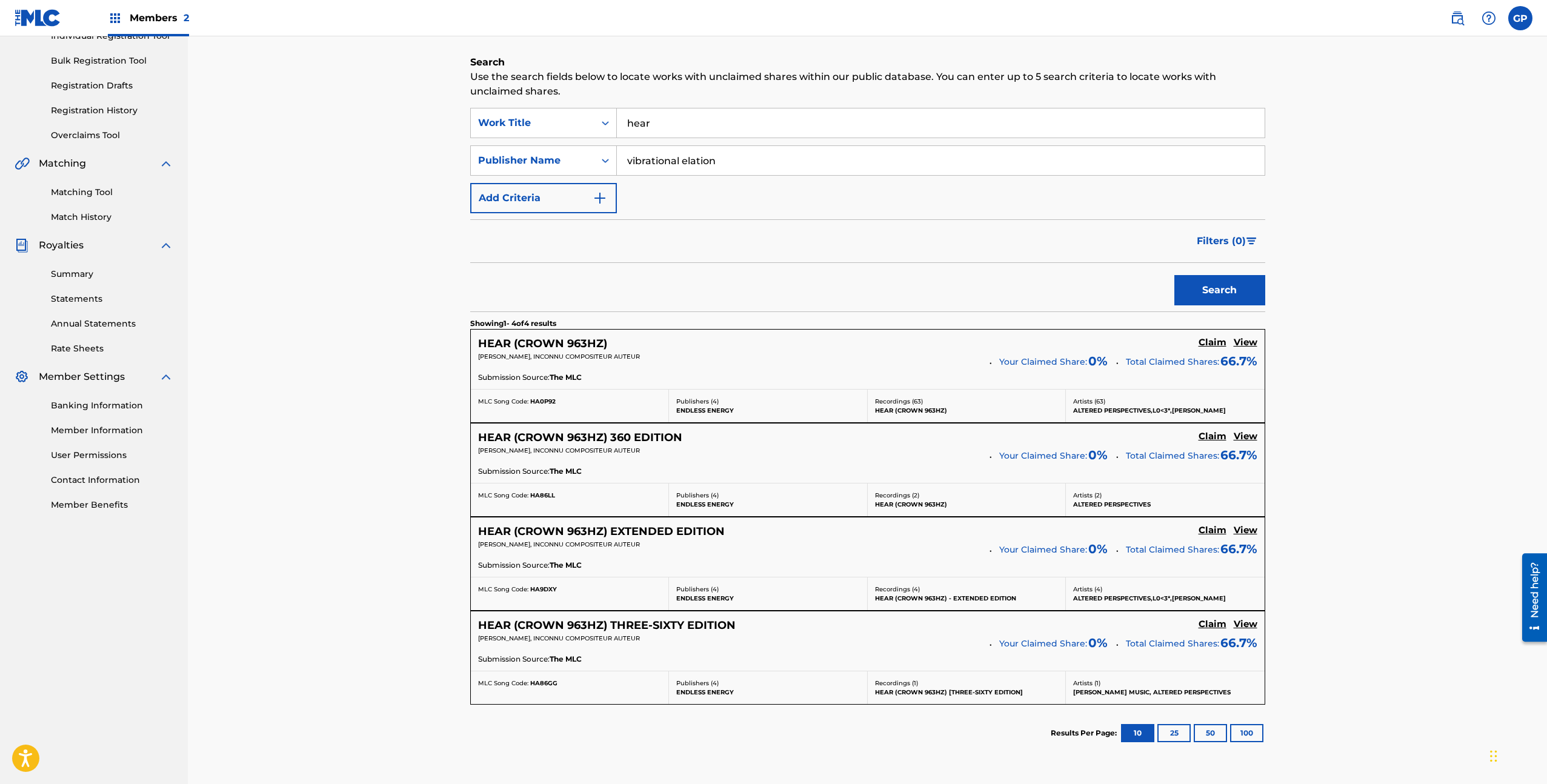
scroll to position [194, 0]
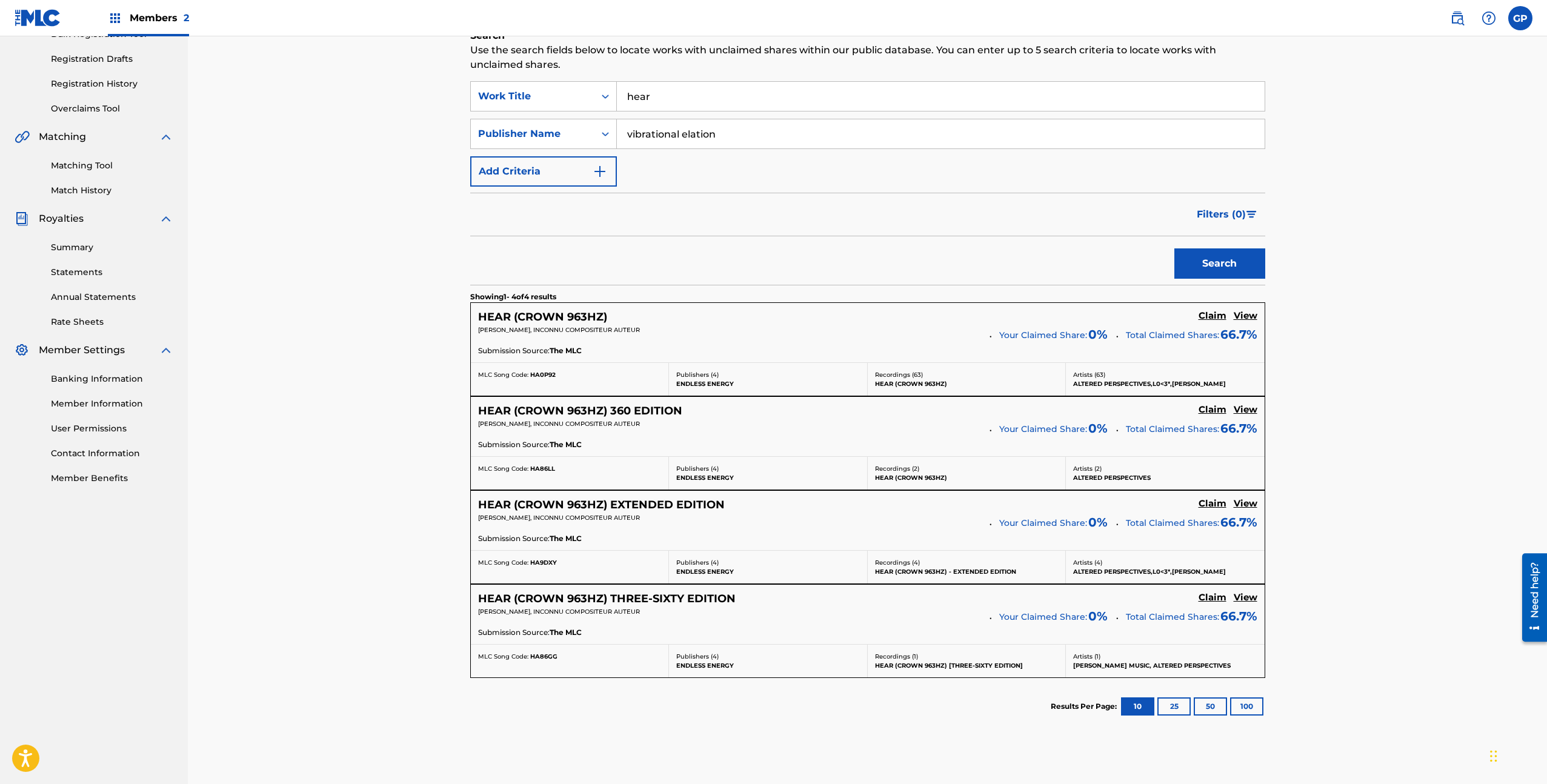
click at [525, 317] on h5 "HEAR (CROWN 963HZ)" at bounding box center [542, 318] width 129 height 14
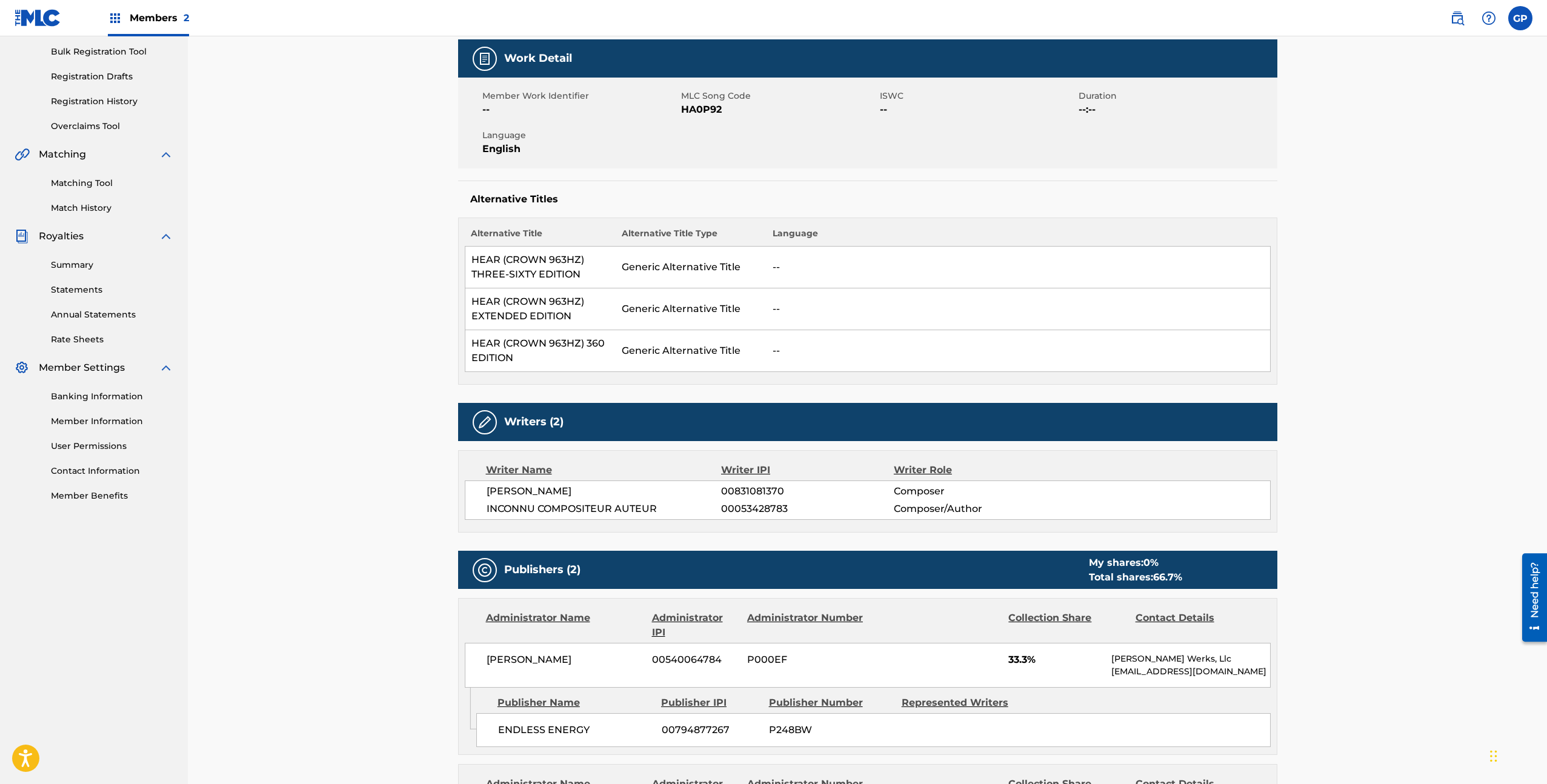
scroll to position [194, 0]
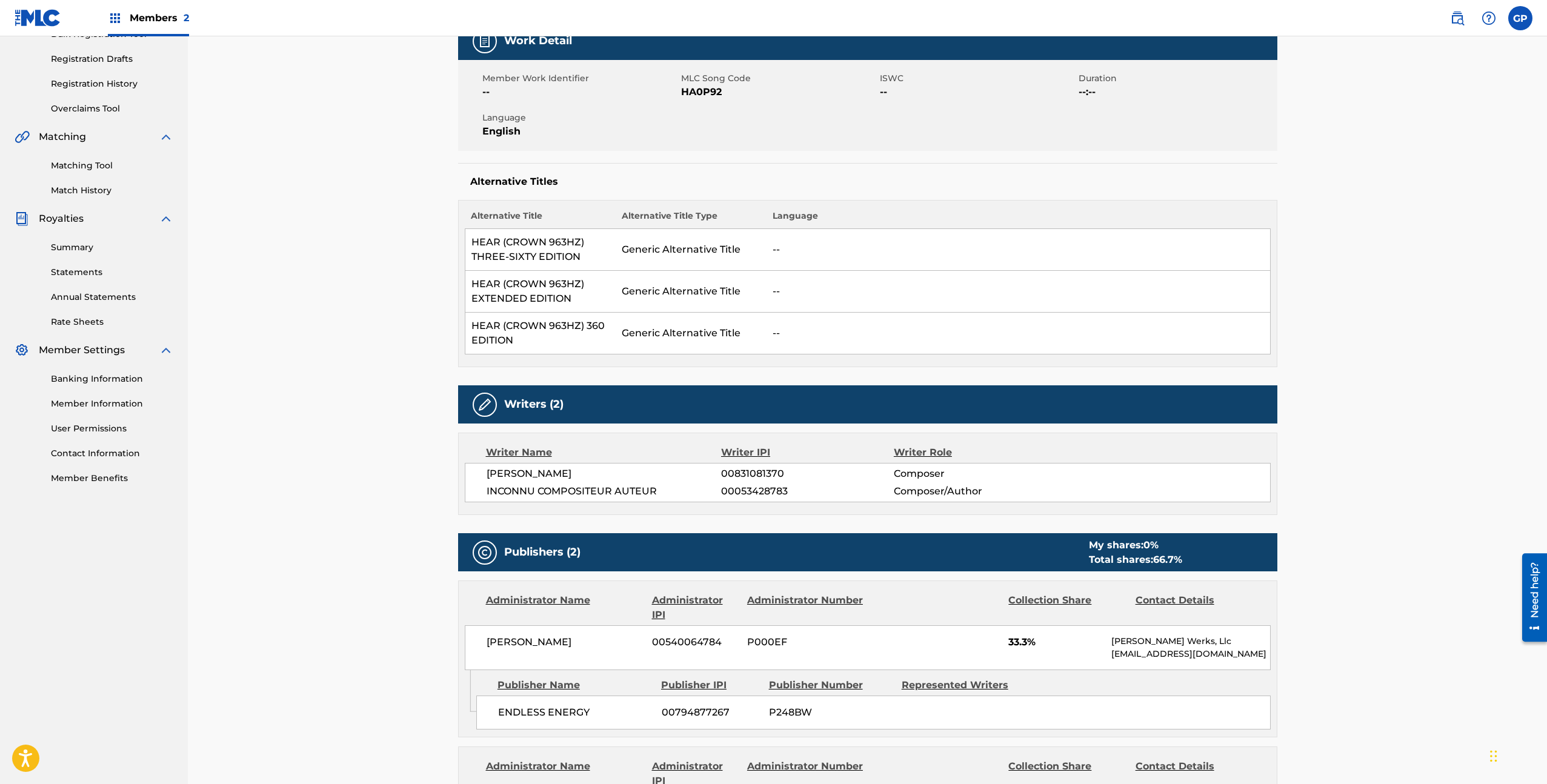
click at [734, 476] on span "00831081370" at bounding box center [807, 474] width 172 height 15
copy span "00831081370"
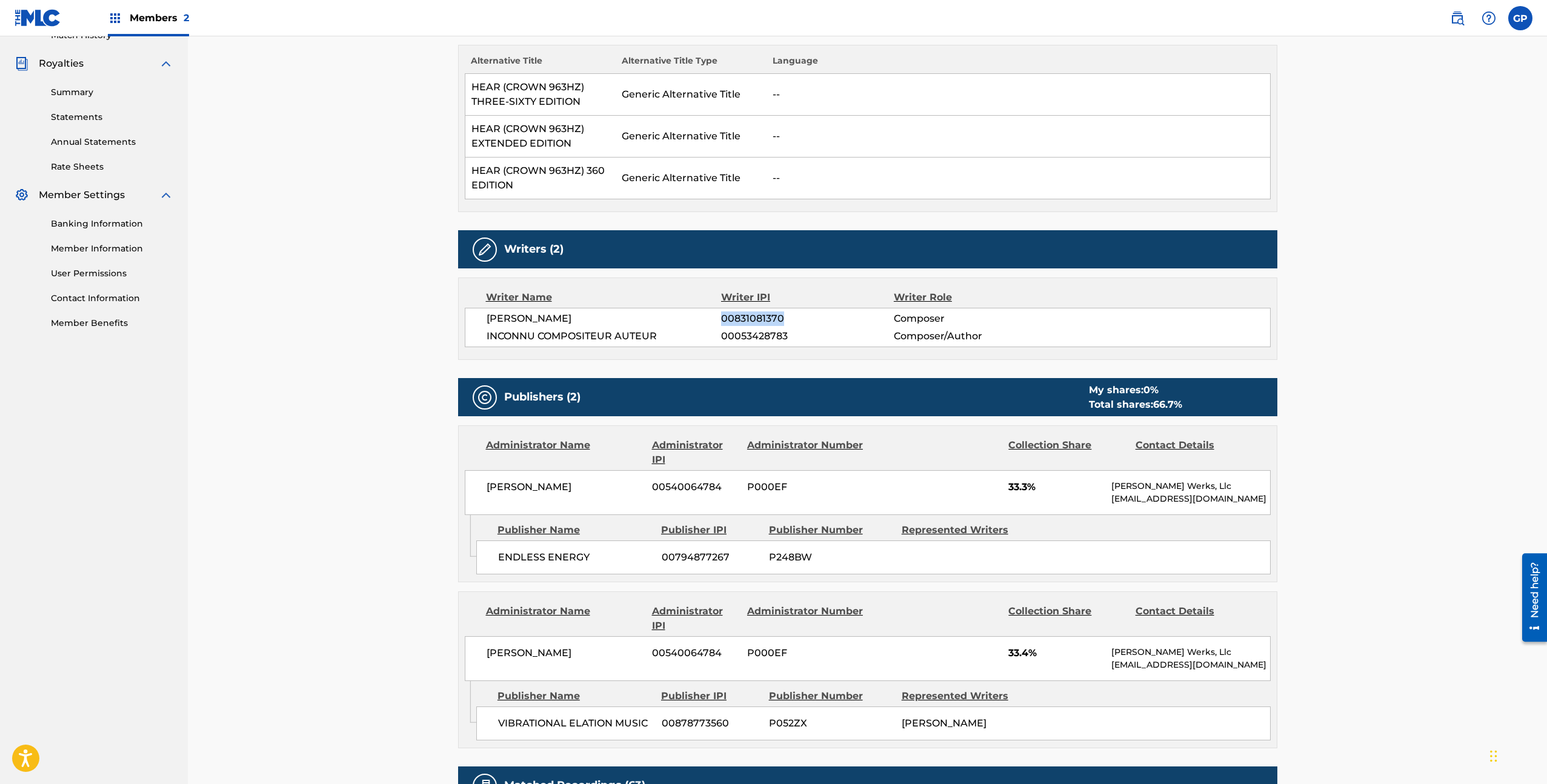
scroll to position [364, 0]
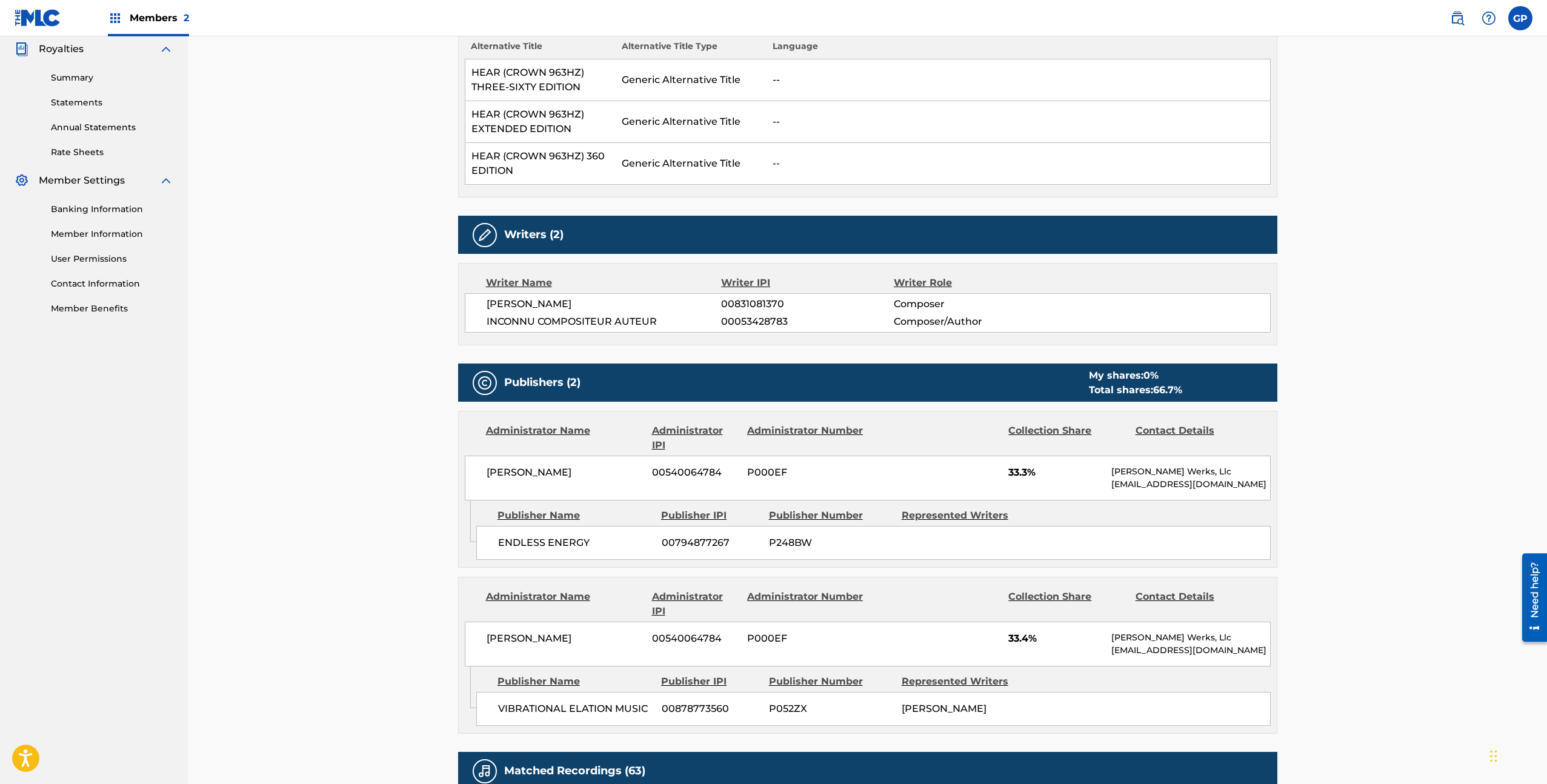
click at [715, 709] on span "00878773560" at bounding box center [710, 709] width 98 height 15
copy span "00878773560"
click at [791, 703] on span "P052ZX" at bounding box center [831, 709] width 123 height 15
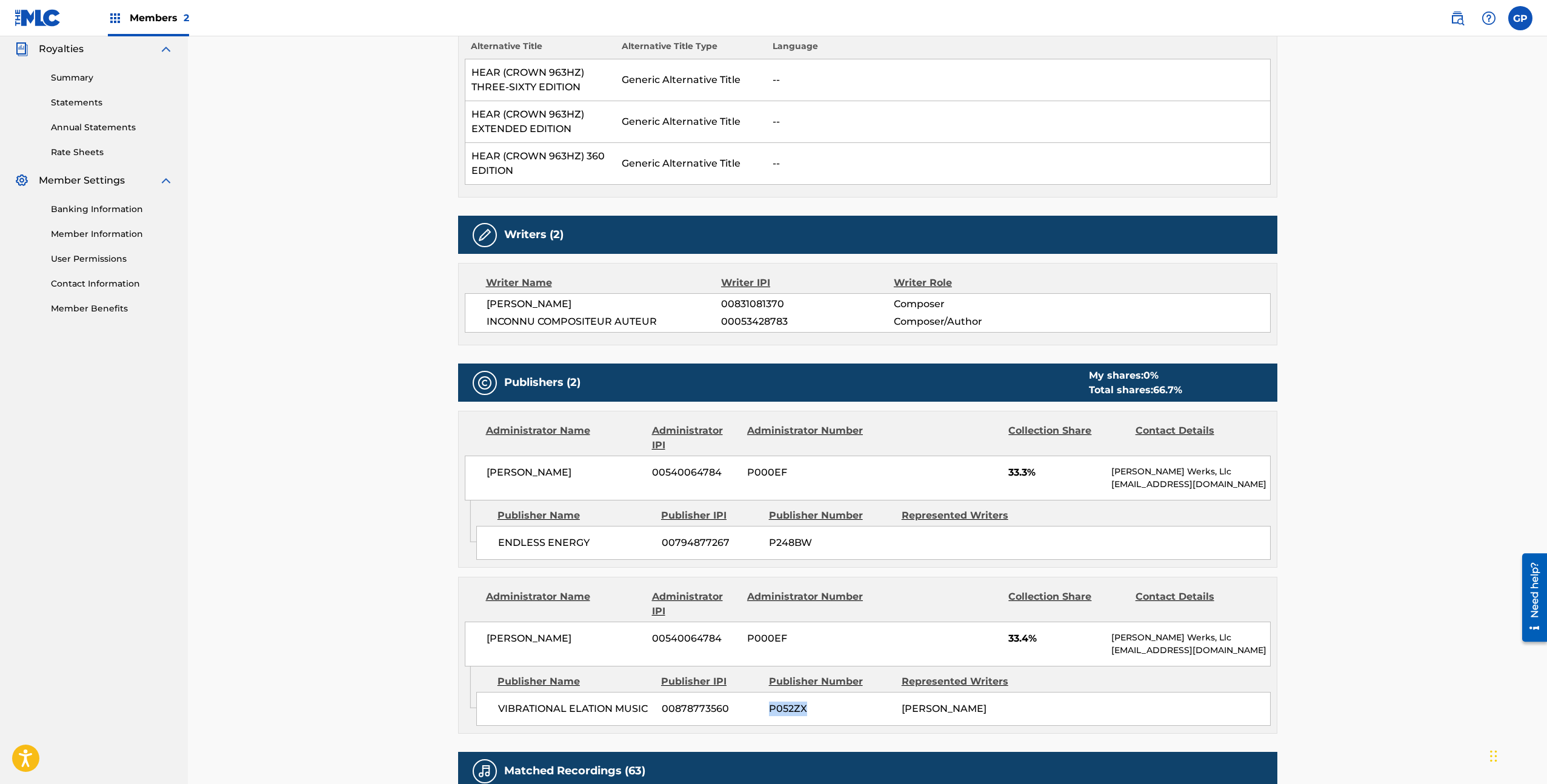
copy span "P052ZX"
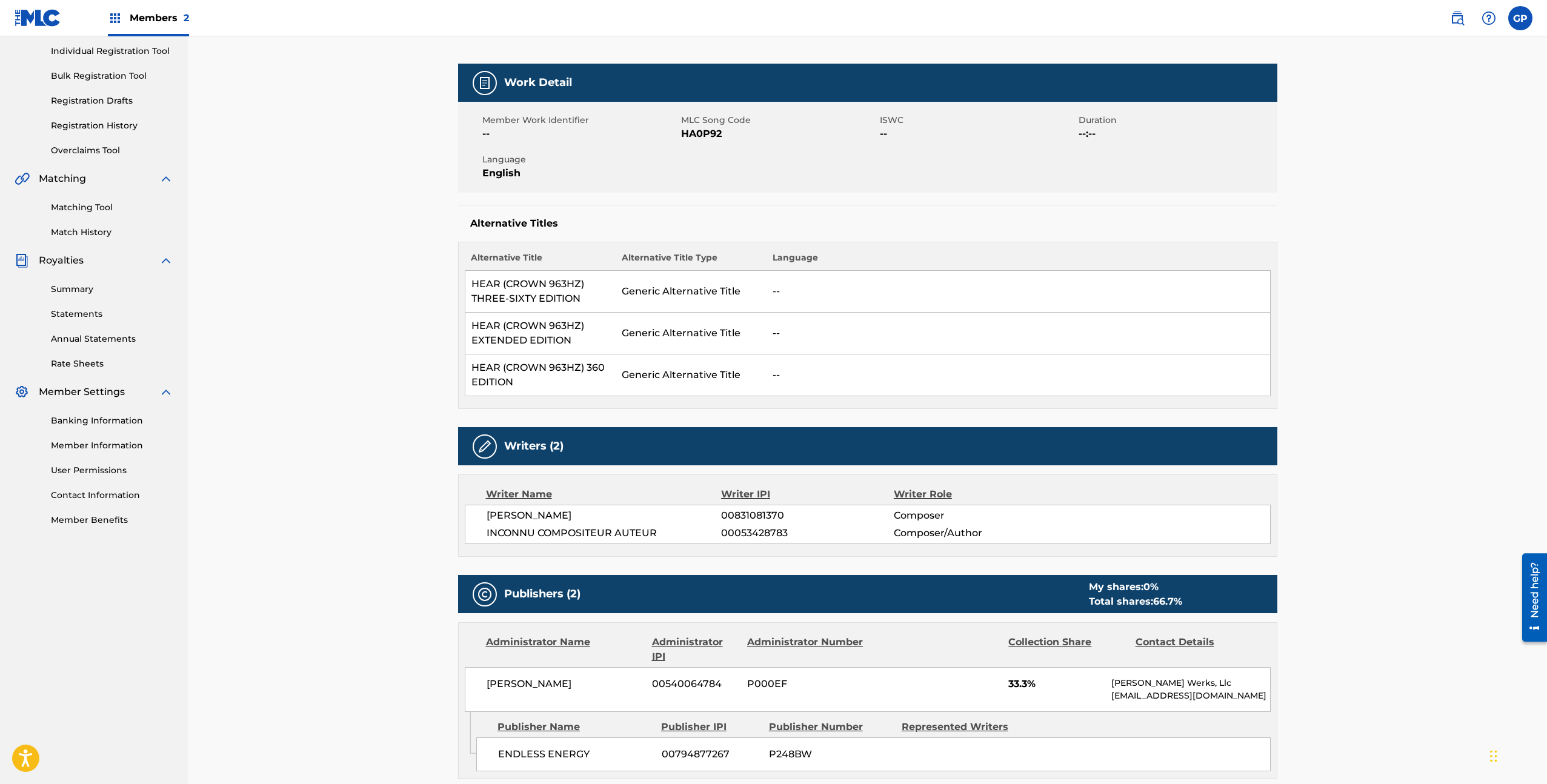
scroll to position [0, 0]
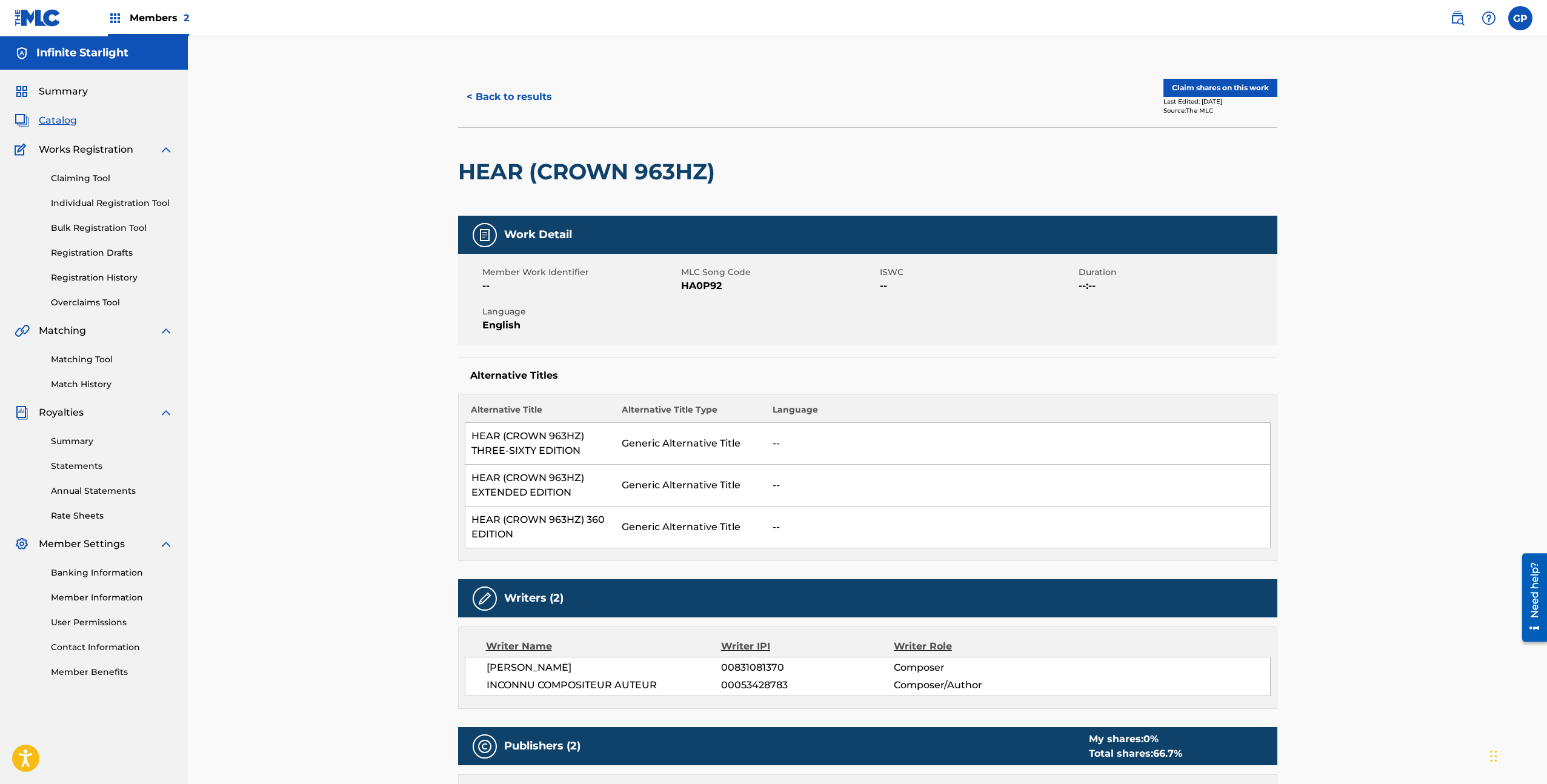
click at [162, 21] on span "Members 2" at bounding box center [160, 18] width 60 height 14
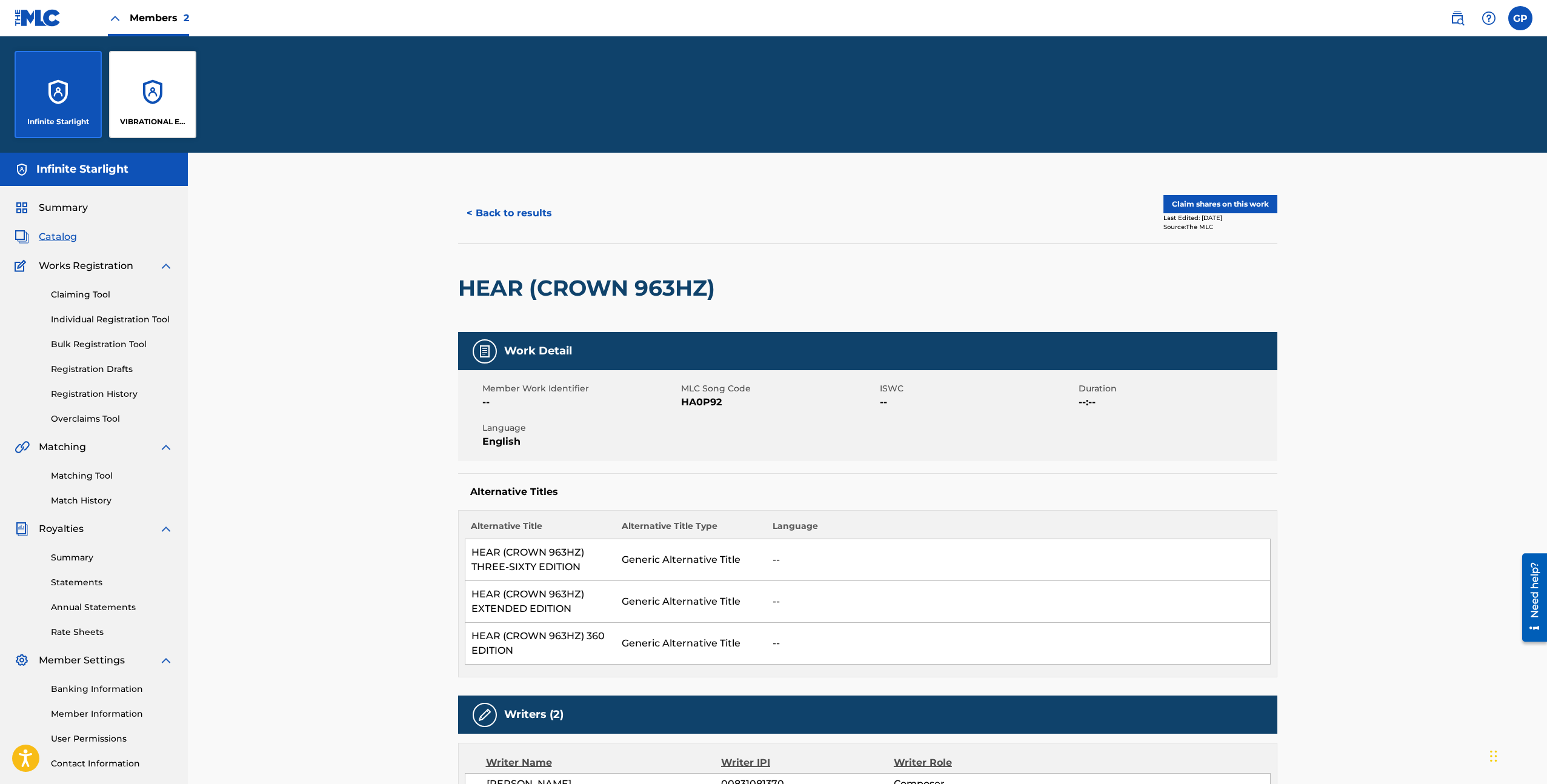
click at [159, 92] on div "VIBRATIONAL ELATION MUSIC" at bounding box center [152, 94] width 87 height 87
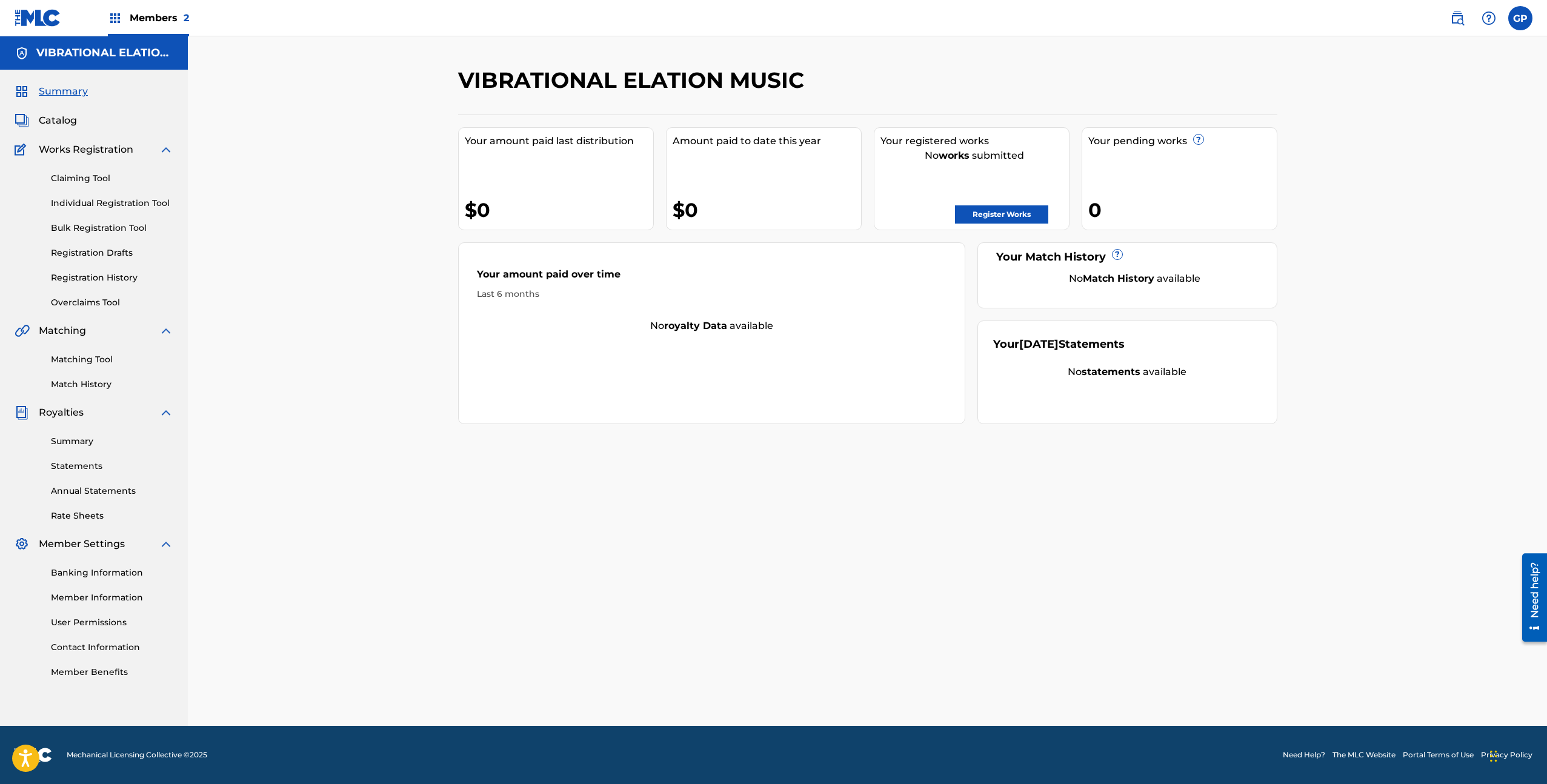
click at [120, 595] on link "Member Information" at bounding box center [112, 598] width 123 height 13
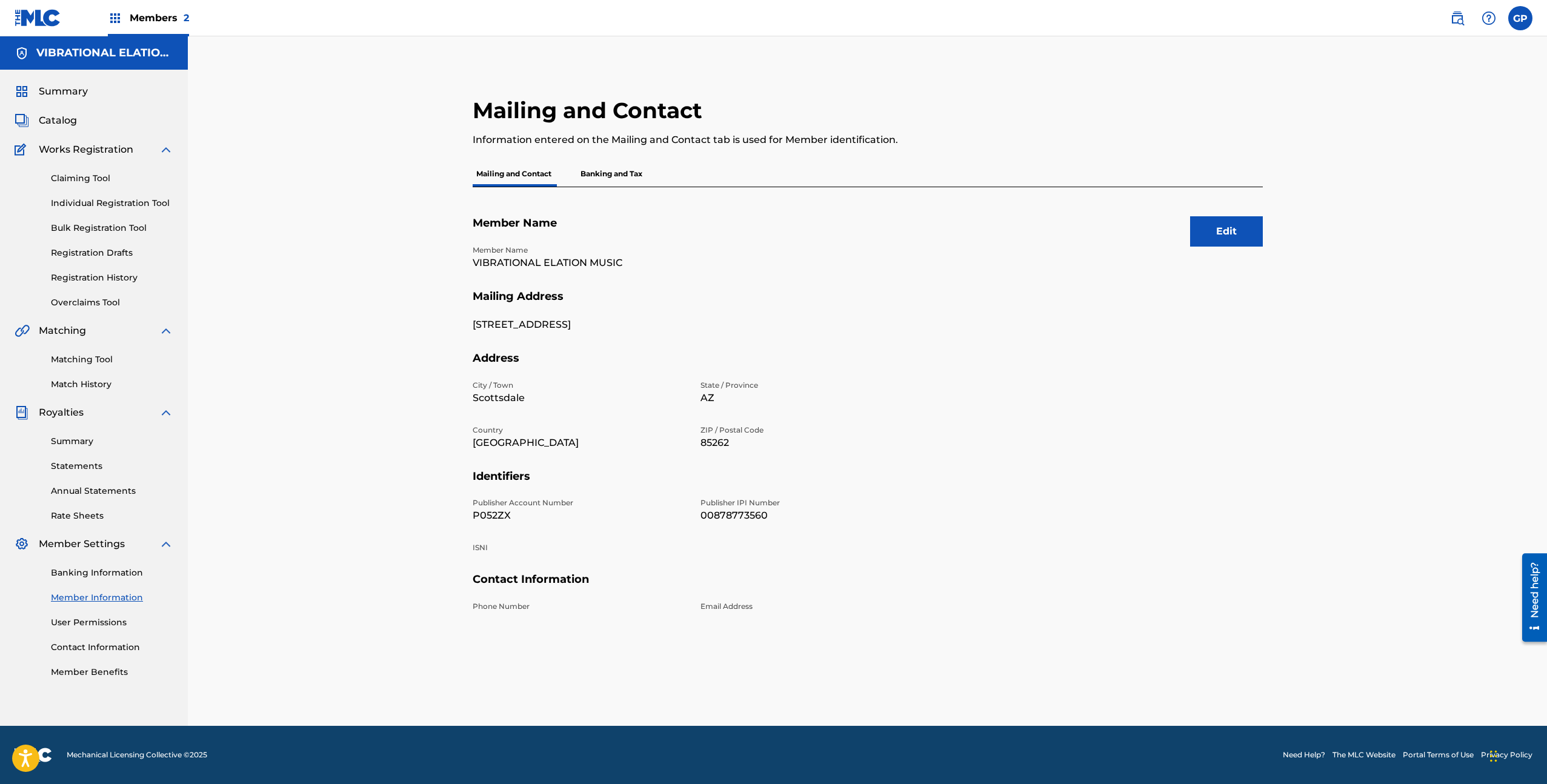
click at [489, 513] on p "P052ZX" at bounding box center [579, 515] width 213 height 15
copy p "P052ZX"
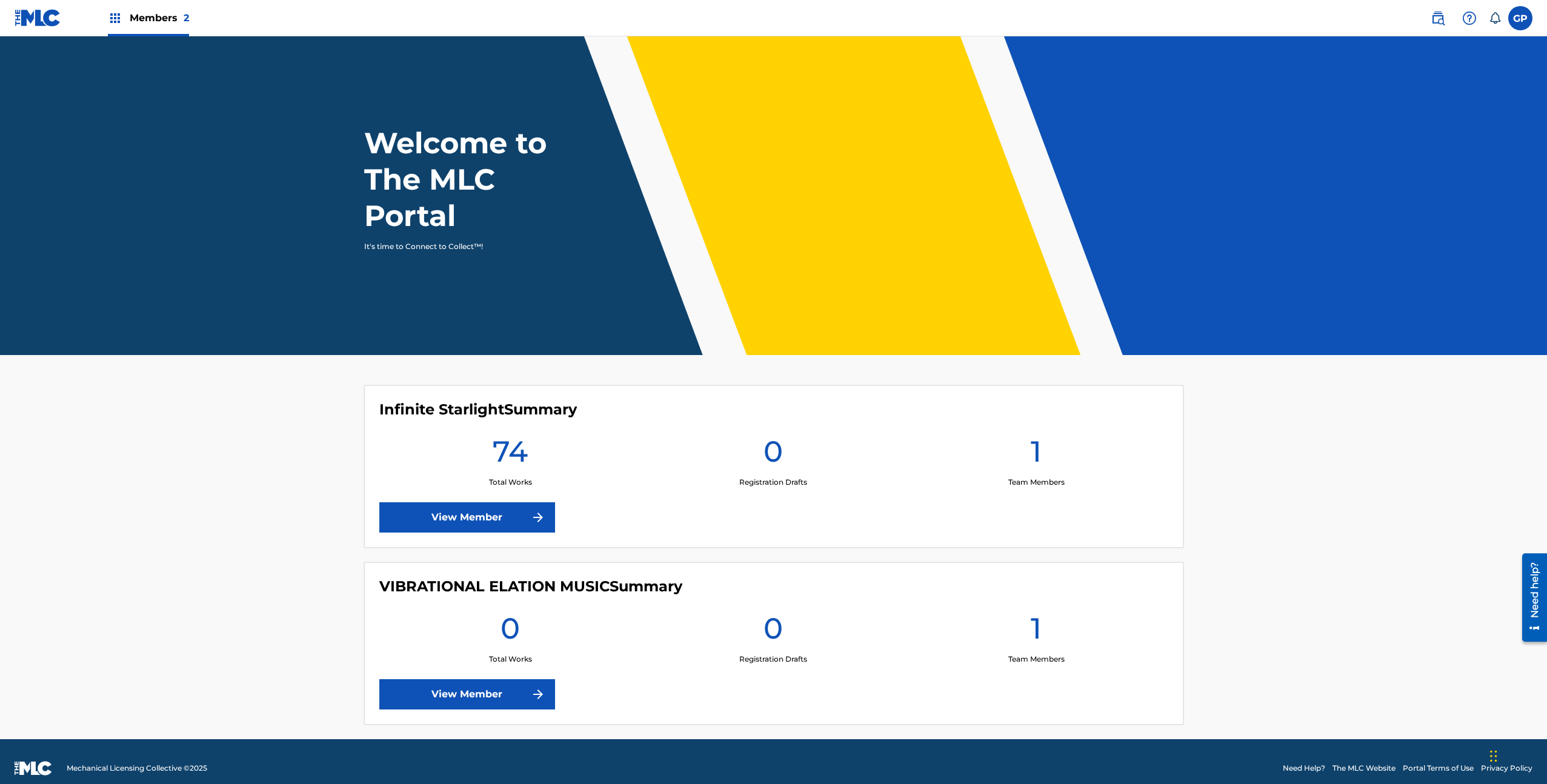
scroll to position [13, 0]
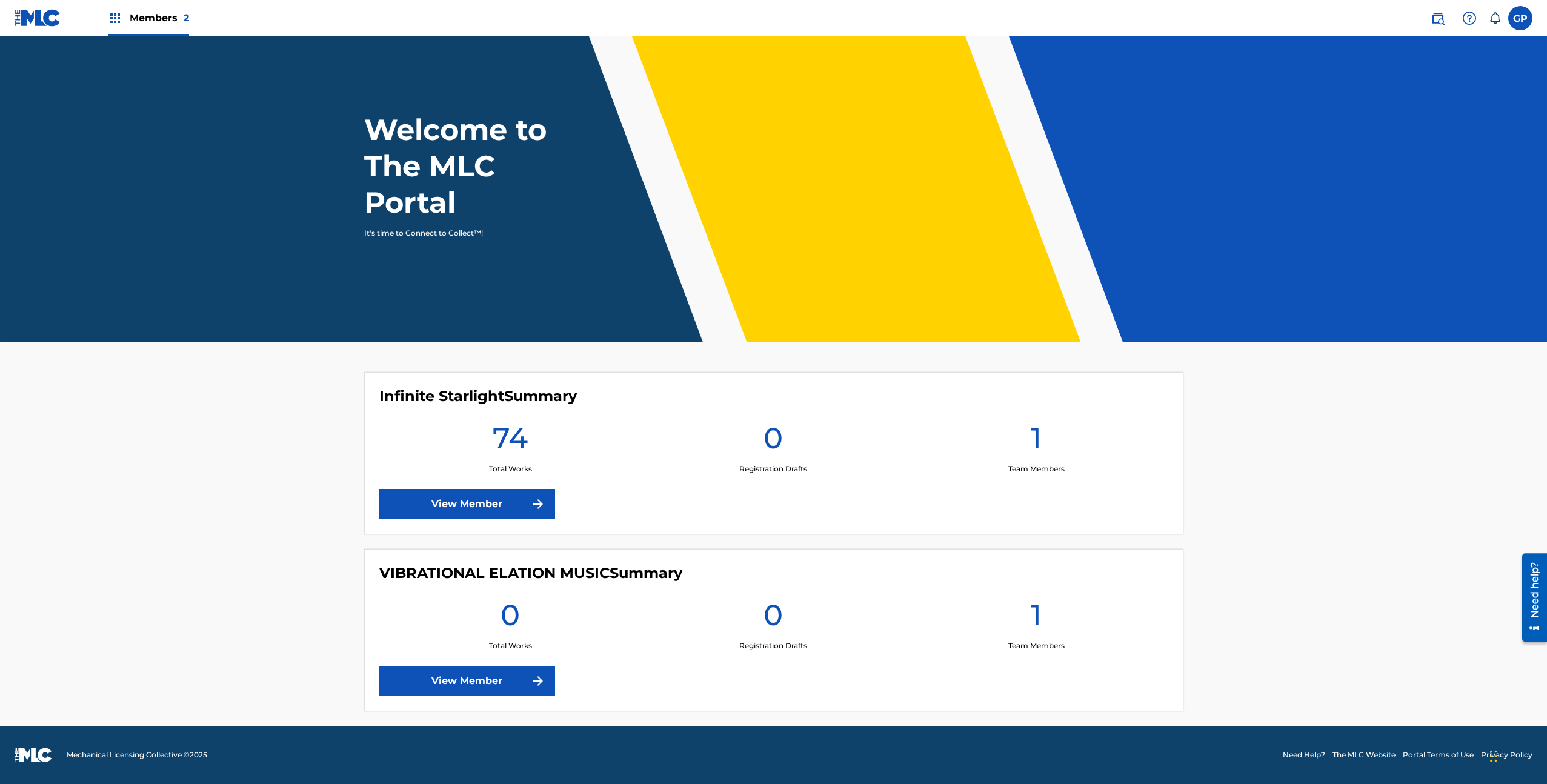
click at [519, 507] on link "View Member" at bounding box center [467, 504] width 176 height 30
